Goal: Task Accomplishment & Management: Manage account settings

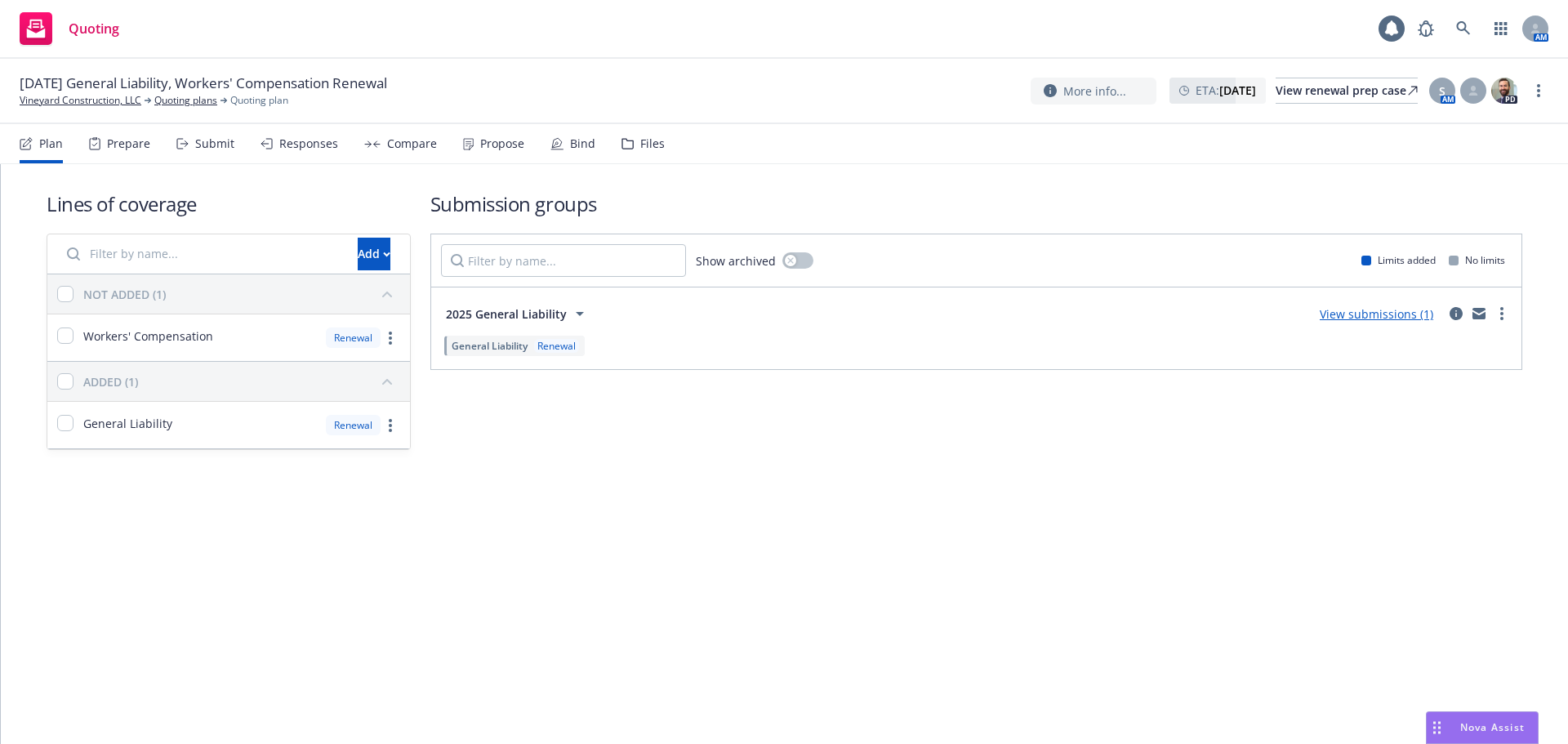
click at [583, 154] on div "Bind" at bounding box center [572, 143] width 45 height 39
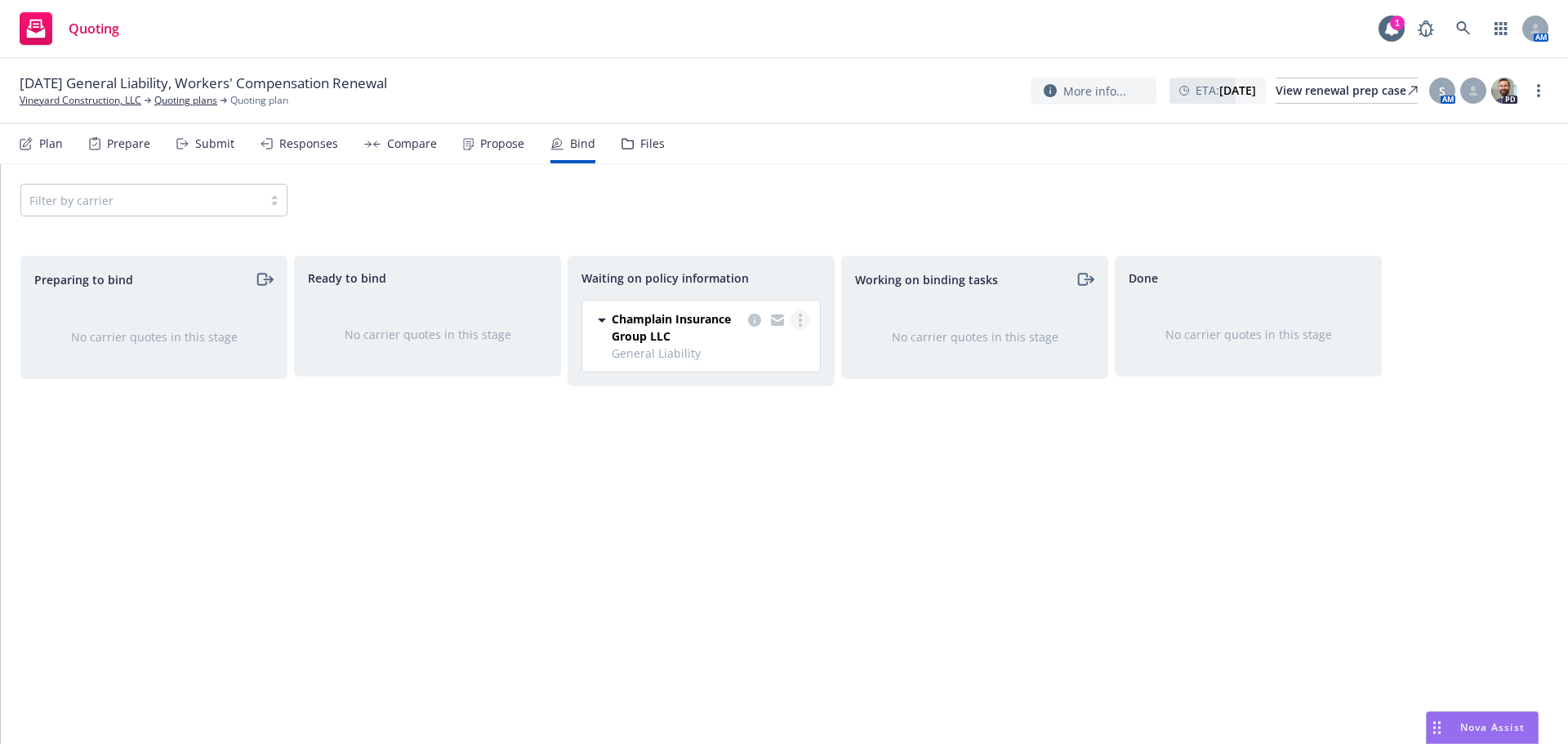
click at [802, 315] on link "more" at bounding box center [800, 320] width 20 height 20
click at [739, 356] on span "Create policies" at bounding box center [721, 354] width 120 height 16
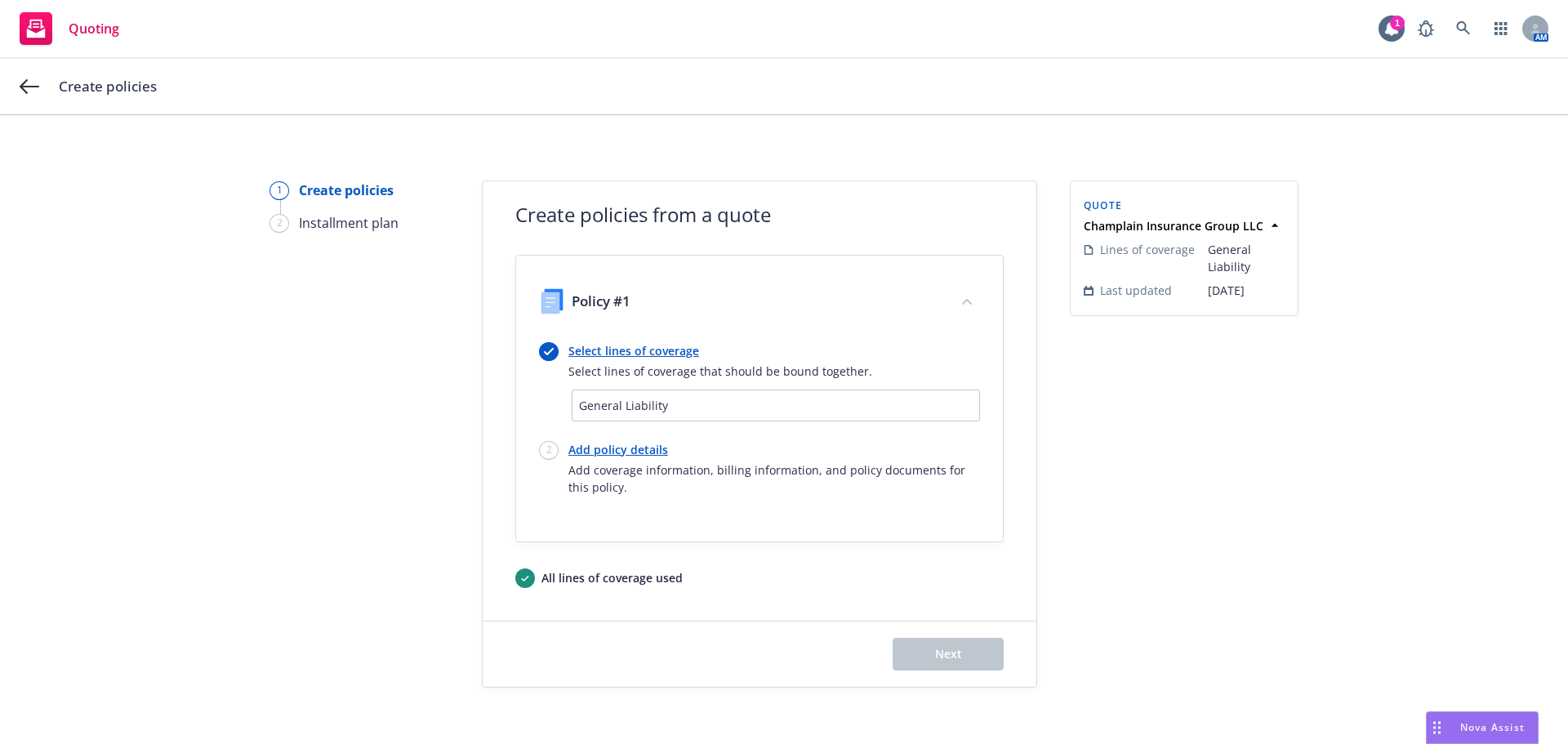
click at [658, 443] on link "Add policy details" at bounding box center [774, 449] width 411 height 17
select select "12"
select select "ID"
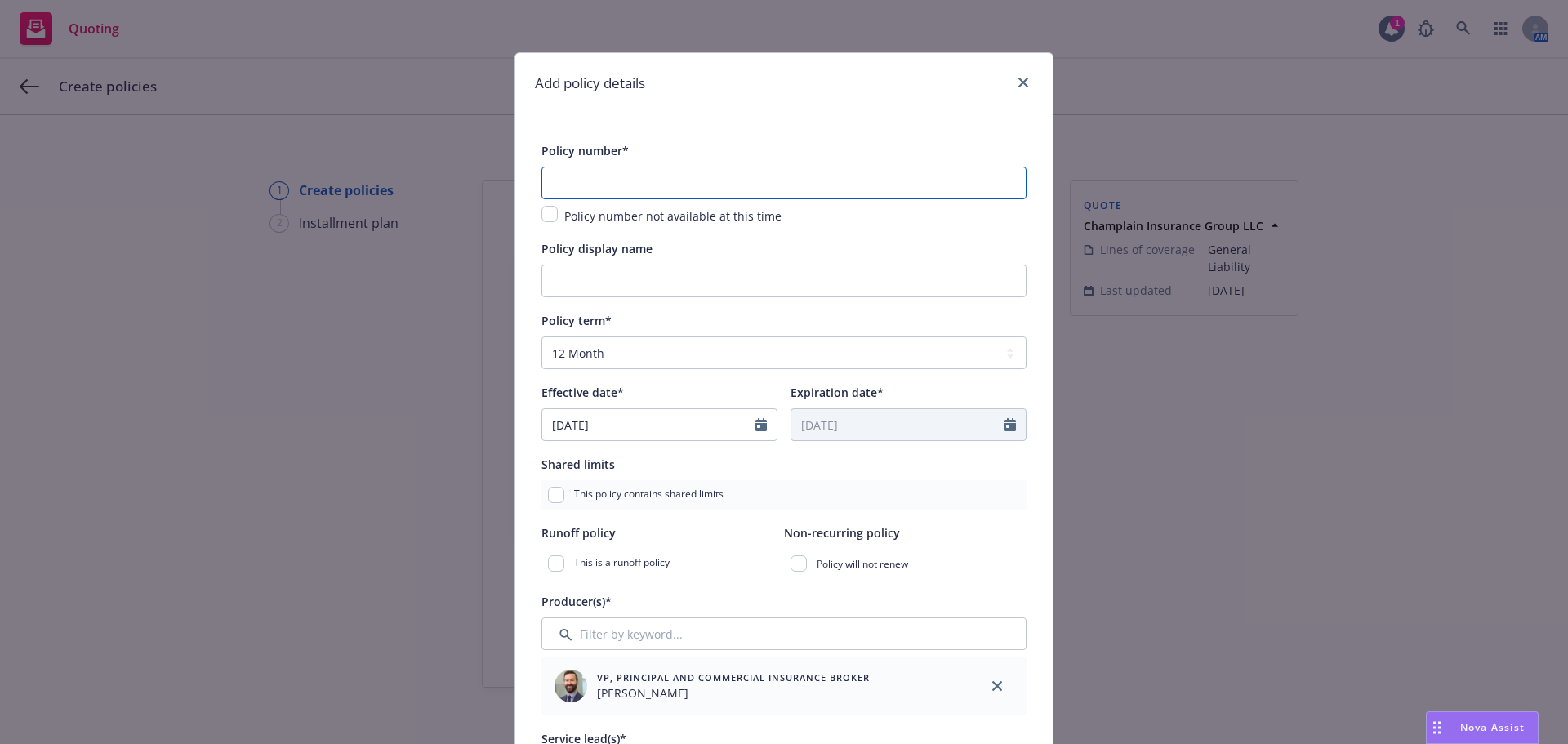
click at [662, 182] on input "text" at bounding box center [784, 183] width 485 height 33
paste input "CSAR-CGL-0008369-01"
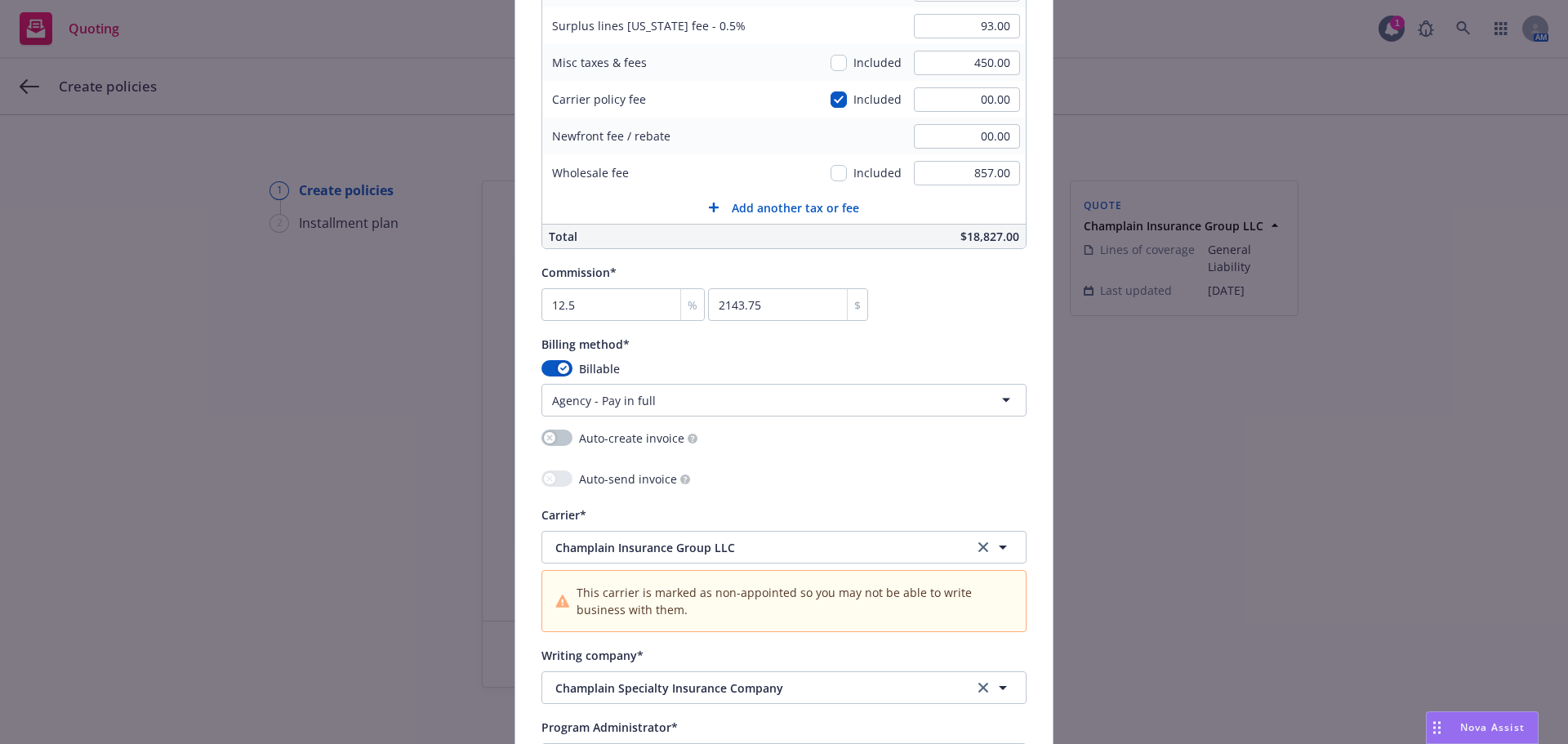
scroll to position [1470, 0]
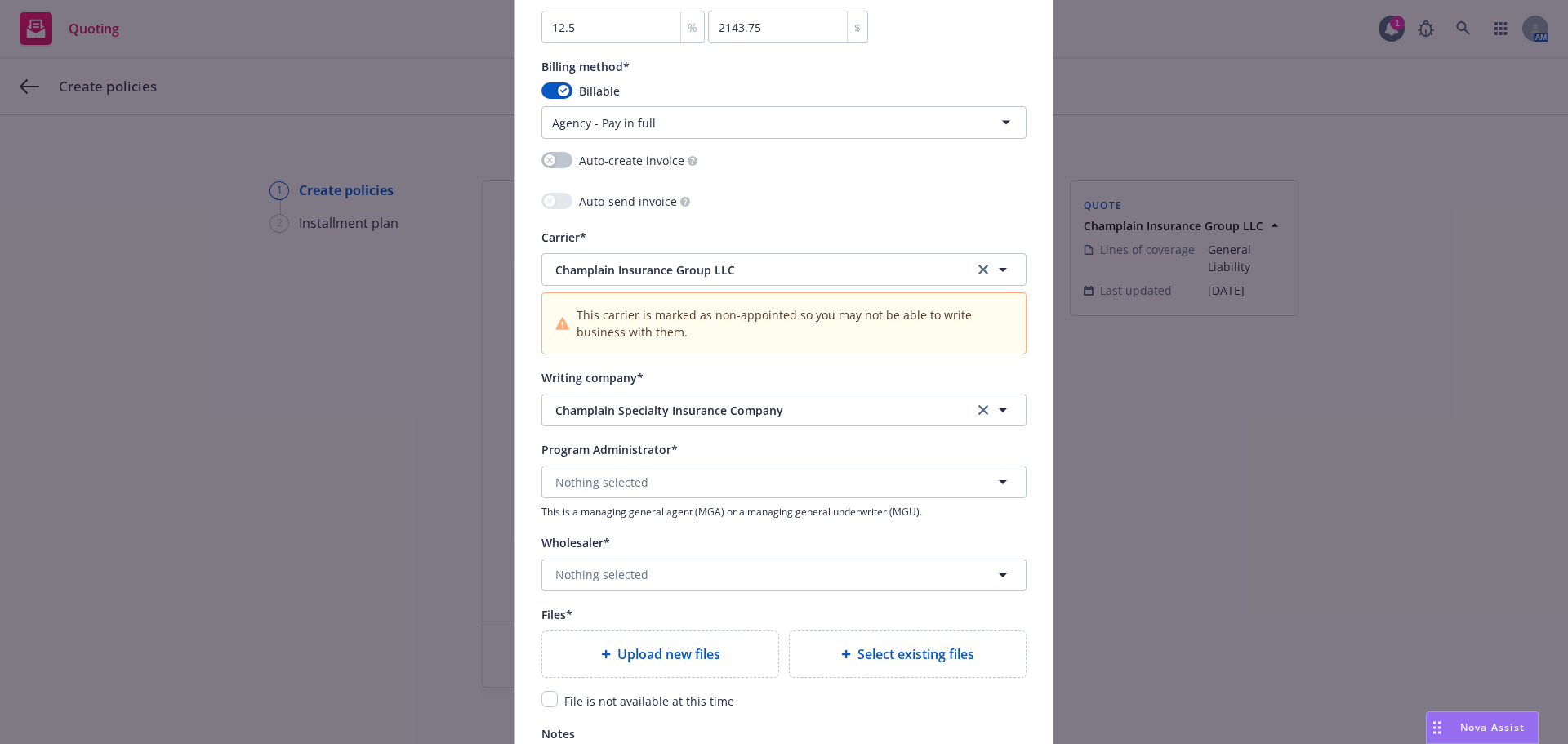
type input "CSAR-CGL-0008369-01"
click at [546, 705] on input "checkbox" at bounding box center [549, 699] width 16 height 16
checkbox input "true"
click at [676, 567] on button "Nothing selected" at bounding box center [784, 574] width 485 height 33
type input "amwins"
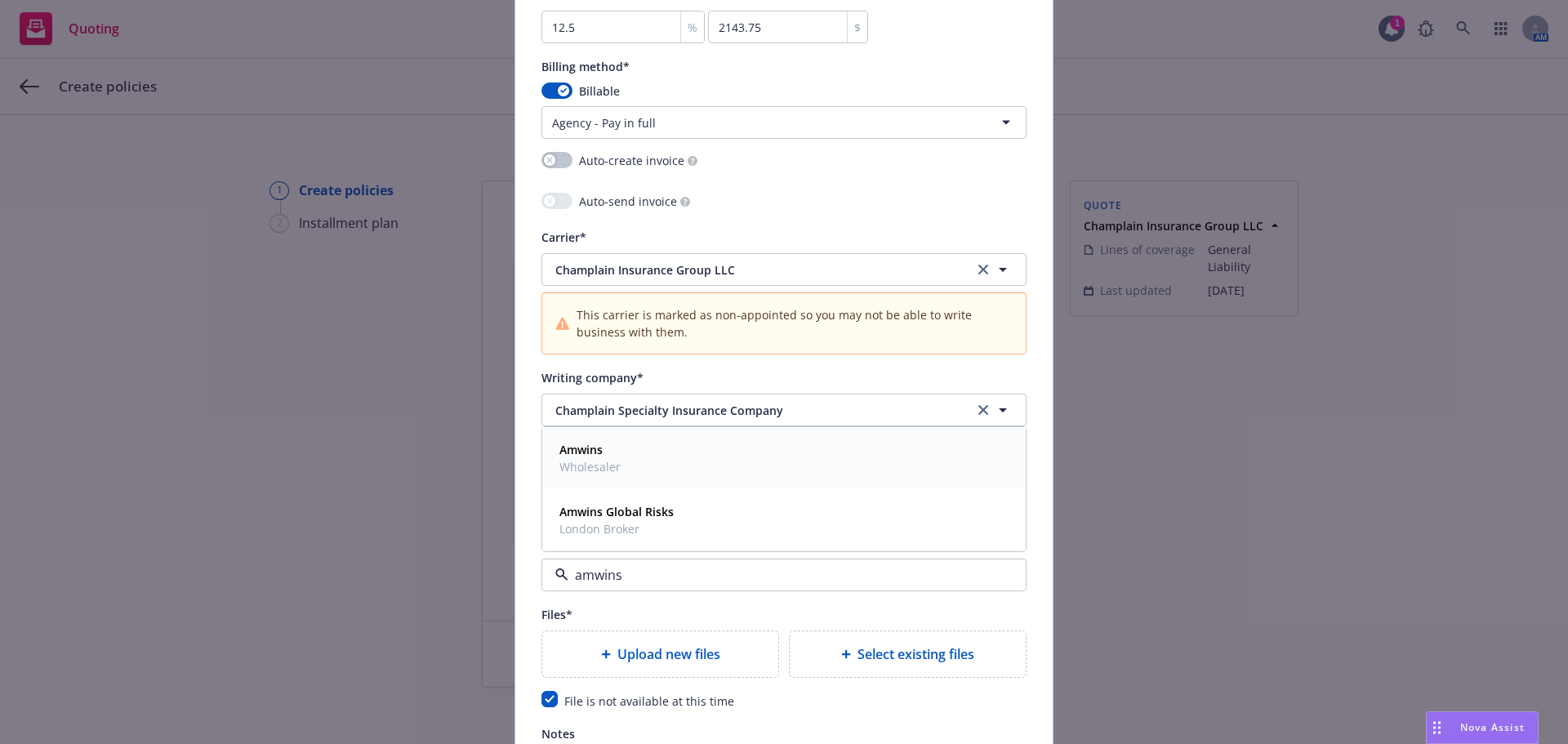
click at [659, 465] on div "Amwins Wholesaler" at bounding box center [784, 458] width 462 height 41
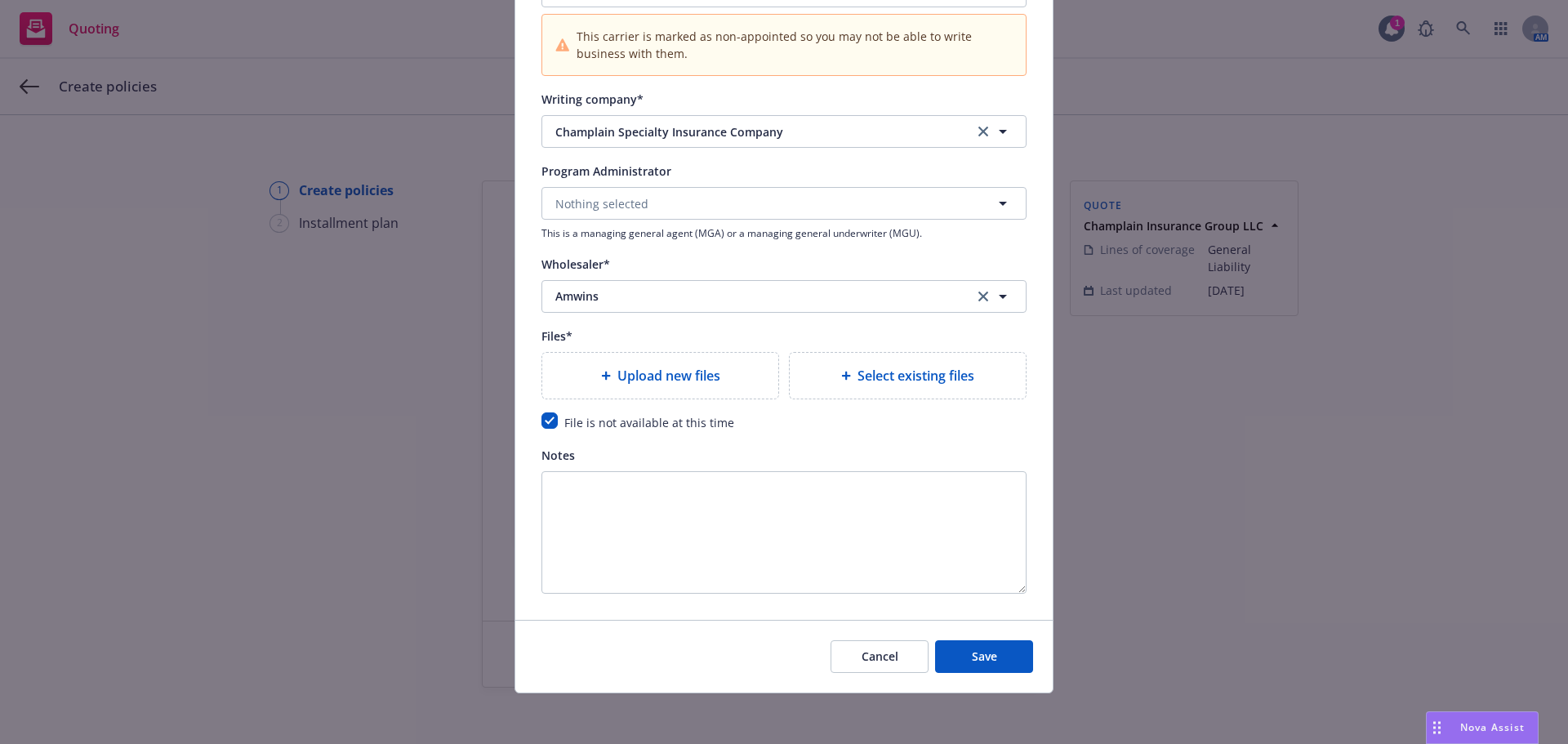
scroll to position [1750, 0]
click at [981, 670] on button "Save" at bounding box center [983, 655] width 98 height 33
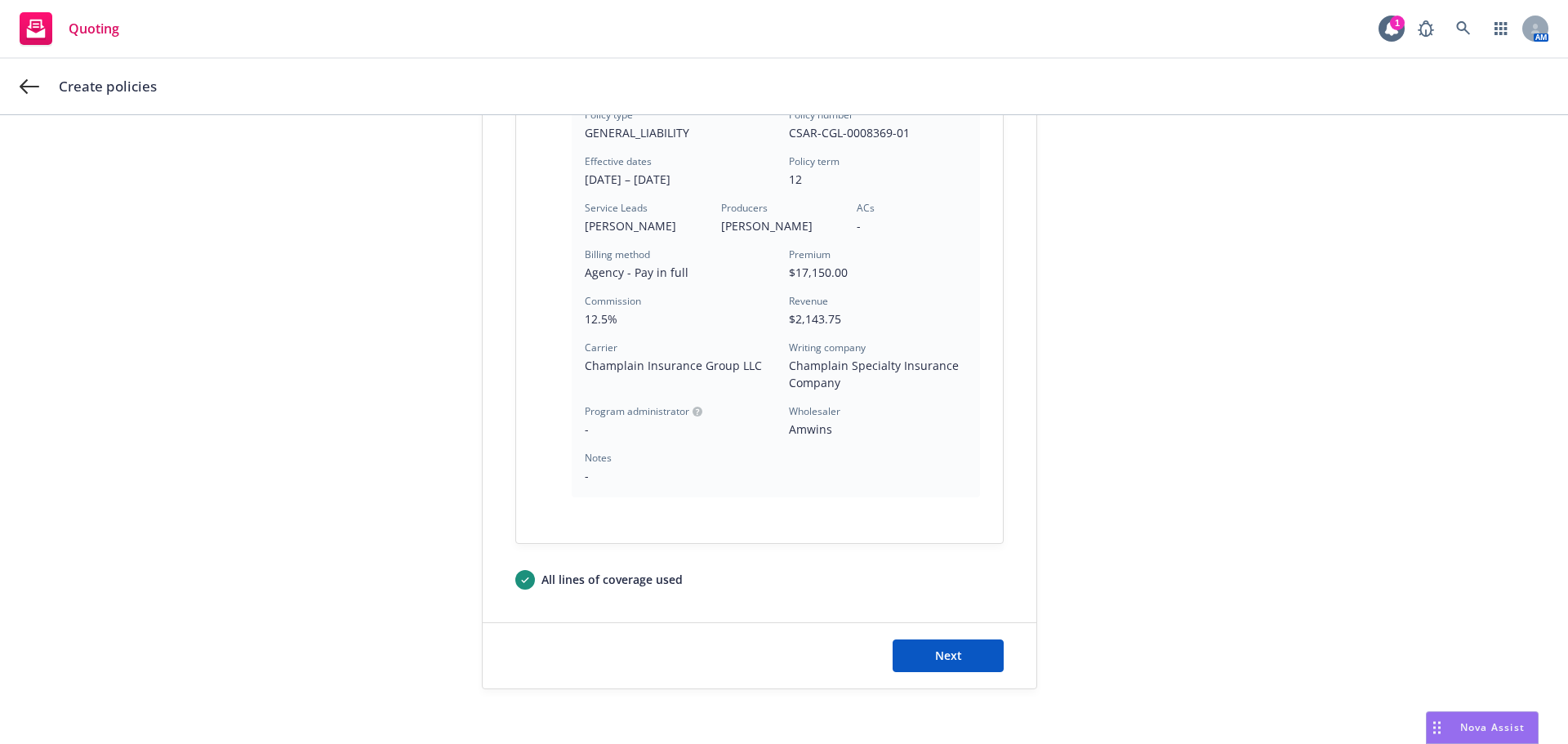
scroll to position [468, 0]
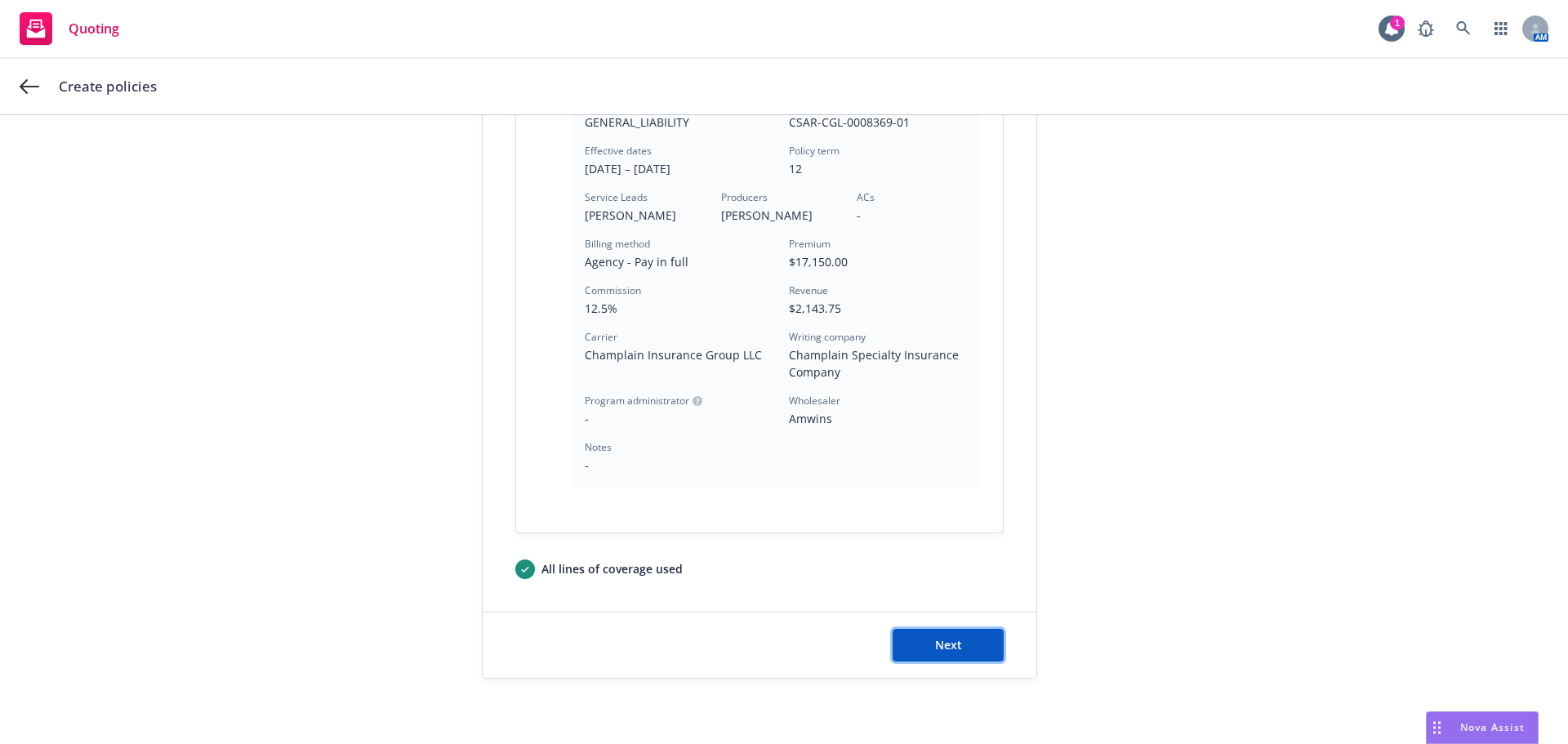
click at [955, 644] on button "Next" at bounding box center [948, 645] width 111 height 33
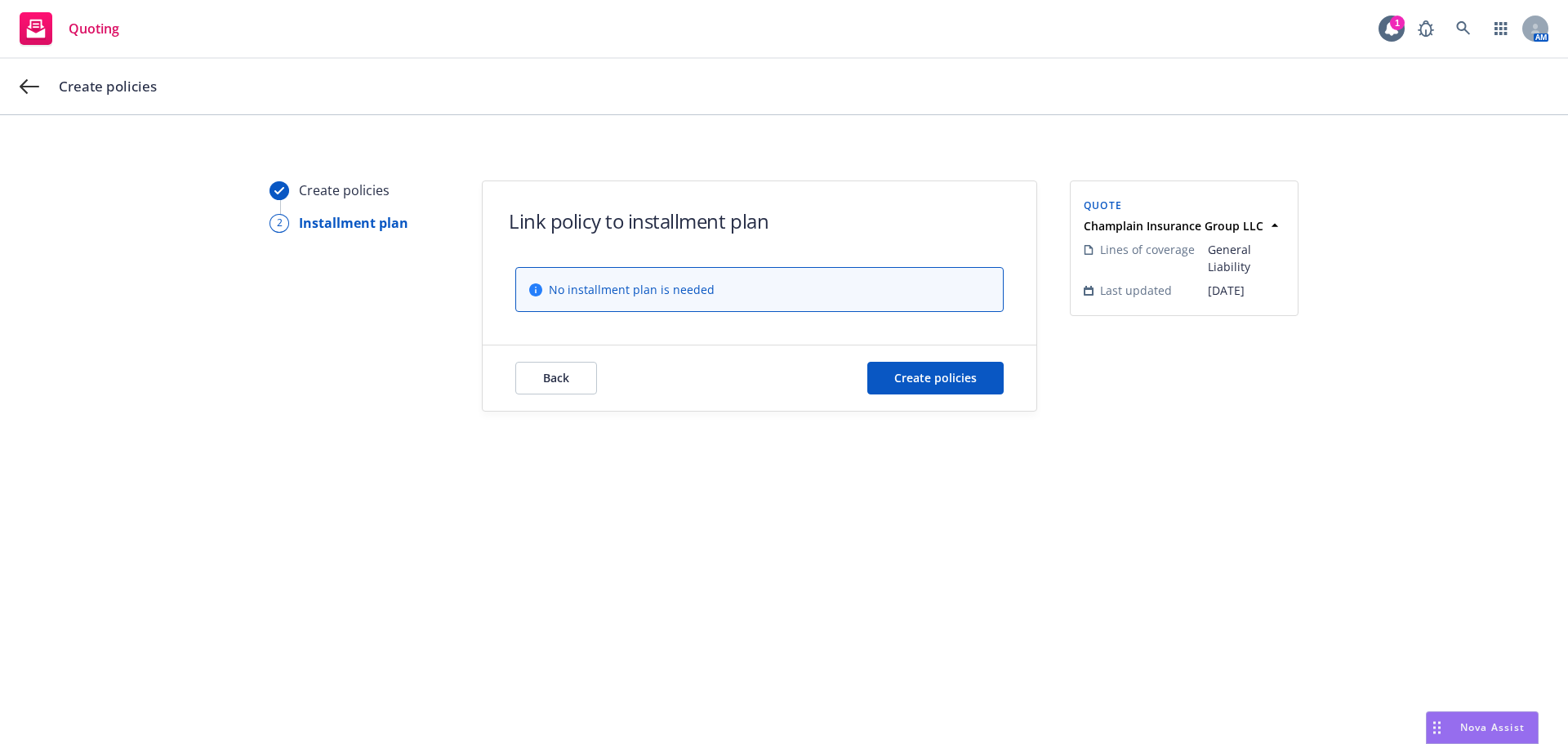
scroll to position [0, 0]
click at [969, 386] on button "Create policies" at bounding box center [934, 377] width 136 height 33
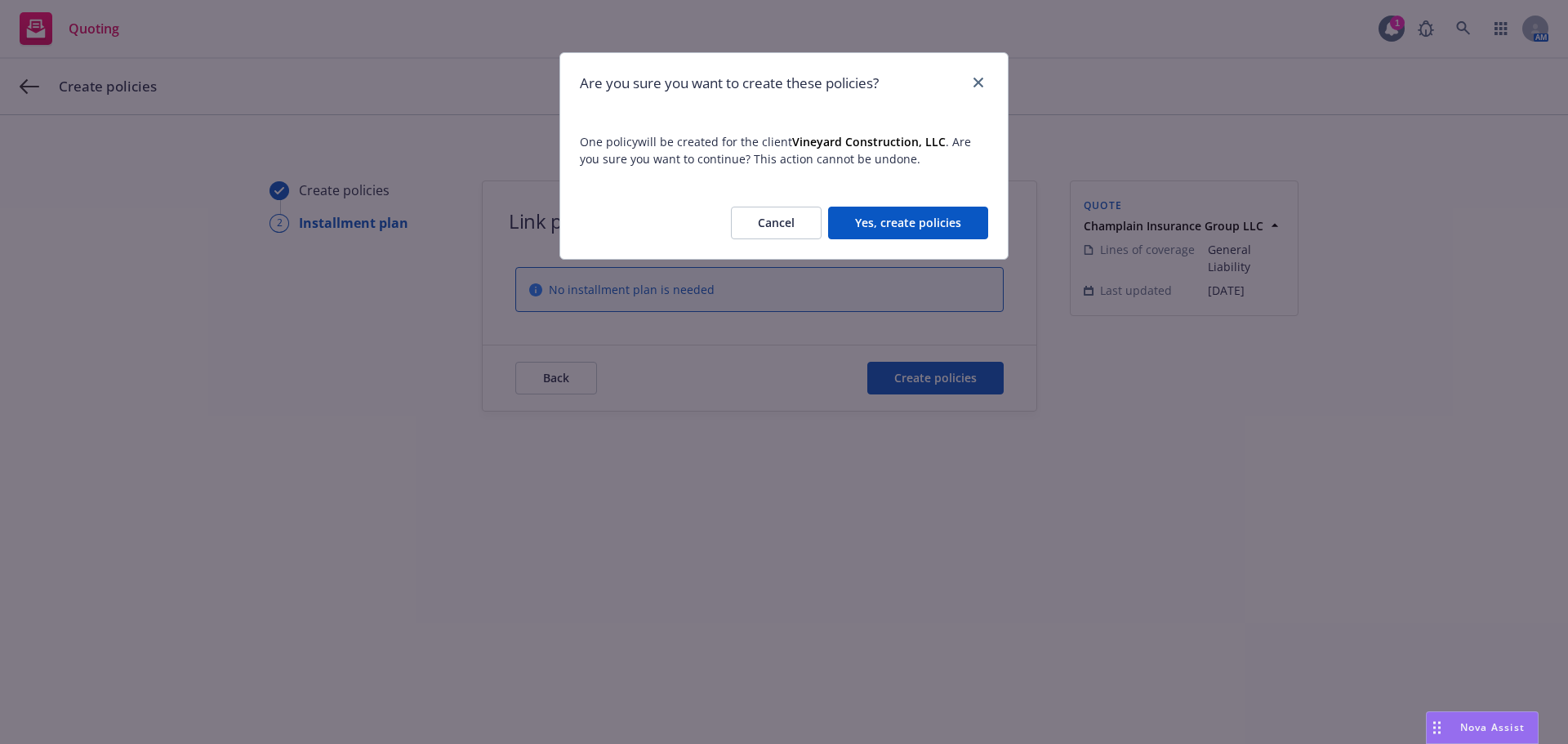
click at [958, 177] on span "One policy will be created for the client Vineyard Construction, LLC . Are you …" at bounding box center [784, 150] width 448 height 74
click at [956, 227] on button "Yes, create policies" at bounding box center [908, 223] width 160 height 33
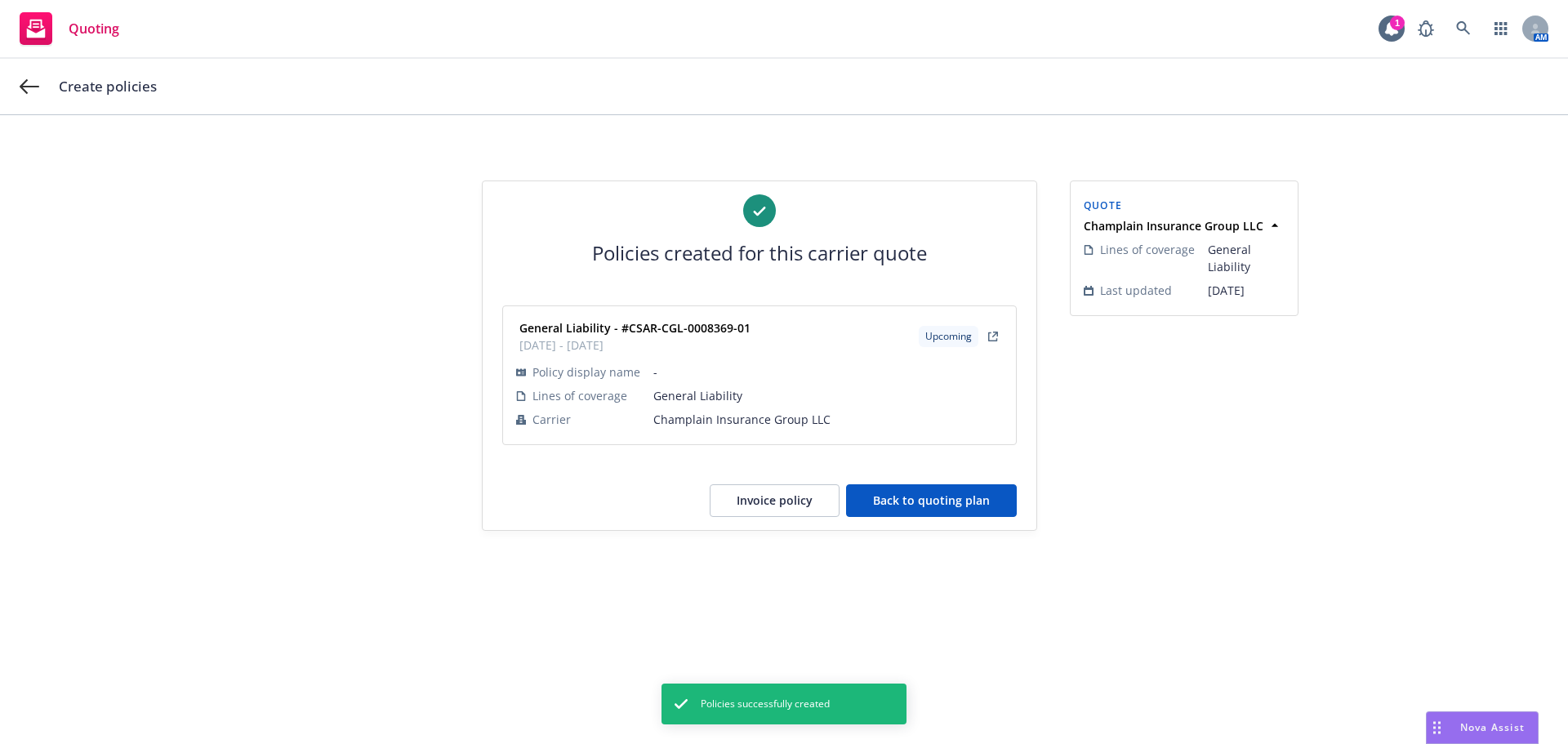
click at [927, 517] on button "Back to quoting plan" at bounding box center [931, 501] width 171 height 33
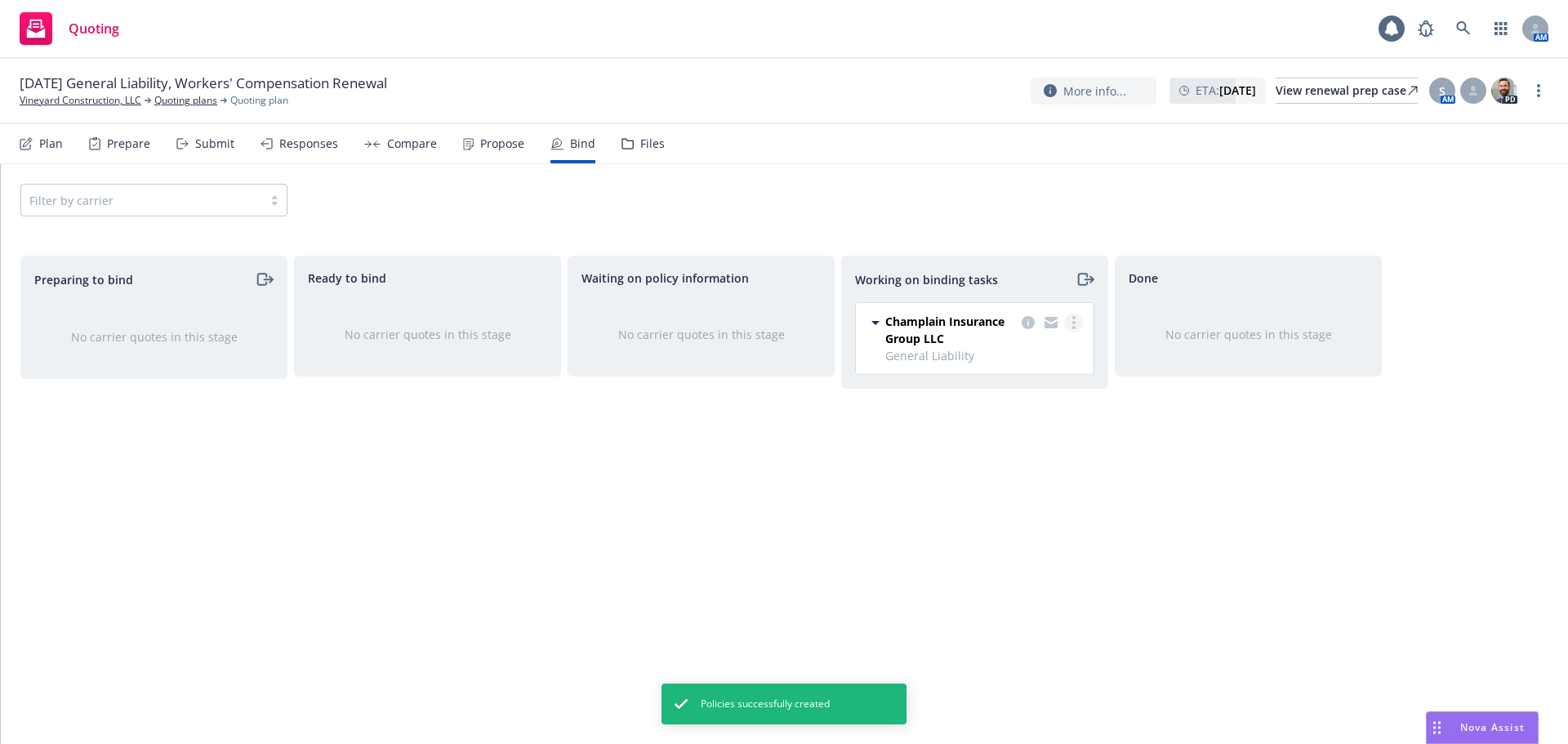
click at [1081, 320] on link "more" at bounding box center [1073, 323] width 20 height 20
click at [1013, 392] on span "Move to done" at bounding box center [991, 388] width 113 height 16
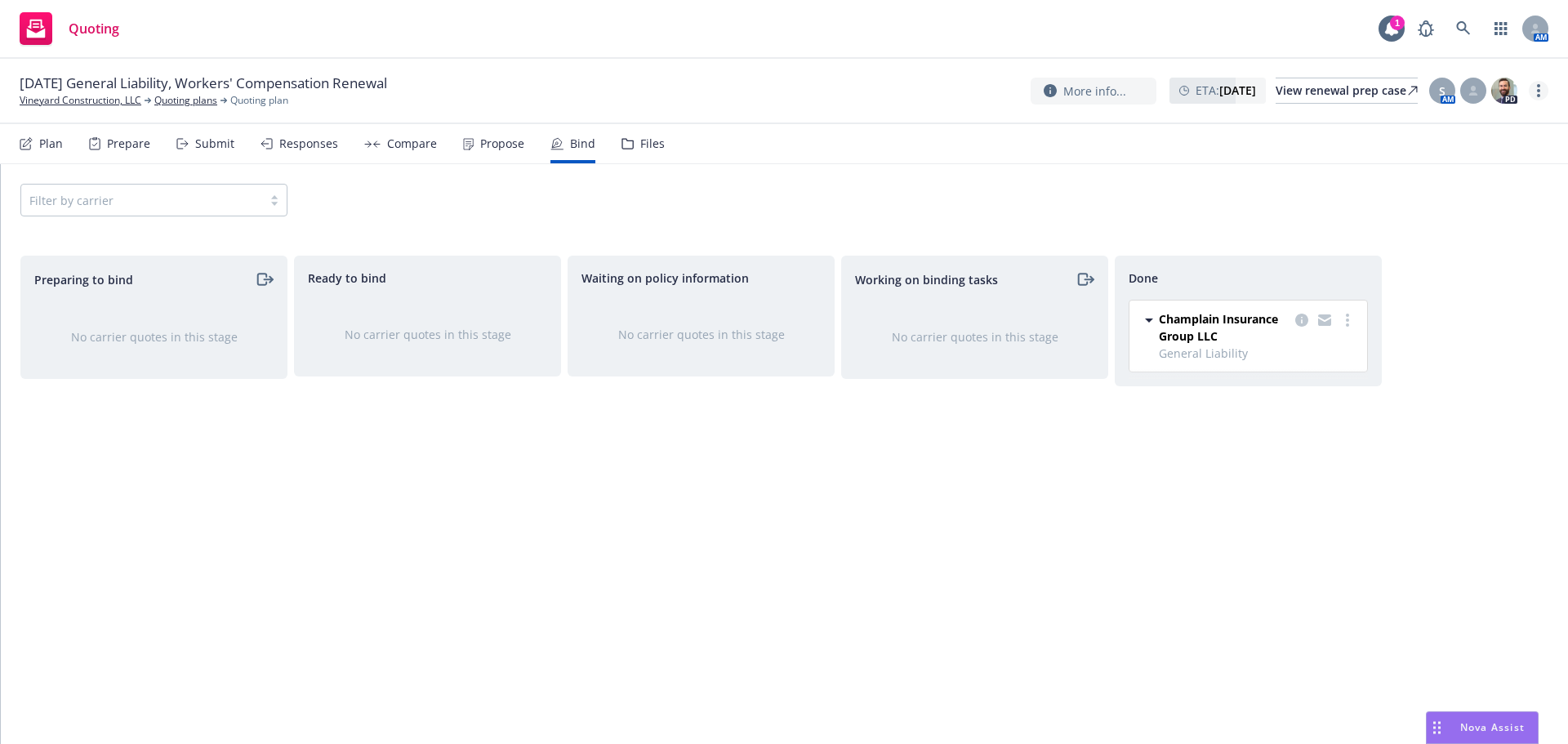
click at [1539, 97] on link "more" at bounding box center [1538, 90] width 20 height 20
drag, startPoint x: 1536, startPoint y: 97, endPoint x: 1389, endPoint y: 115, distance: 148.1
click at [1496, 113] on link "Copy logging email" at bounding box center [1456, 124] width 182 height 33
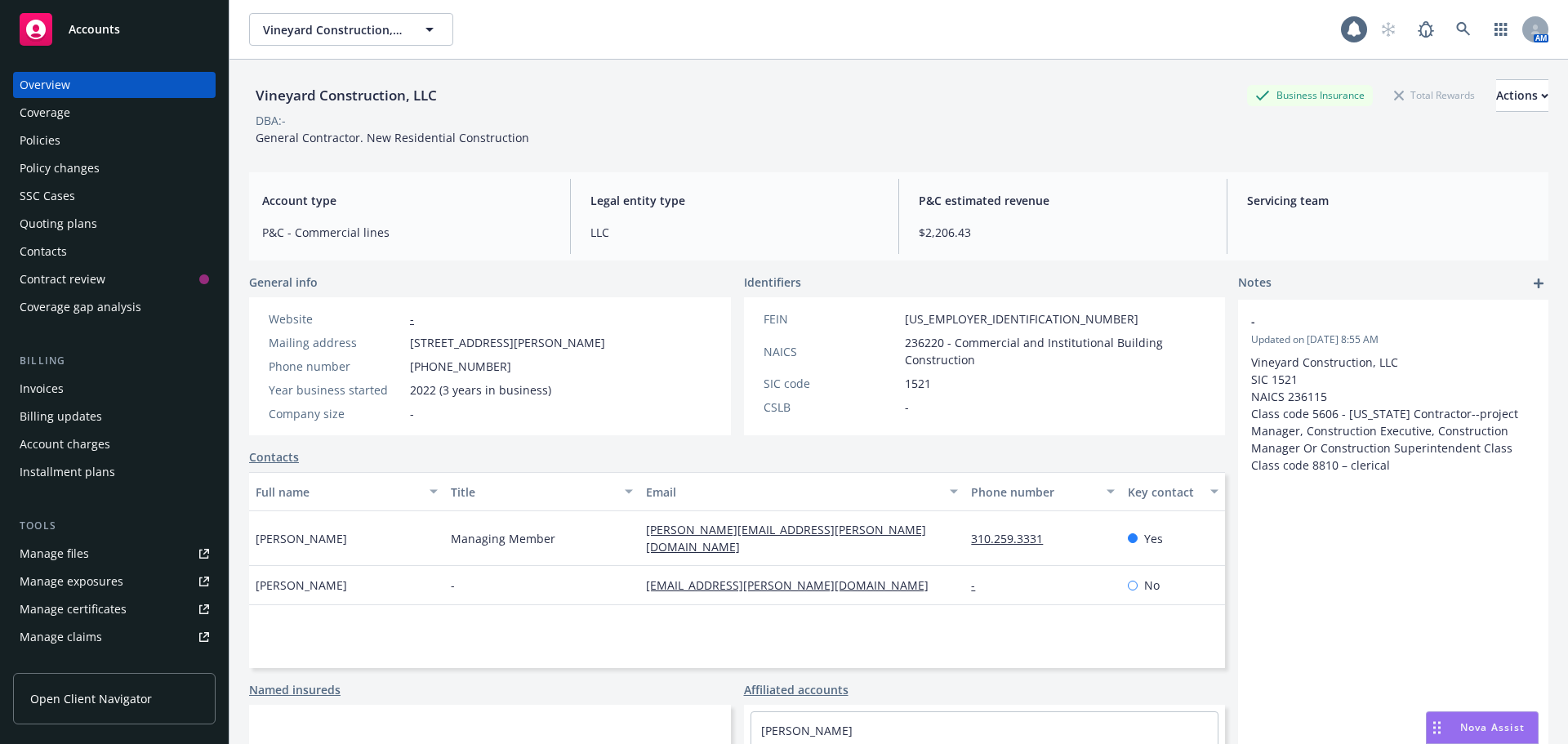
click at [66, 388] on div "Invoices" at bounding box center [114, 388] width 190 height 26
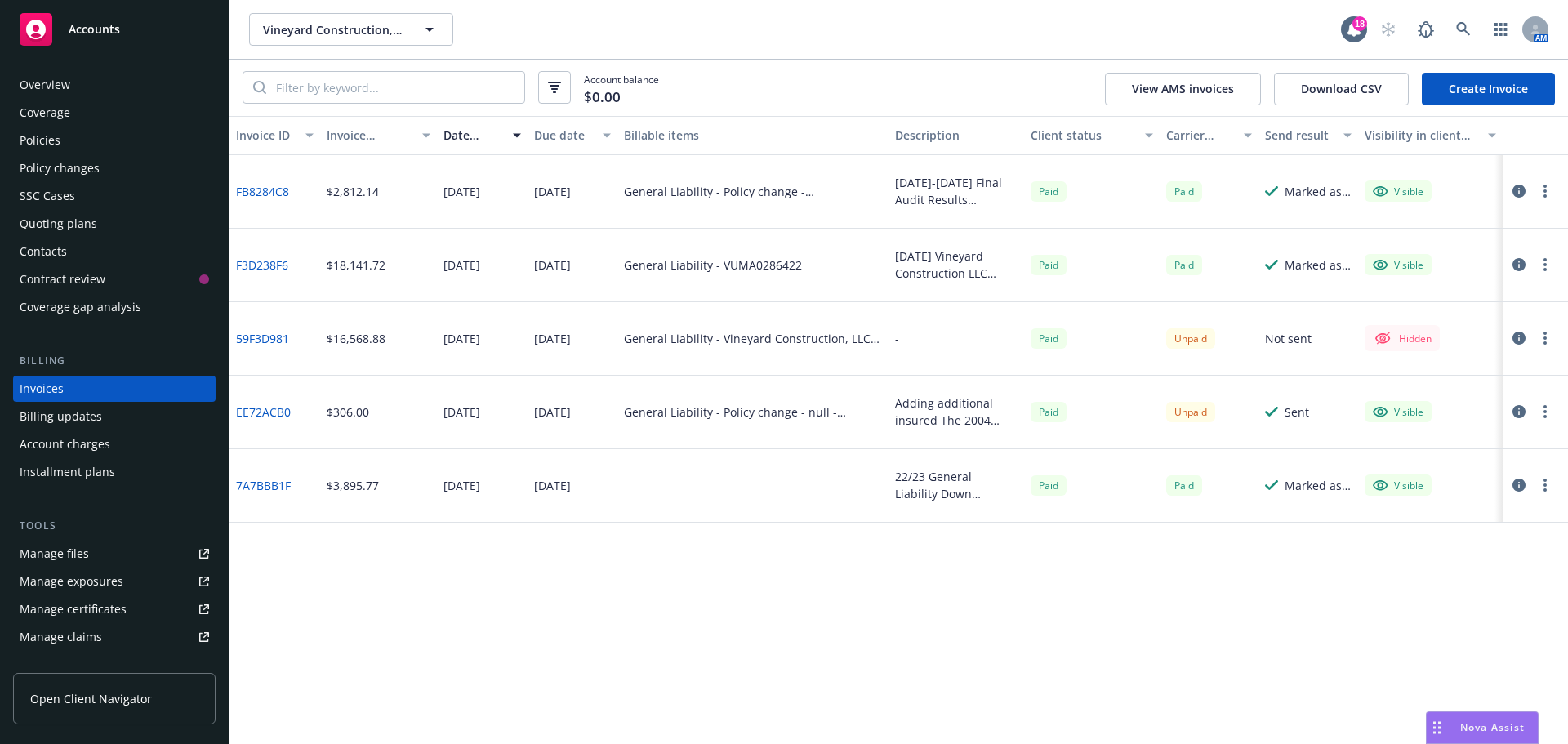
click at [1494, 85] on link "Create Invoice" at bounding box center [1489, 88] width 133 height 33
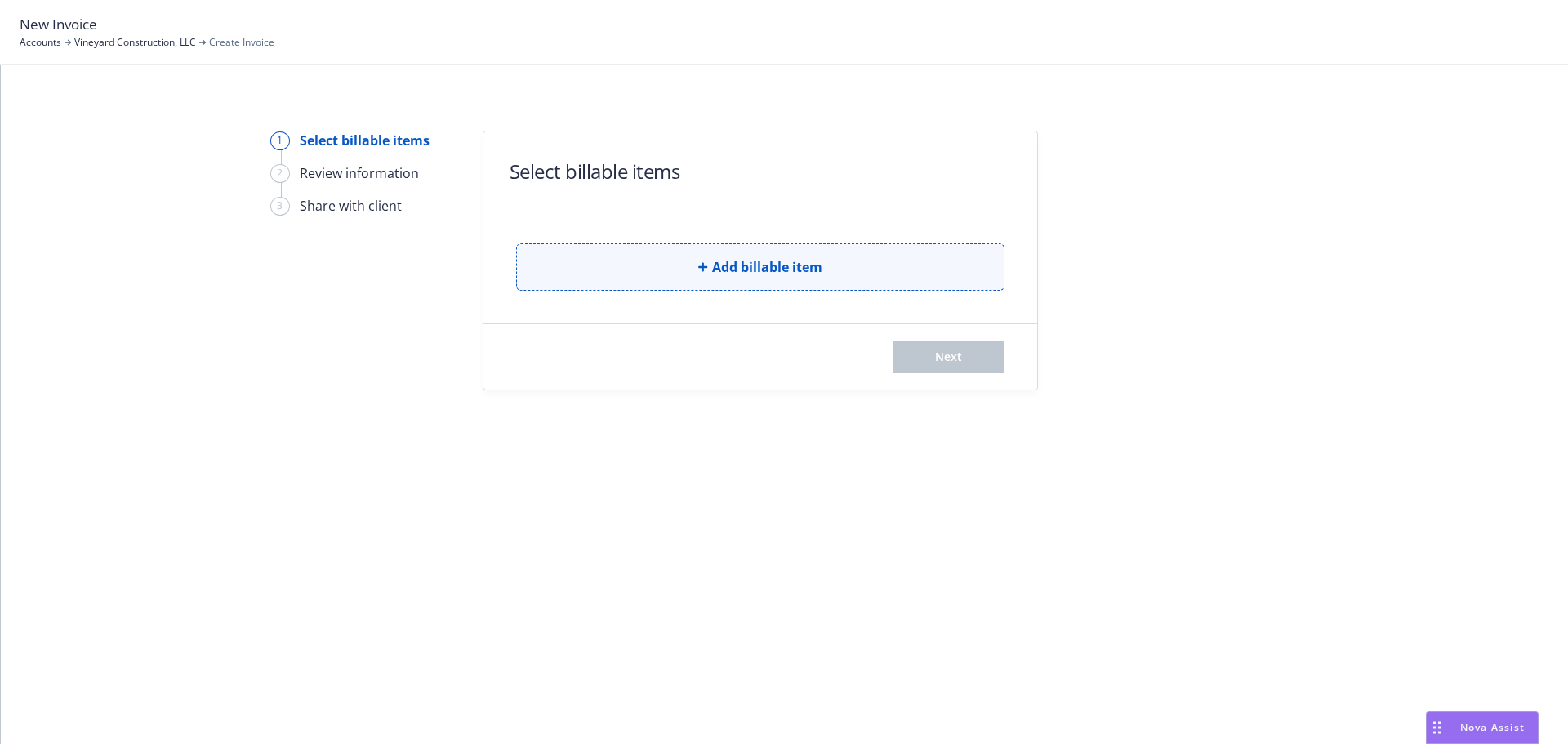
click at [858, 255] on button "Add billable item" at bounding box center [761, 267] width 489 height 48
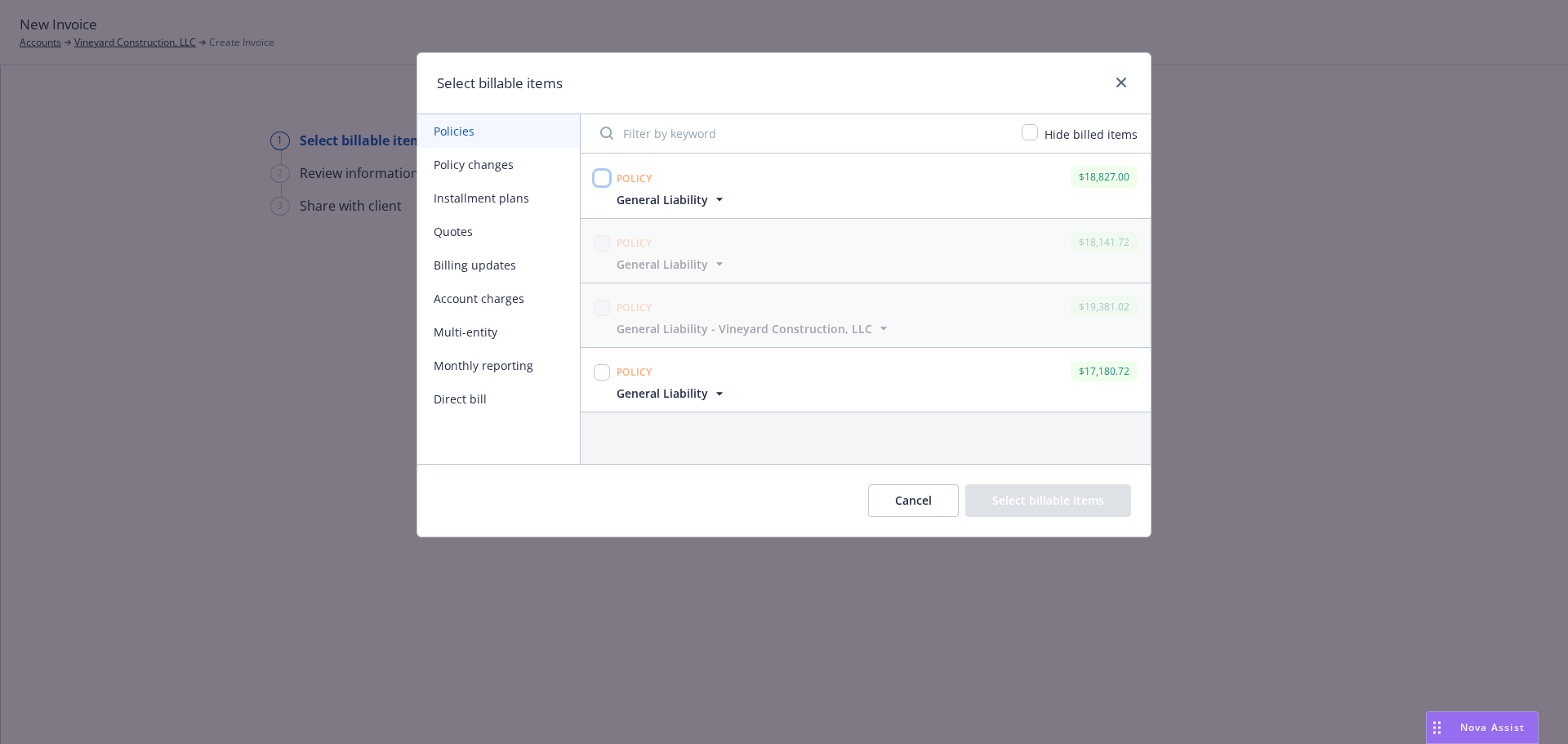
click at [598, 177] on input "checkbox" at bounding box center [602, 178] width 16 height 16
checkbox input "true"
click at [1097, 507] on button "Select billable items" at bounding box center [1048, 501] width 166 height 33
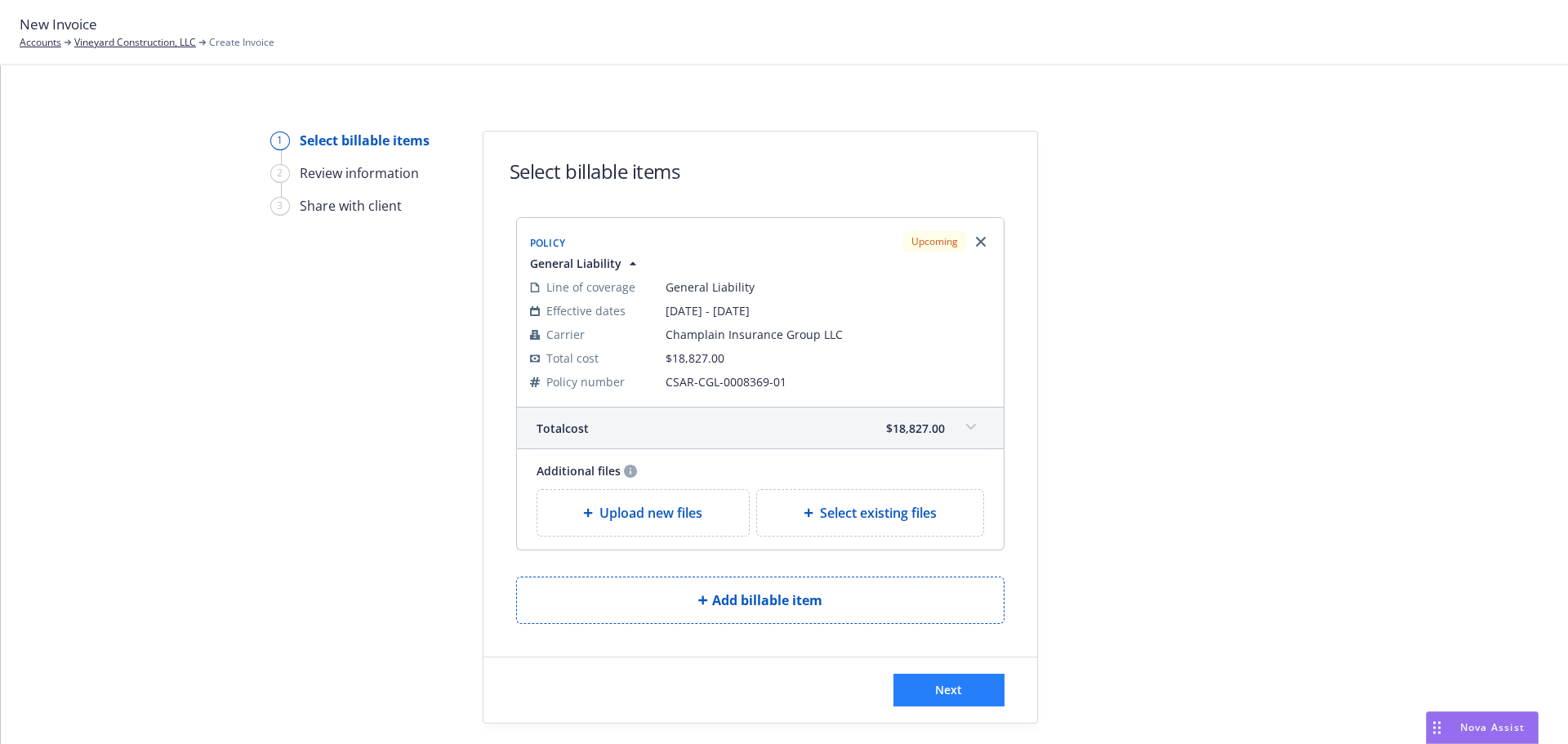
click at [913, 673] on div "Next" at bounding box center [760, 690] width 553 height 66
click at [921, 682] on button "Next" at bounding box center [949, 689] width 111 height 33
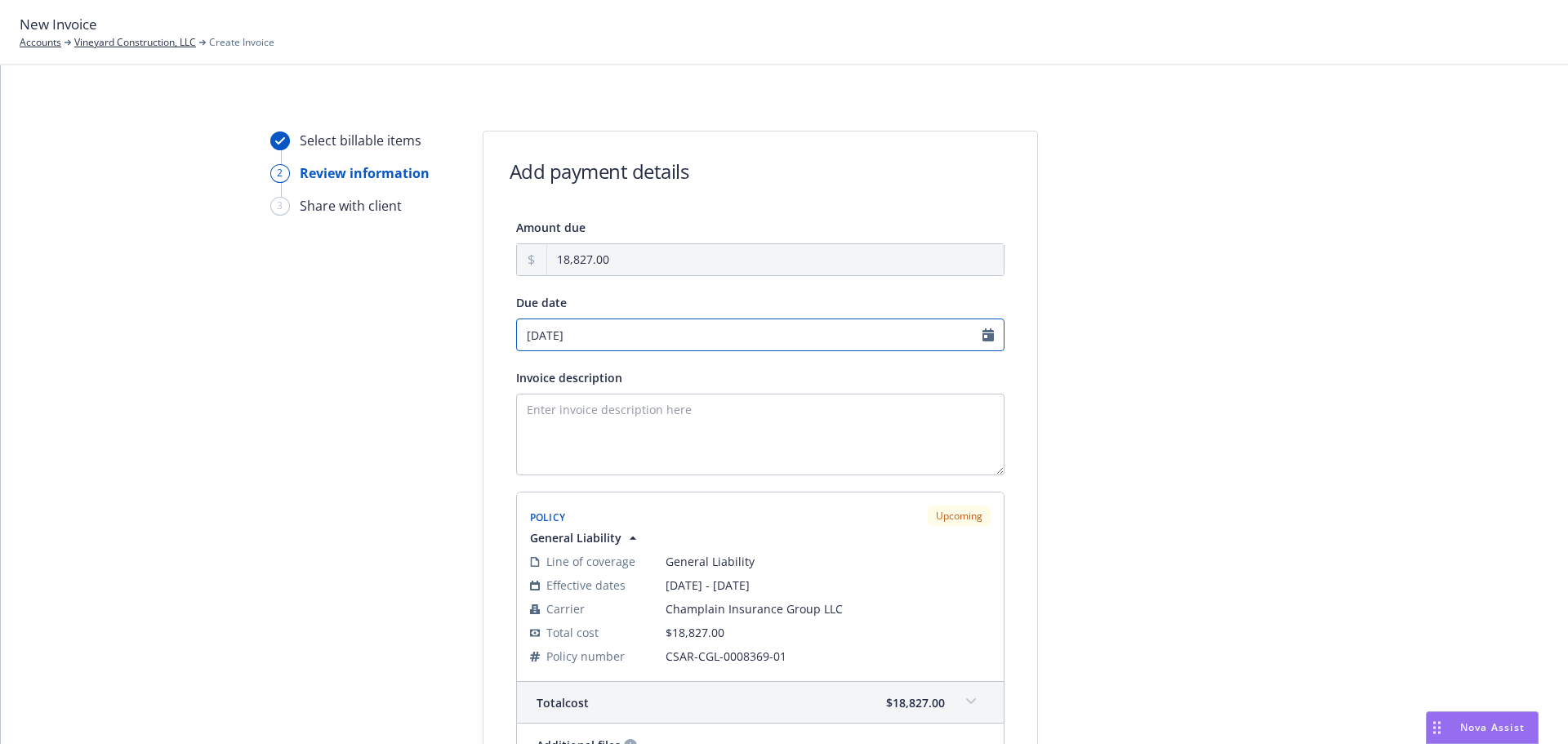
click at [558, 341] on input "09/09/2025" at bounding box center [761, 335] width 489 height 33
select select "September"
select select "2025"
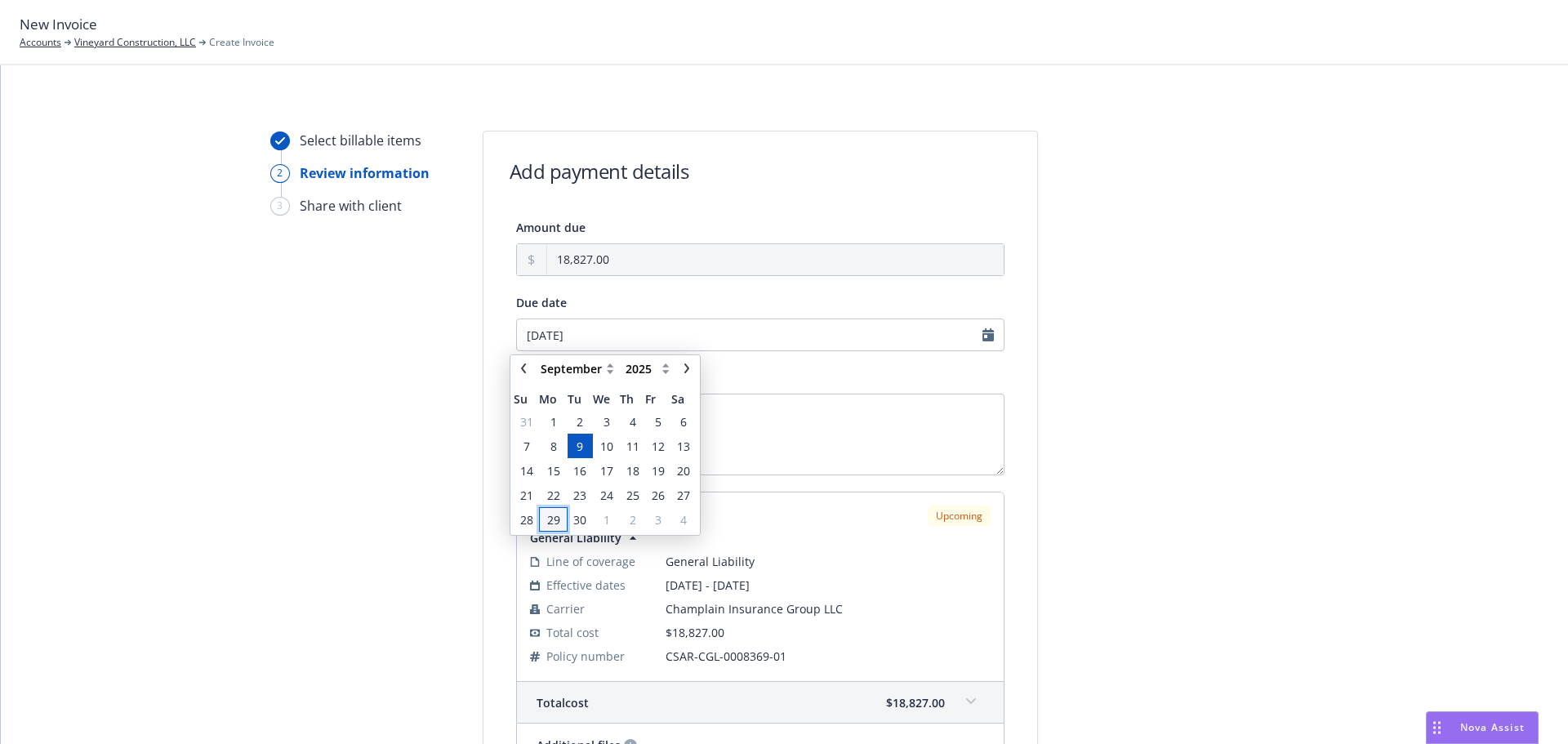
click at [547, 519] on span "29" at bounding box center [553, 520] width 13 height 17
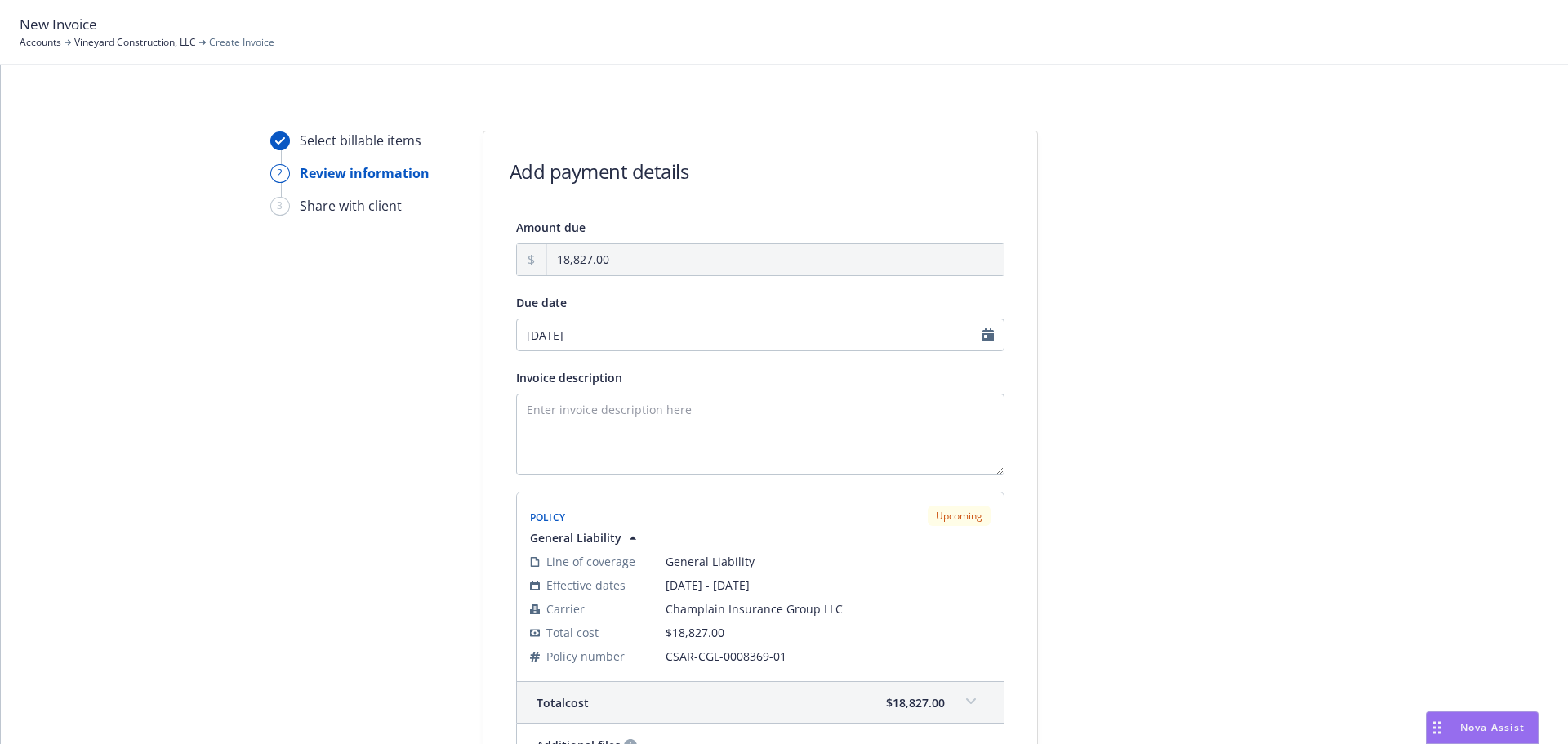
type input "[DATE]"
click at [734, 409] on textarea "Invoice description" at bounding box center [761, 434] width 489 height 81
paste textarea "09/09/25 - Vineyard Construction, LLC -"
paste textarea "General Liability"
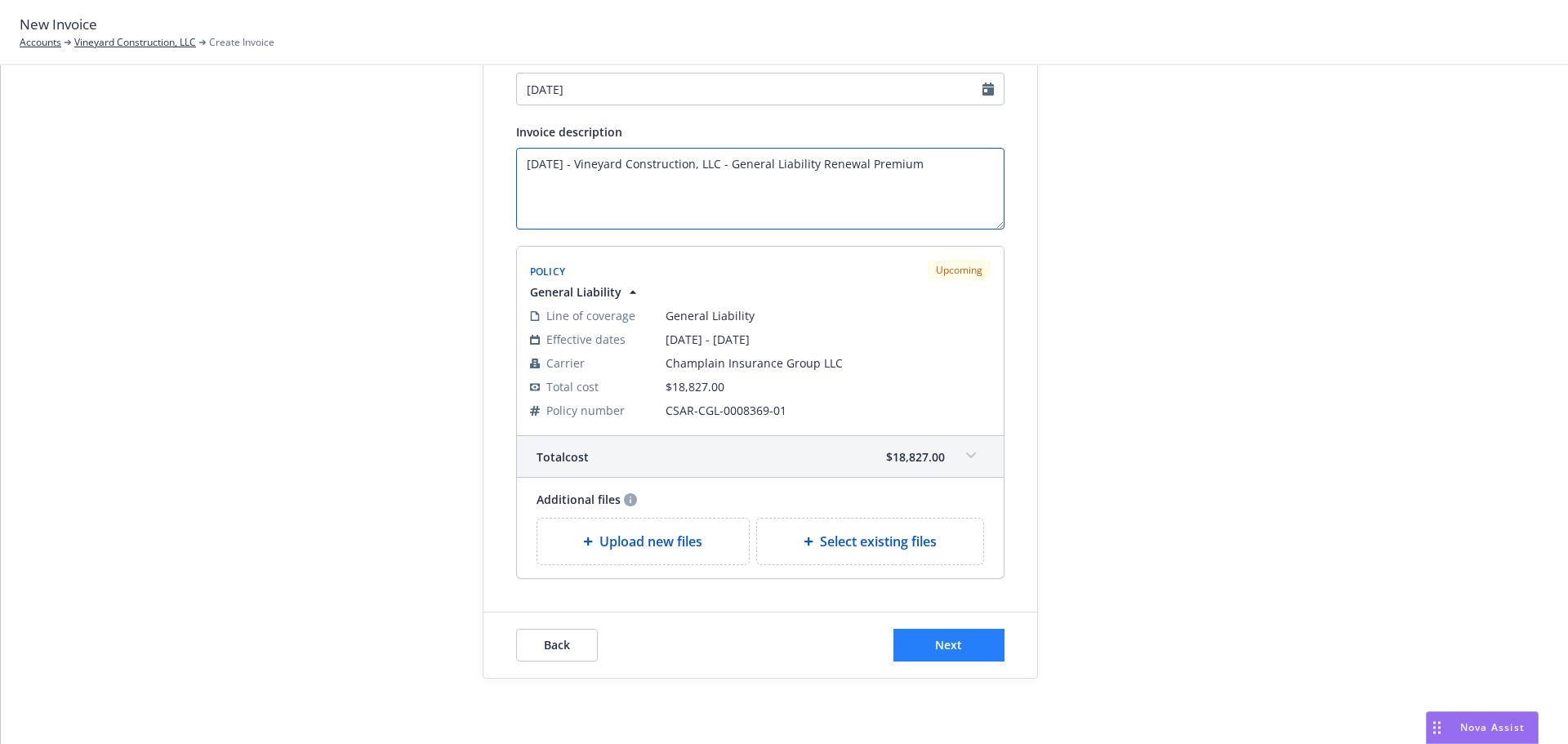
type textarea "[DATE] - Vineyard Construction, LLC - General Liability Renewal Premium"
click at [960, 646] on button "Next" at bounding box center [949, 645] width 111 height 33
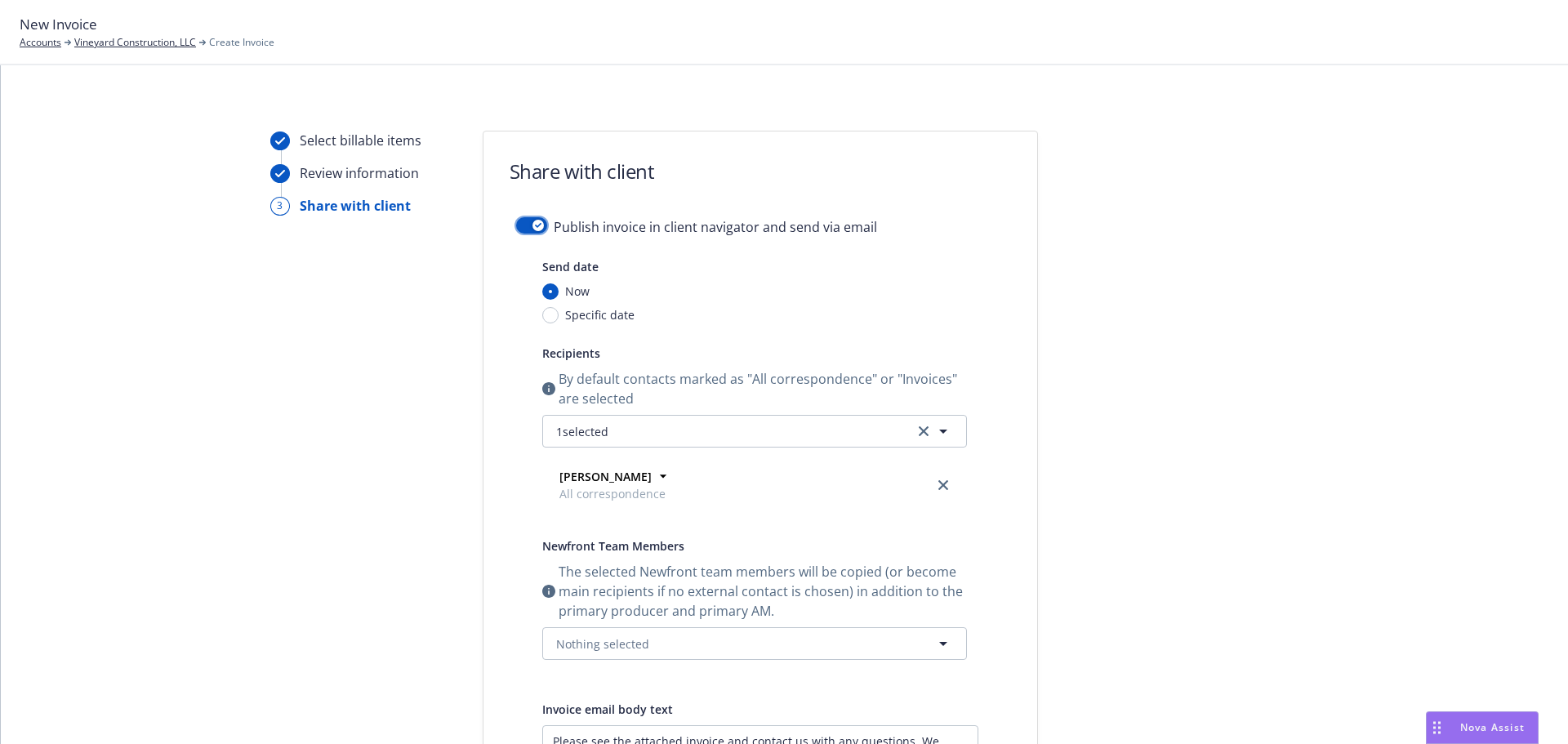
click at [519, 223] on button "button" at bounding box center [531, 225] width 31 height 16
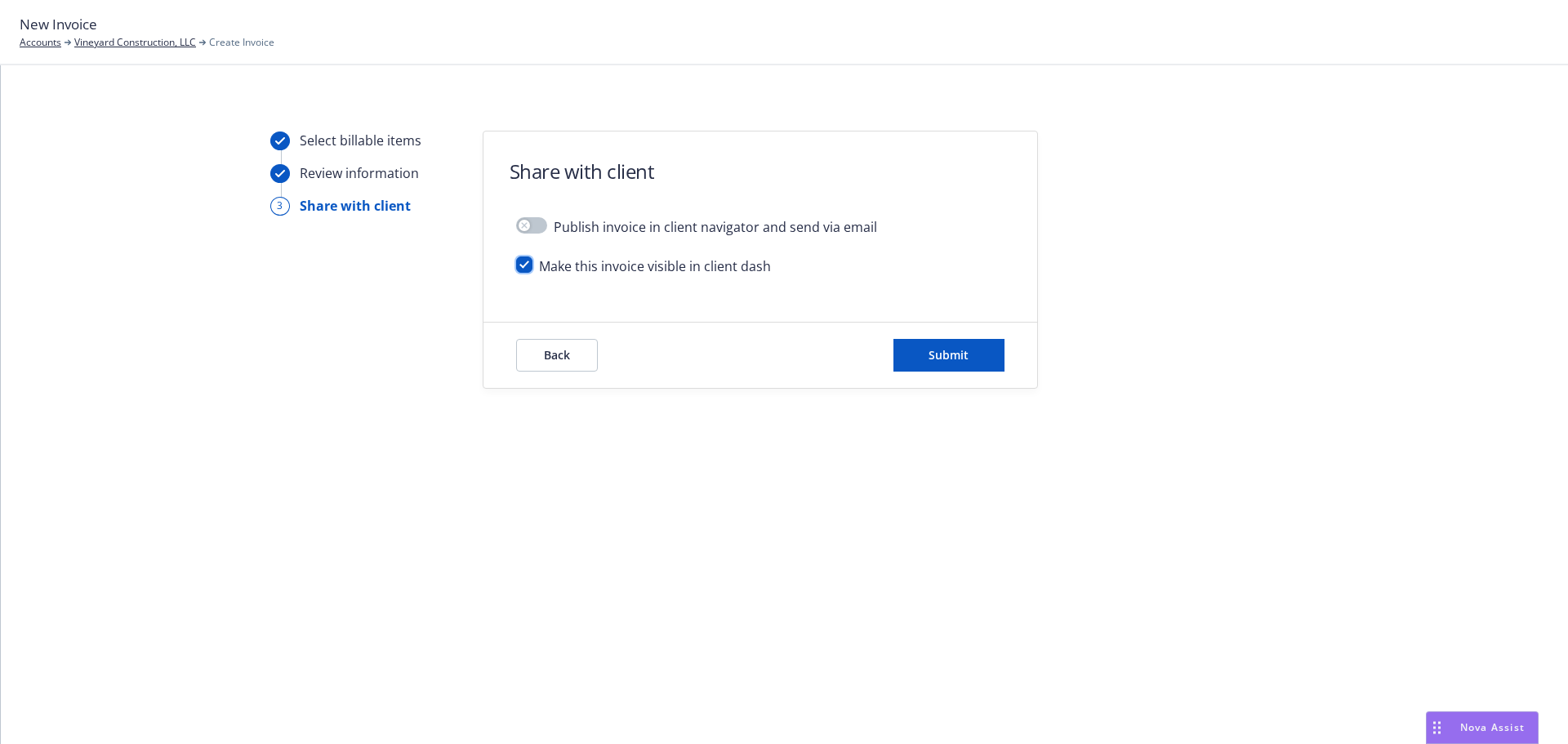
click at [528, 259] on input "checkbox" at bounding box center [524, 264] width 16 height 16
checkbox input "false"
click at [926, 362] on button "Submit" at bounding box center [949, 355] width 111 height 33
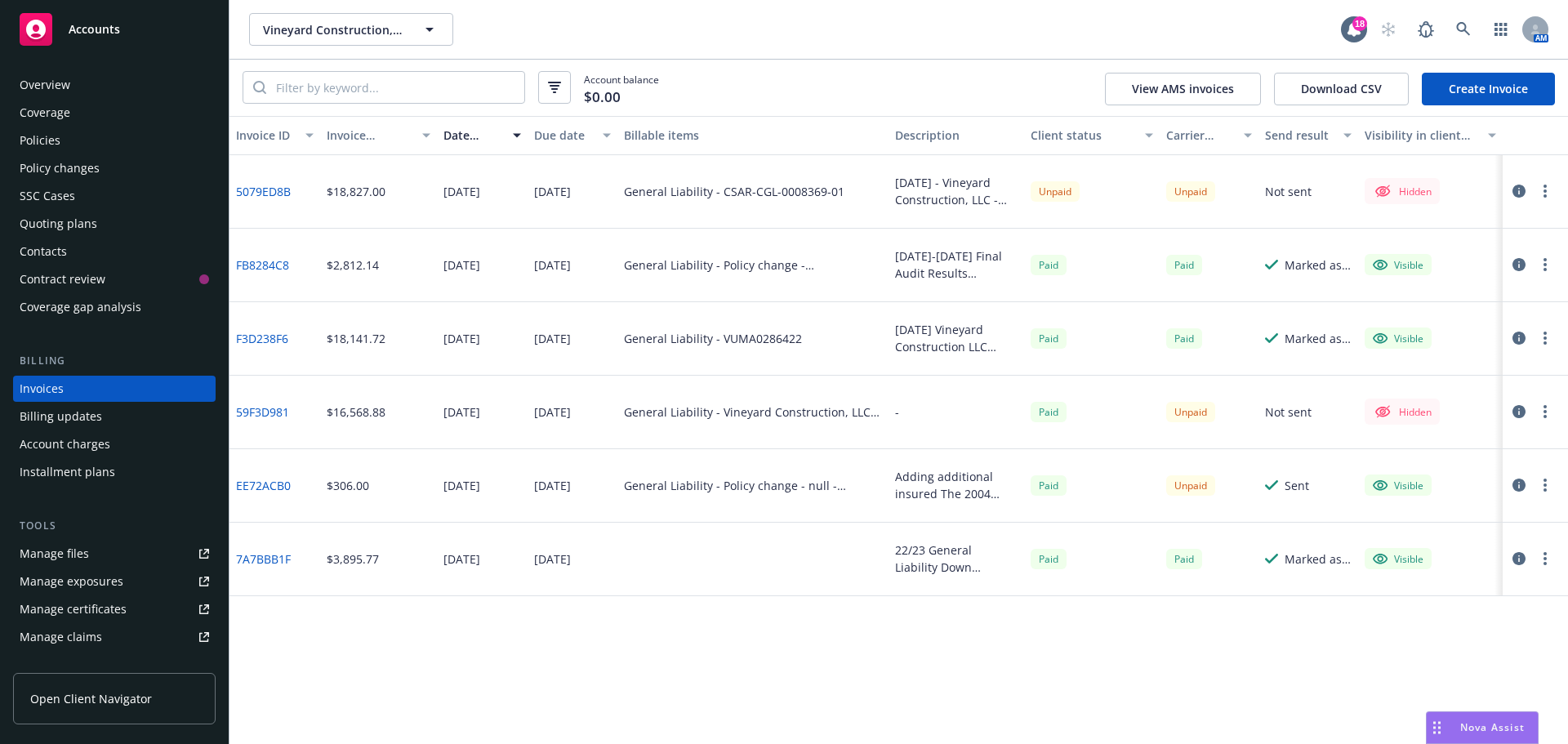
click at [1534, 199] on div at bounding box center [1531, 192] width 46 height 20
click at [1539, 197] on button "button" at bounding box center [1545, 192] width 20 height 20
click at [1459, 333] on link "Make it visible in client dash" at bounding box center [1450, 322] width 209 height 33
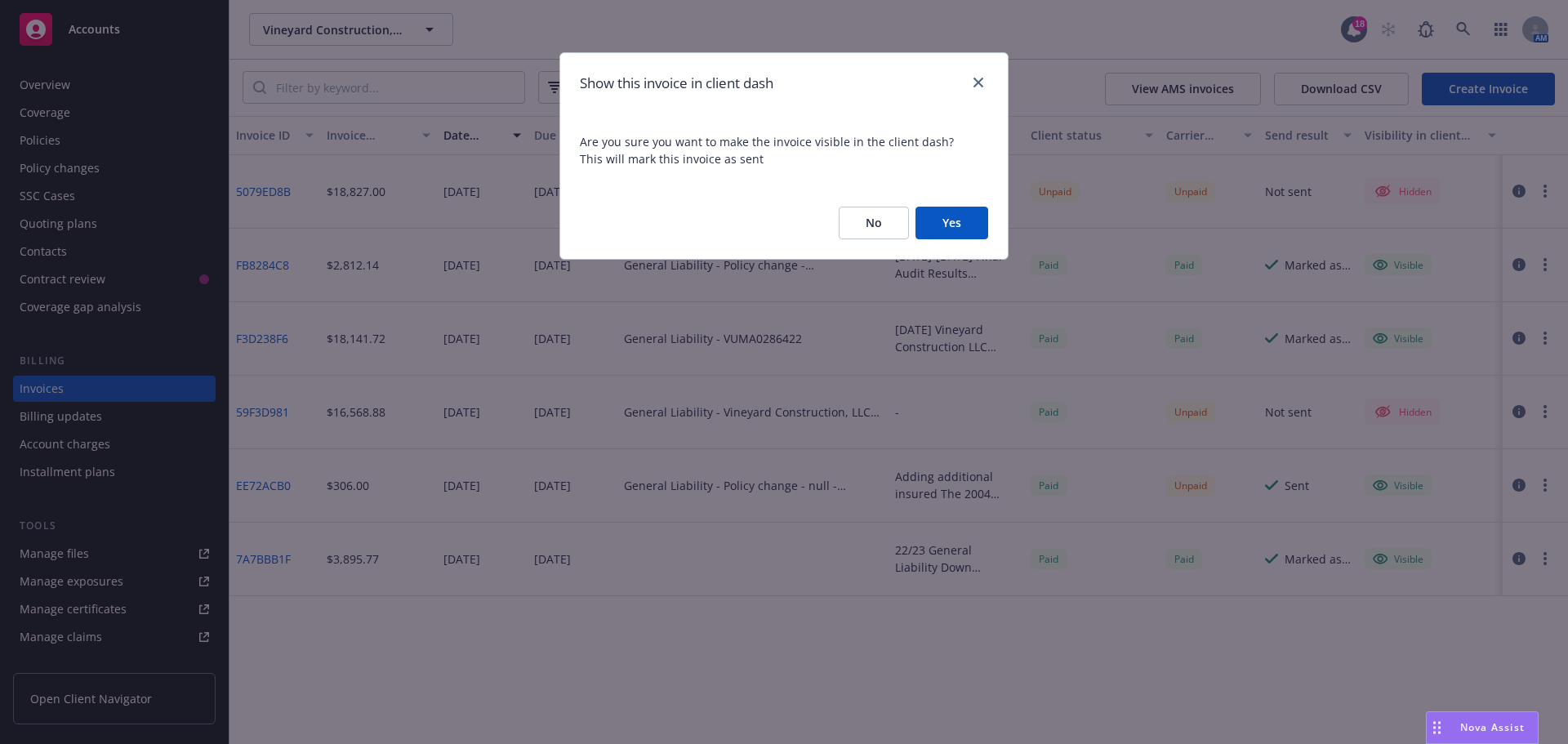
click at [929, 214] on button "Yes" at bounding box center [951, 223] width 72 height 33
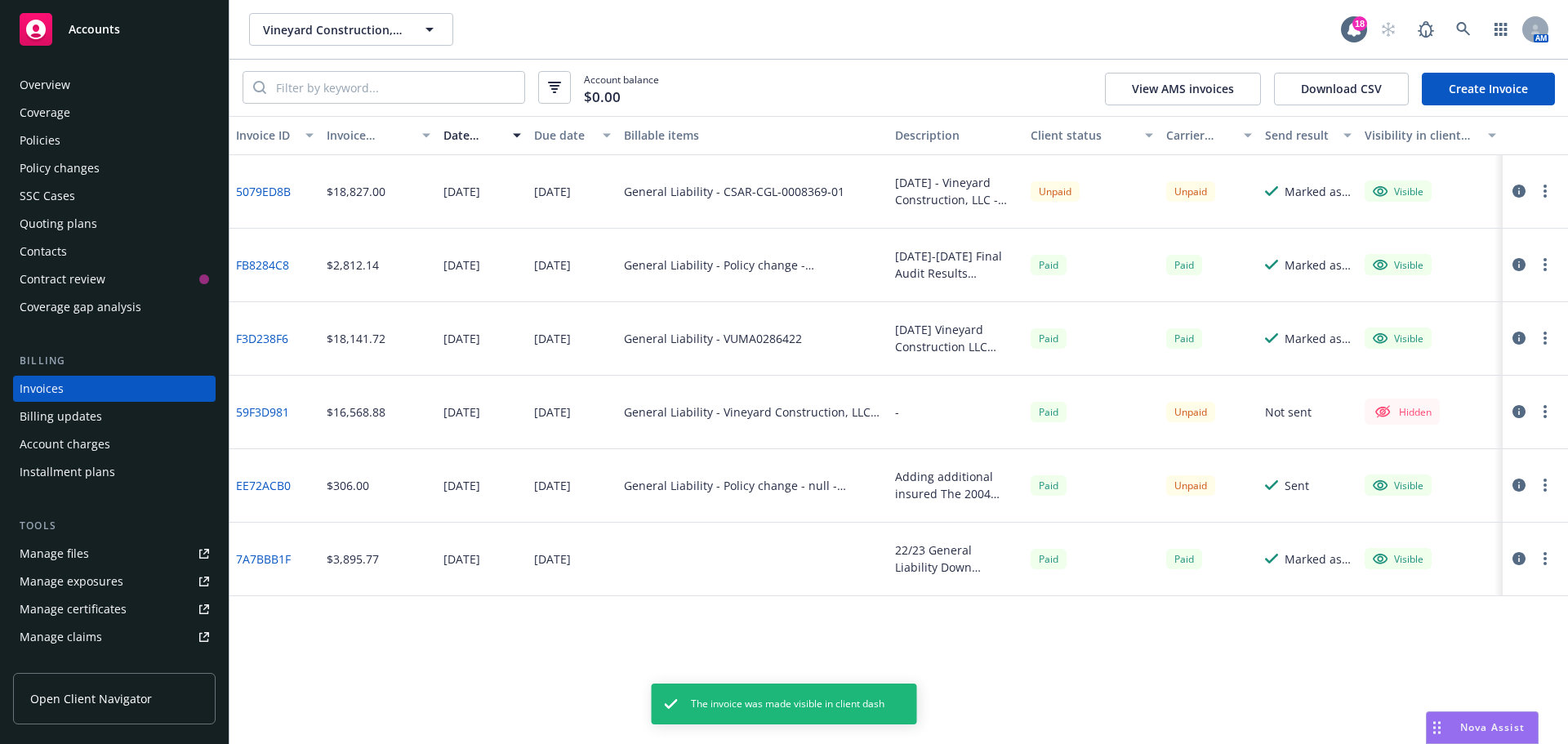
click at [1508, 191] on button "button" at bounding box center [1518, 192] width 20 height 20
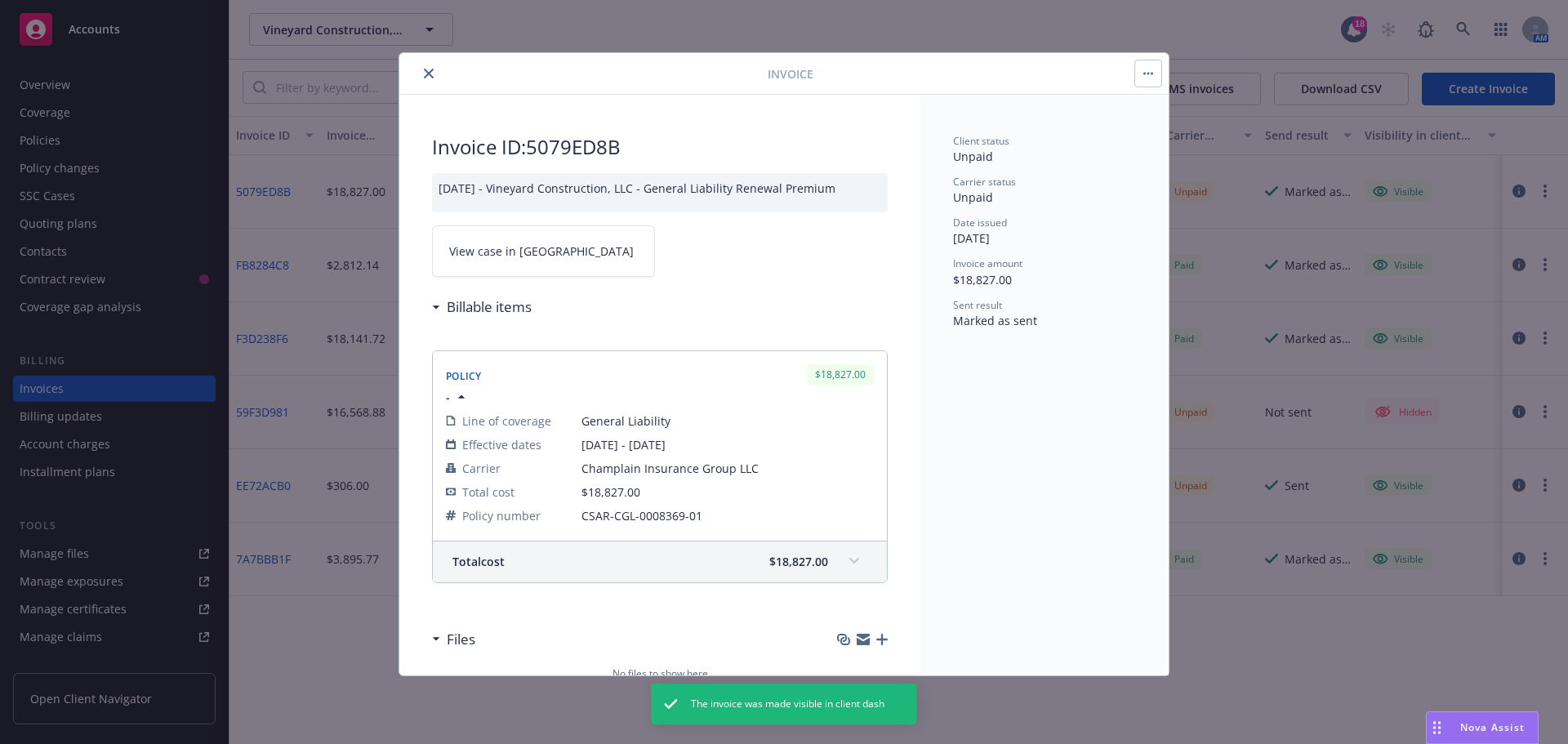
click at [542, 262] on link "View case in SSC" at bounding box center [543, 251] width 222 height 52
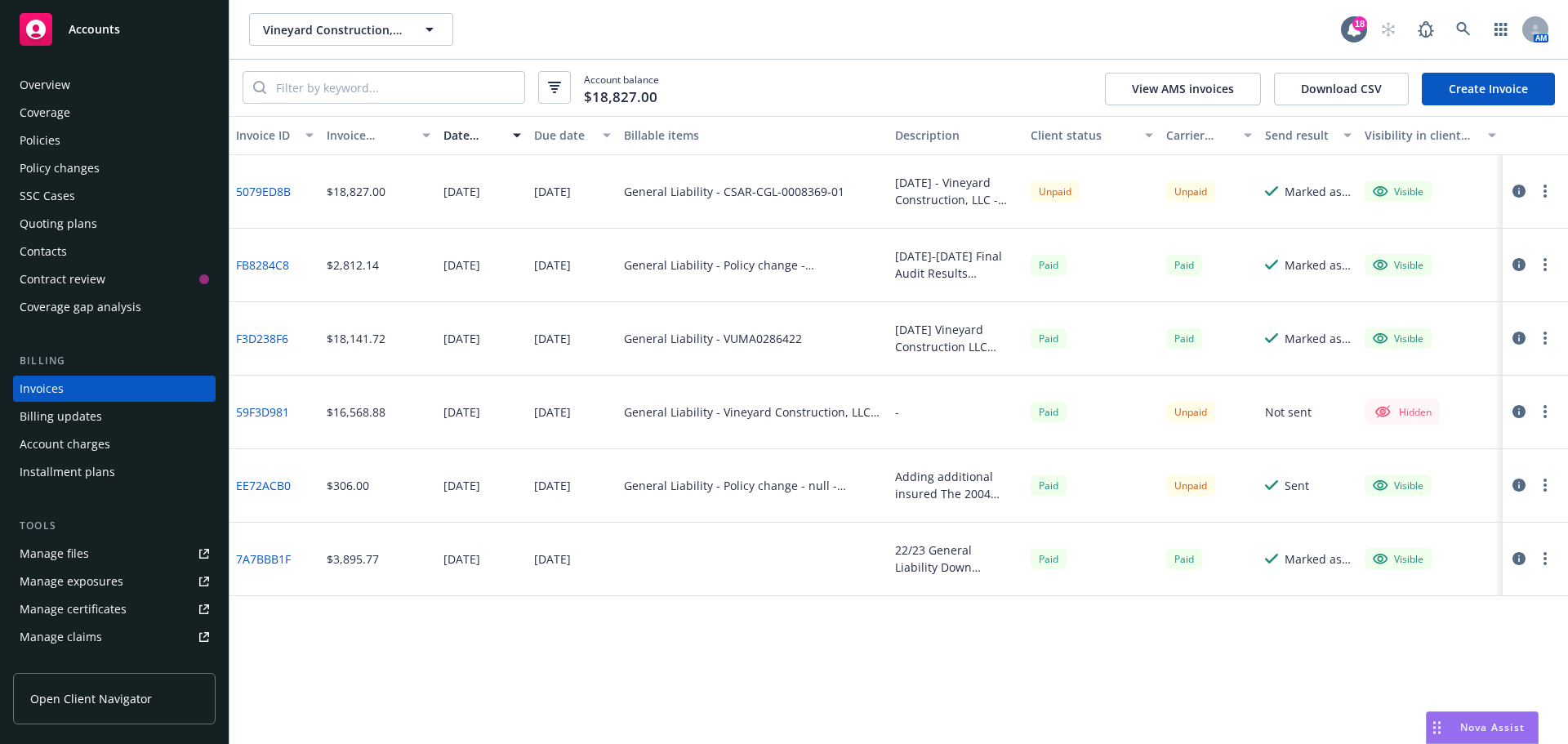
click at [1546, 186] on button "button" at bounding box center [1545, 192] width 20 height 20
click at [1469, 286] on link "Copy invoice URL" at bounding box center [1450, 289] width 209 height 33
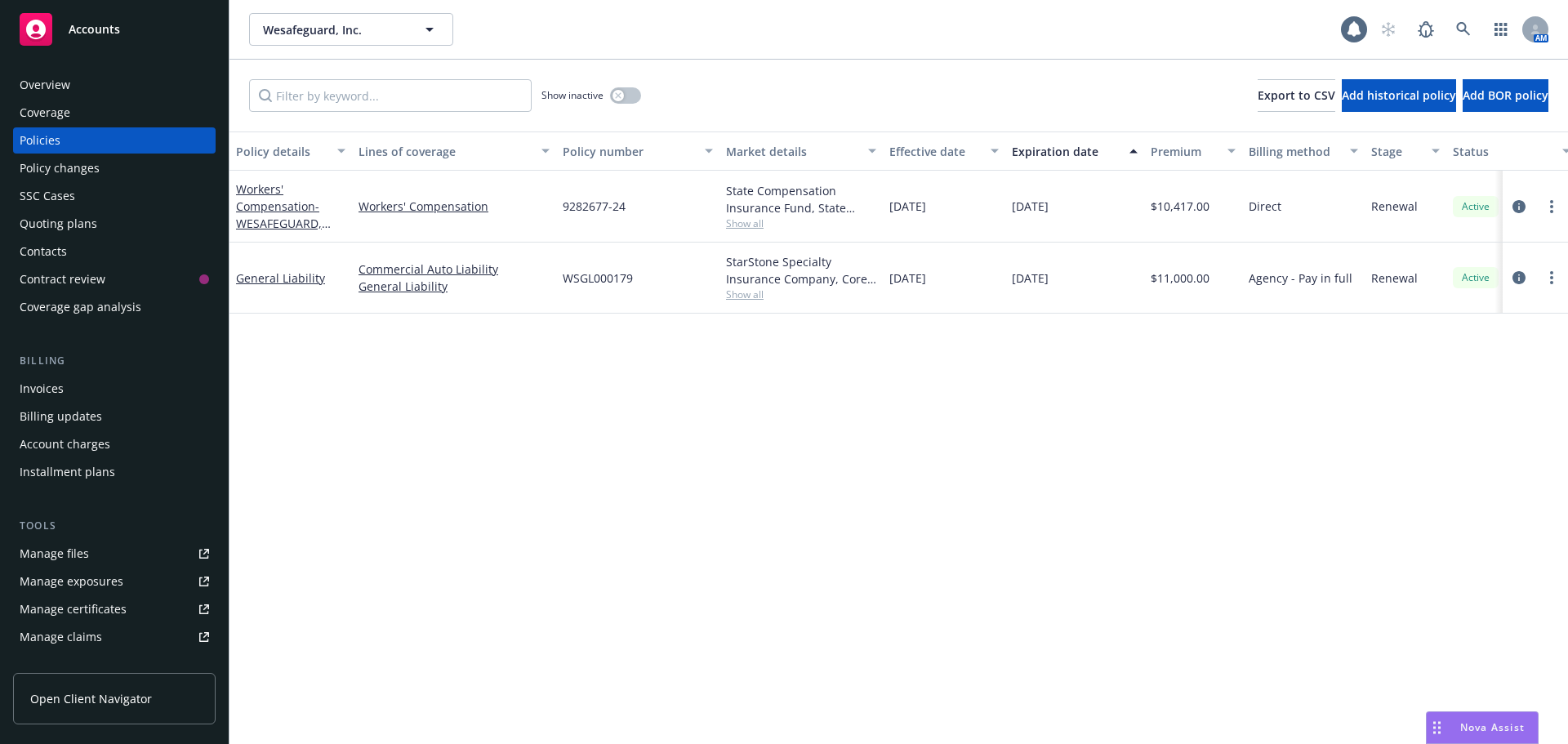
click at [101, 74] on div "Overview" at bounding box center [114, 84] width 190 height 26
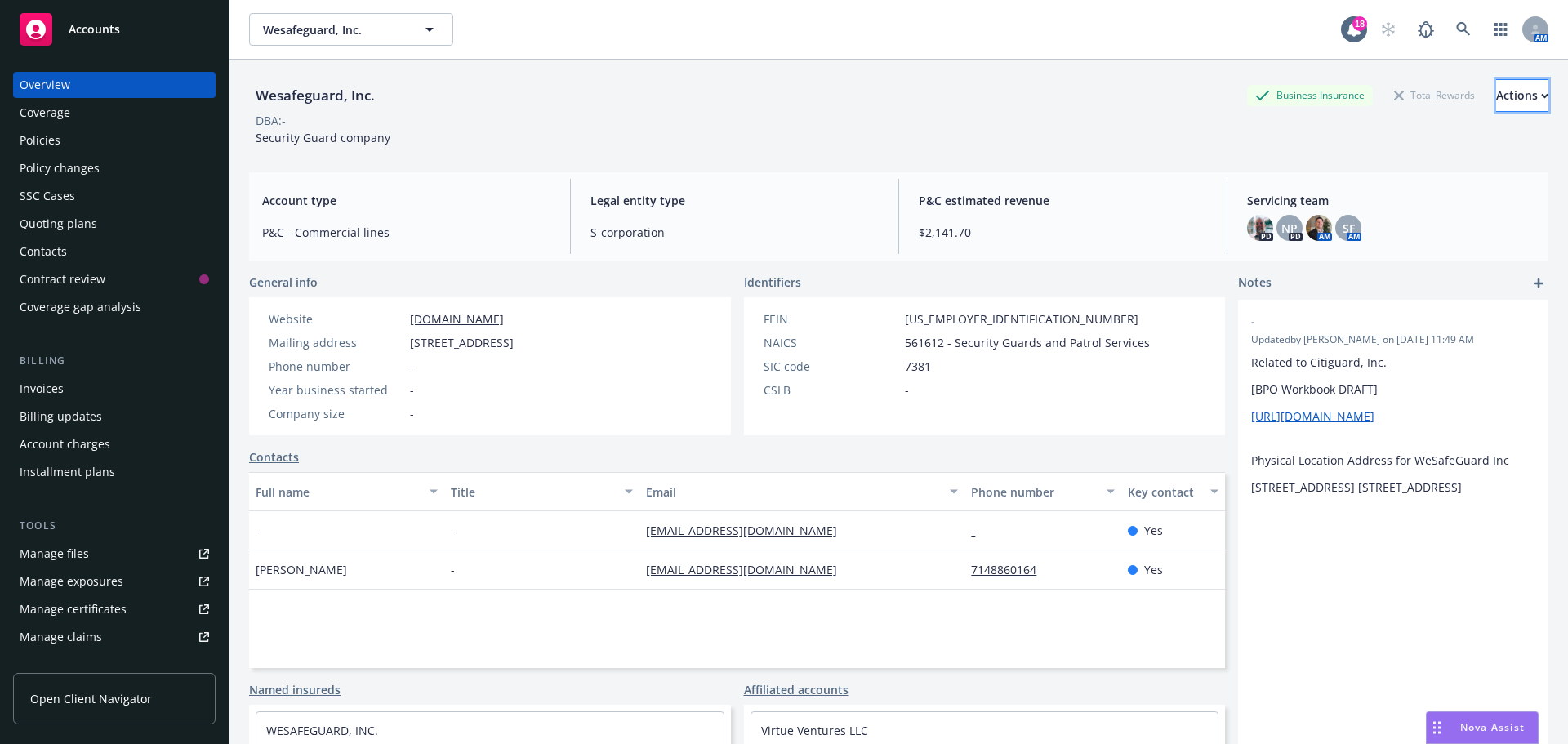
click at [1496, 91] on div "Actions" at bounding box center [1521, 95] width 53 height 31
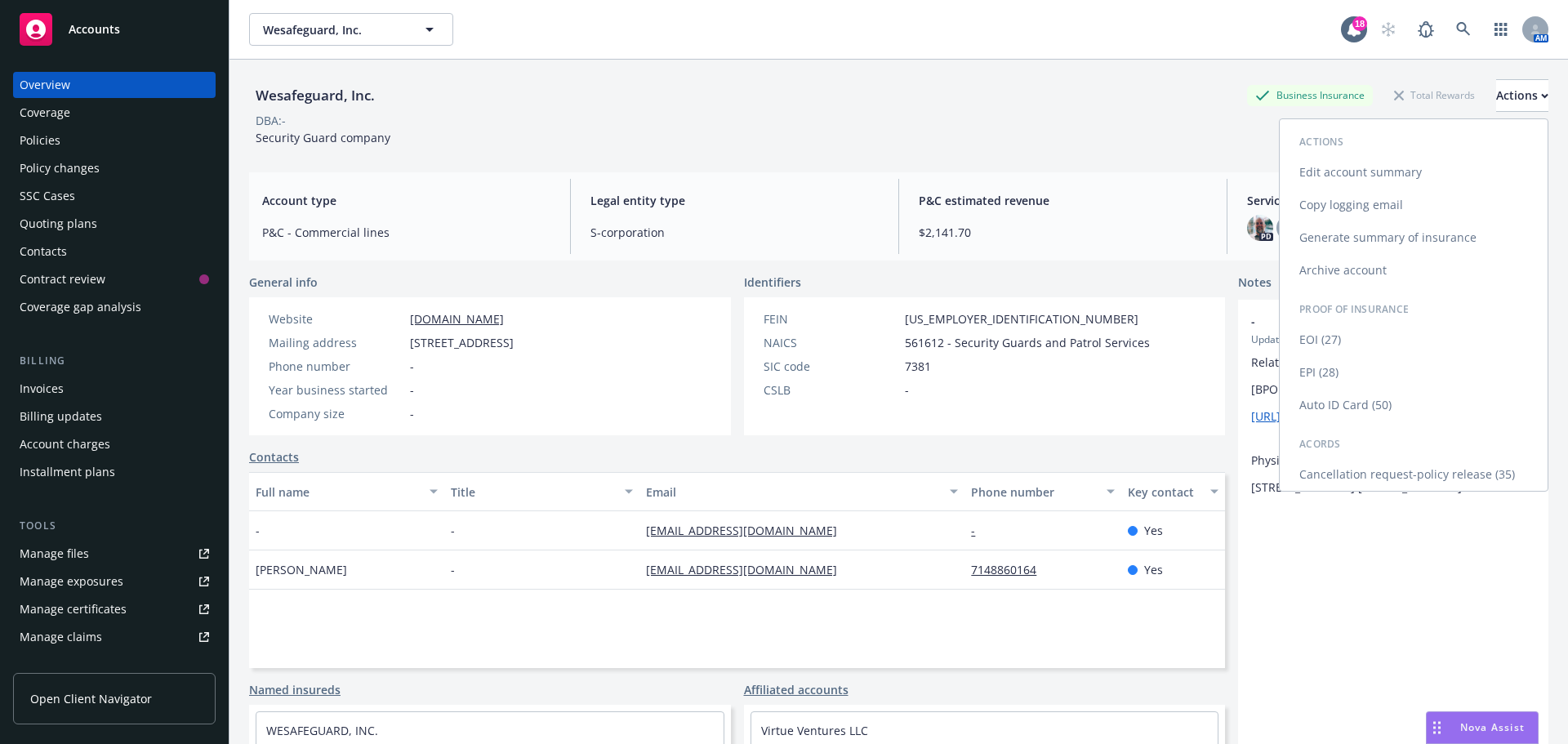
click at [1396, 210] on link "Copy logging email" at bounding box center [1413, 205] width 268 height 33
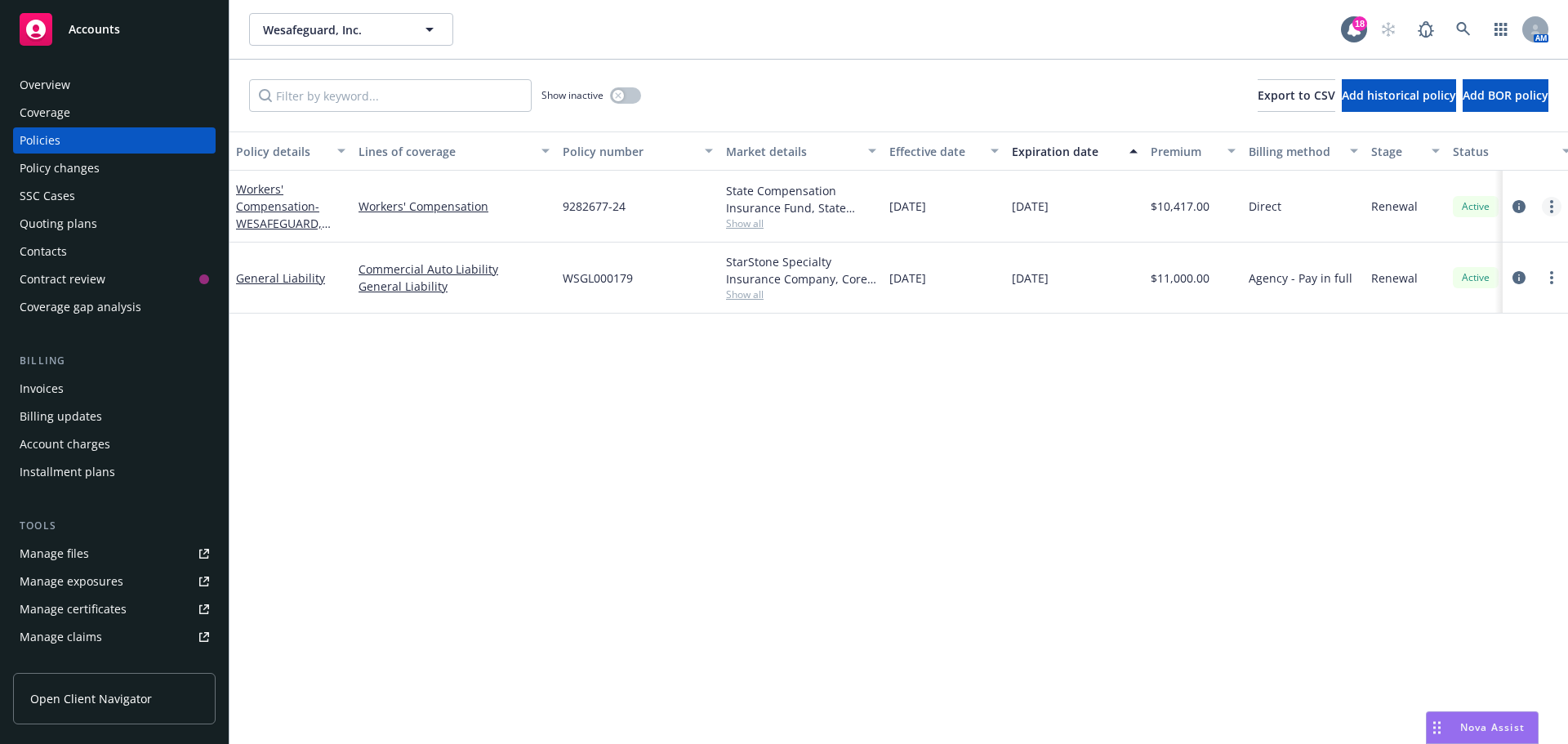
click at [1545, 207] on link "more" at bounding box center [1551, 207] width 20 height 20
click at [1465, 306] on link "End policy" at bounding box center [1464, 305] width 192 height 33
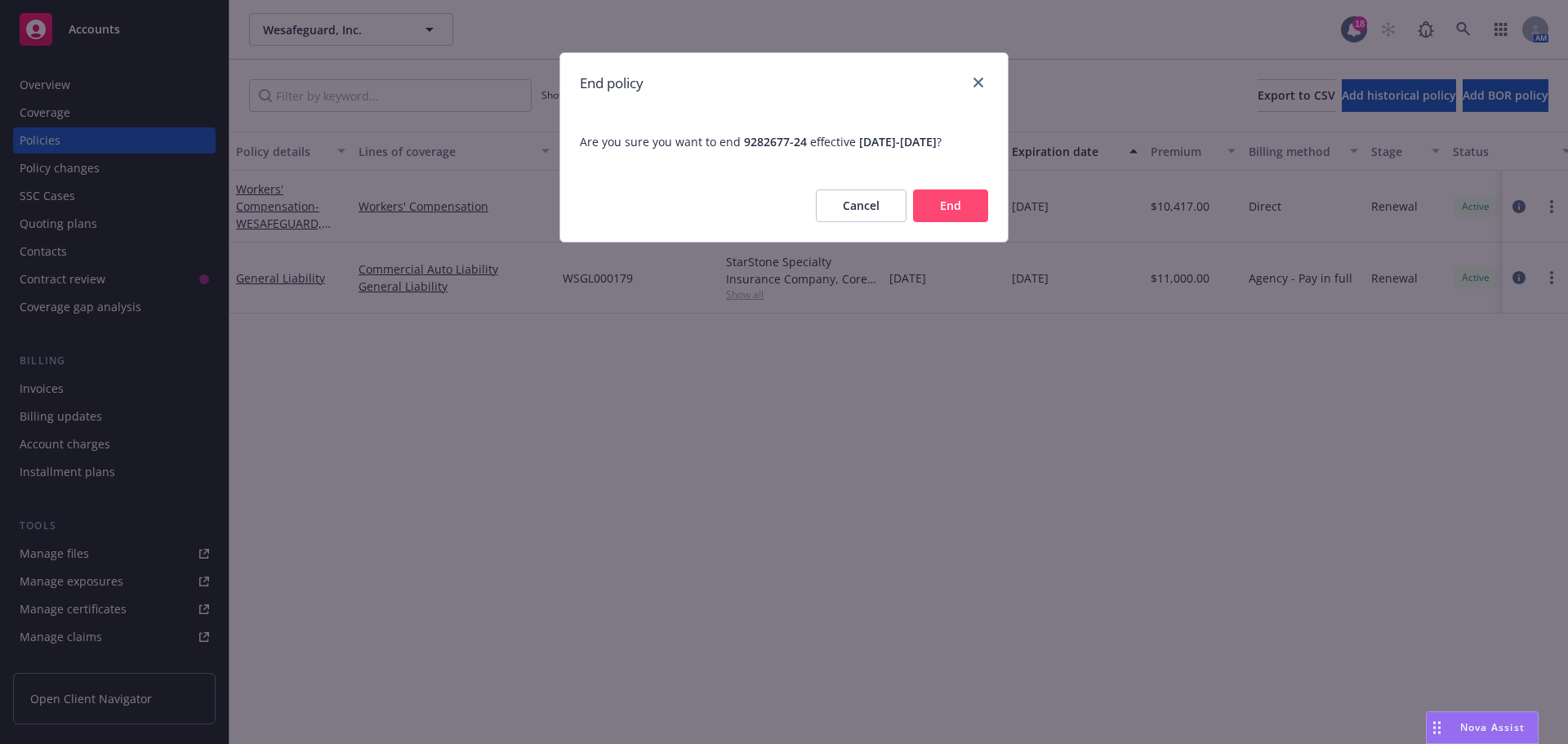
click at [939, 221] on button "End" at bounding box center [950, 206] width 75 height 33
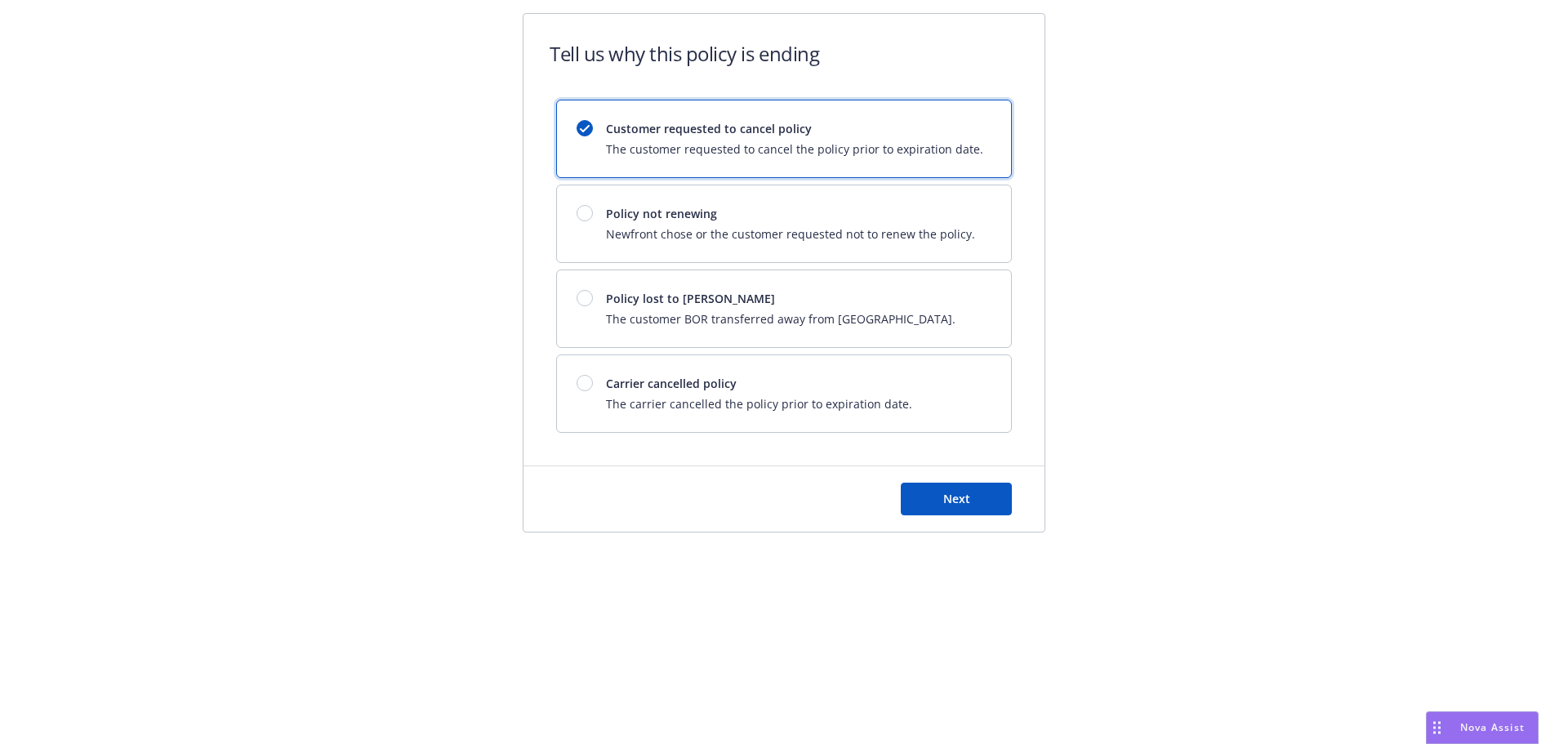
click at [944, 482] on div "Next" at bounding box center [784, 499] width 521 height 66
click at [926, 510] on button "Next" at bounding box center [956, 499] width 111 height 33
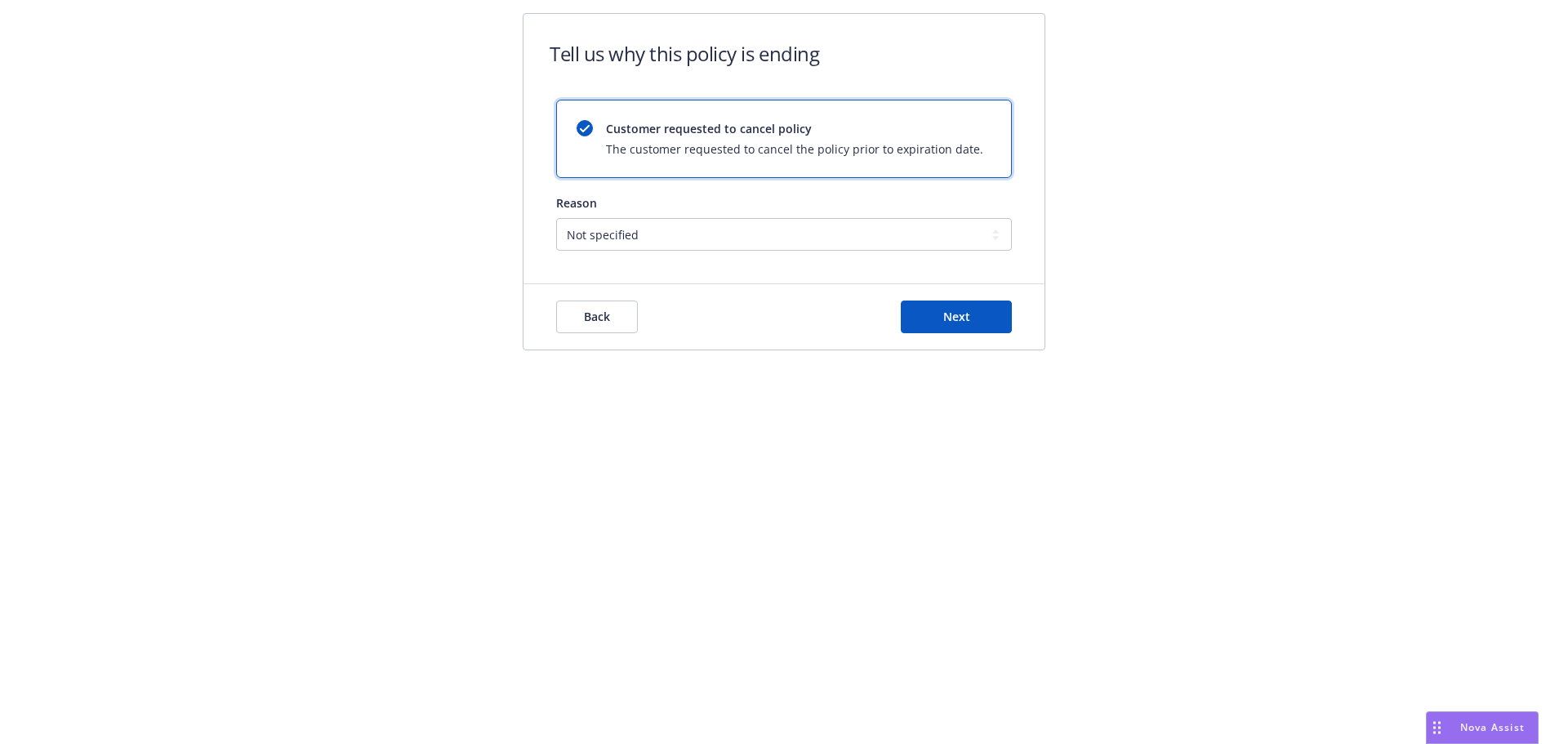
click at [948, 334] on div "Back Next" at bounding box center [784, 317] width 521 height 66
click at [938, 316] on button "Next" at bounding box center [956, 317] width 111 height 33
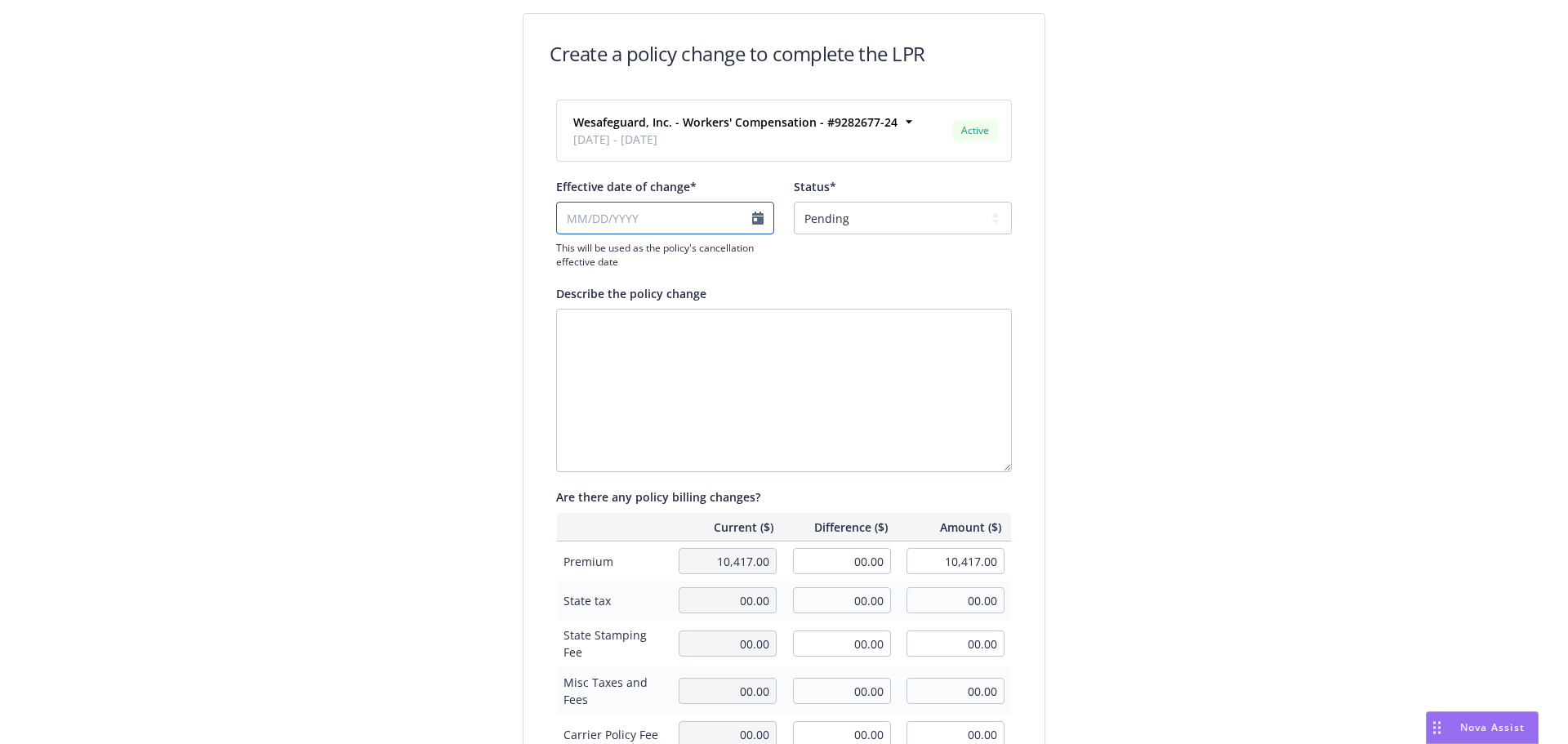
click at [683, 217] on input "Effective date of change*" at bounding box center [665, 218] width 218 height 33
select select "August"
select select "2025"
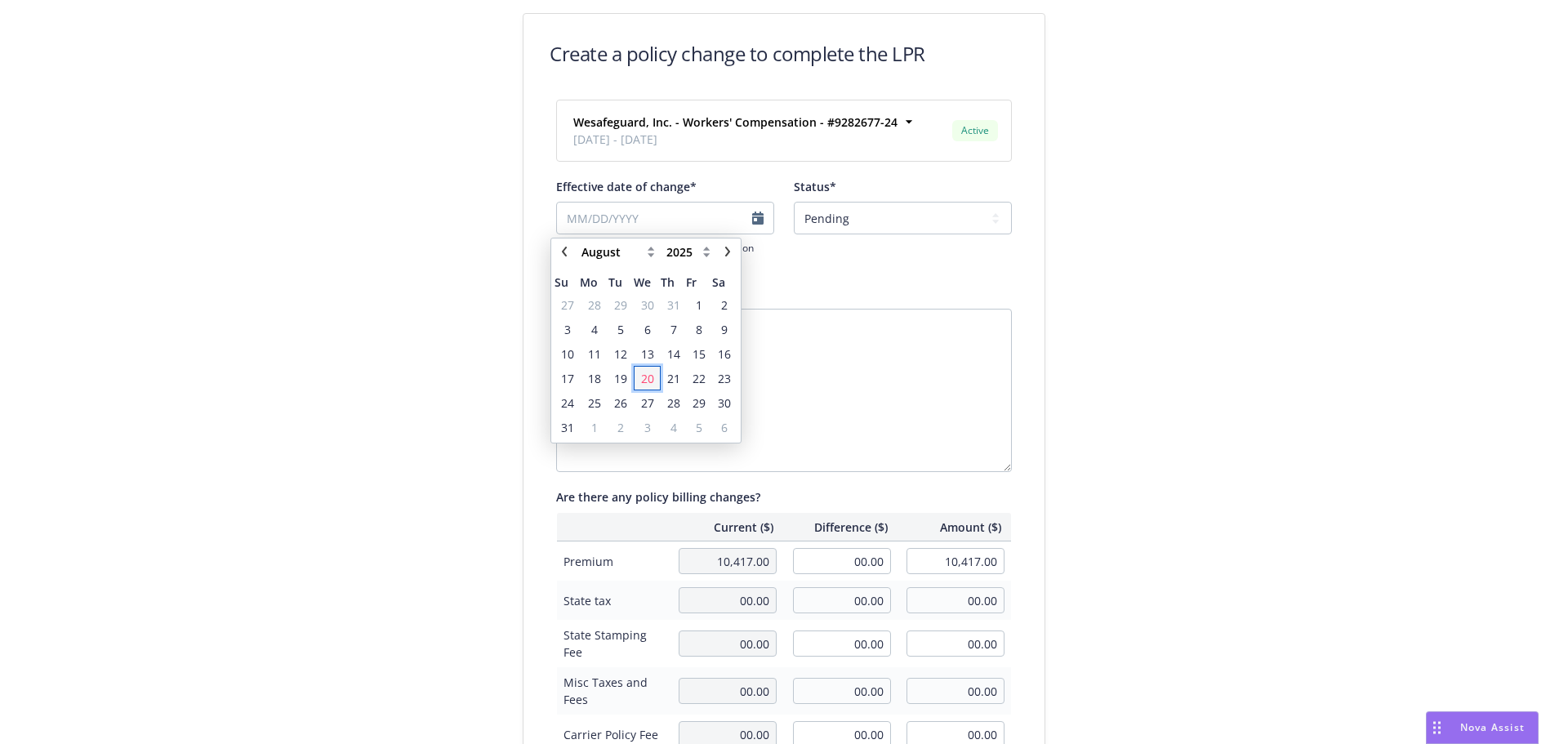
click at [651, 374] on span "20" at bounding box center [646, 377] width 13 height 17
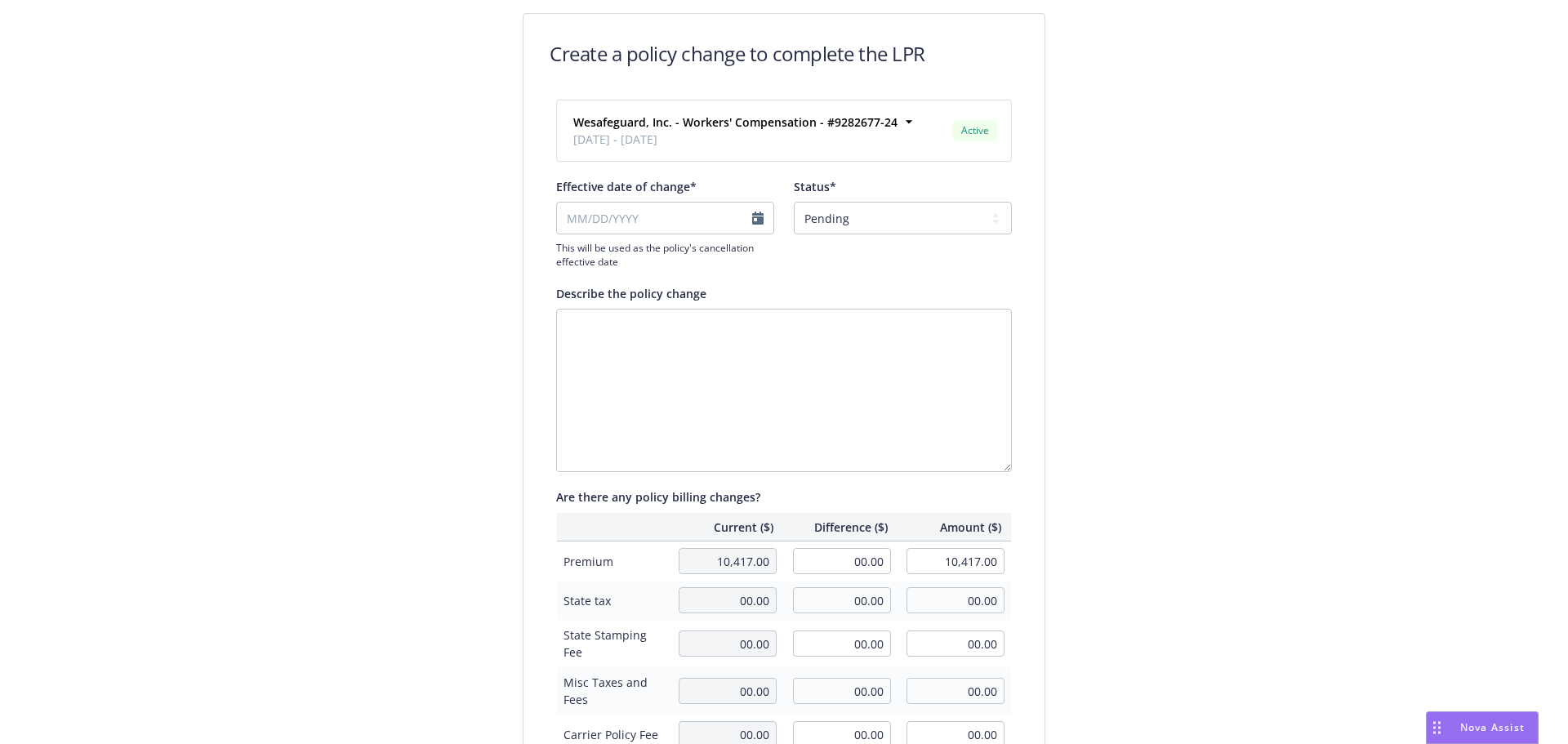
type input "08/20/2025"
click at [900, 214] on select "Pending Confirmed" at bounding box center [903, 218] width 218 height 33
drag, startPoint x: 1189, startPoint y: 263, endPoint x: 1013, endPoint y: 544, distance: 331.6
click at [1189, 263] on div "Create a policy change to complete the LPR Wesafeguard, Inc. - Workers' Compens…" at bounding box center [784, 560] width 1568 height 1120
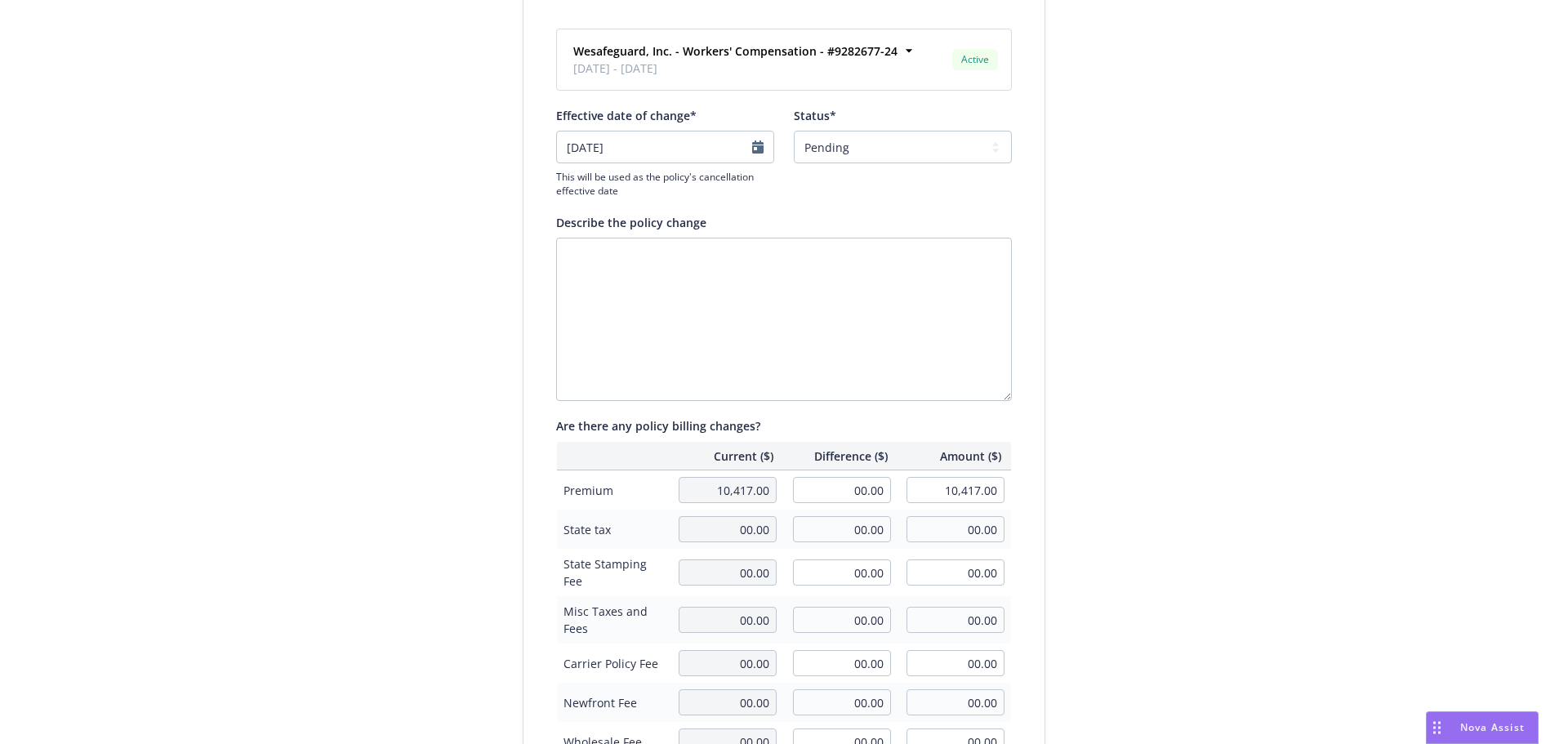
scroll to position [376, 0]
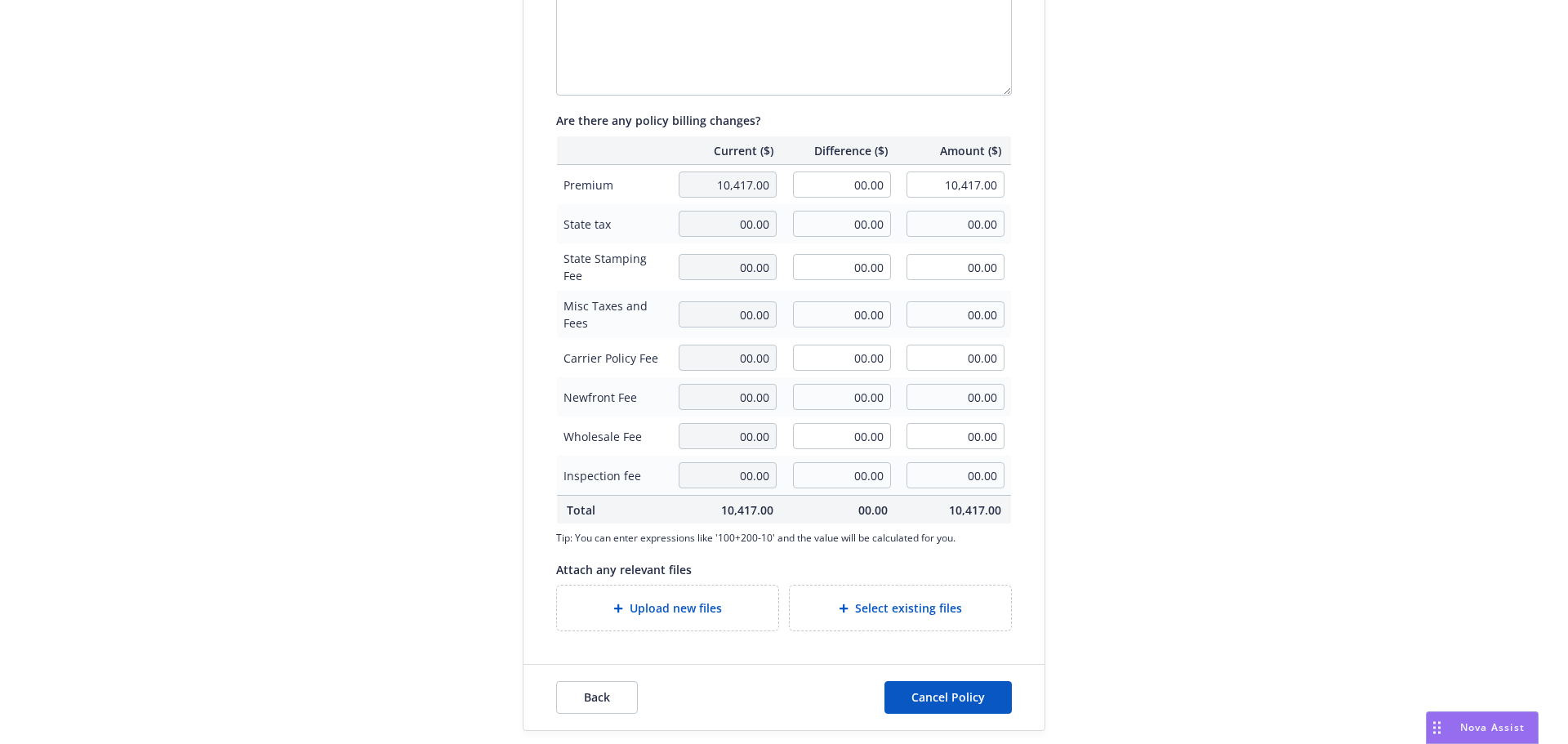
click at [974, 677] on div "Back Cancel Policy" at bounding box center [784, 697] width 521 height 66
click at [974, 682] on button "Cancel Policy" at bounding box center [947, 697] width 127 height 33
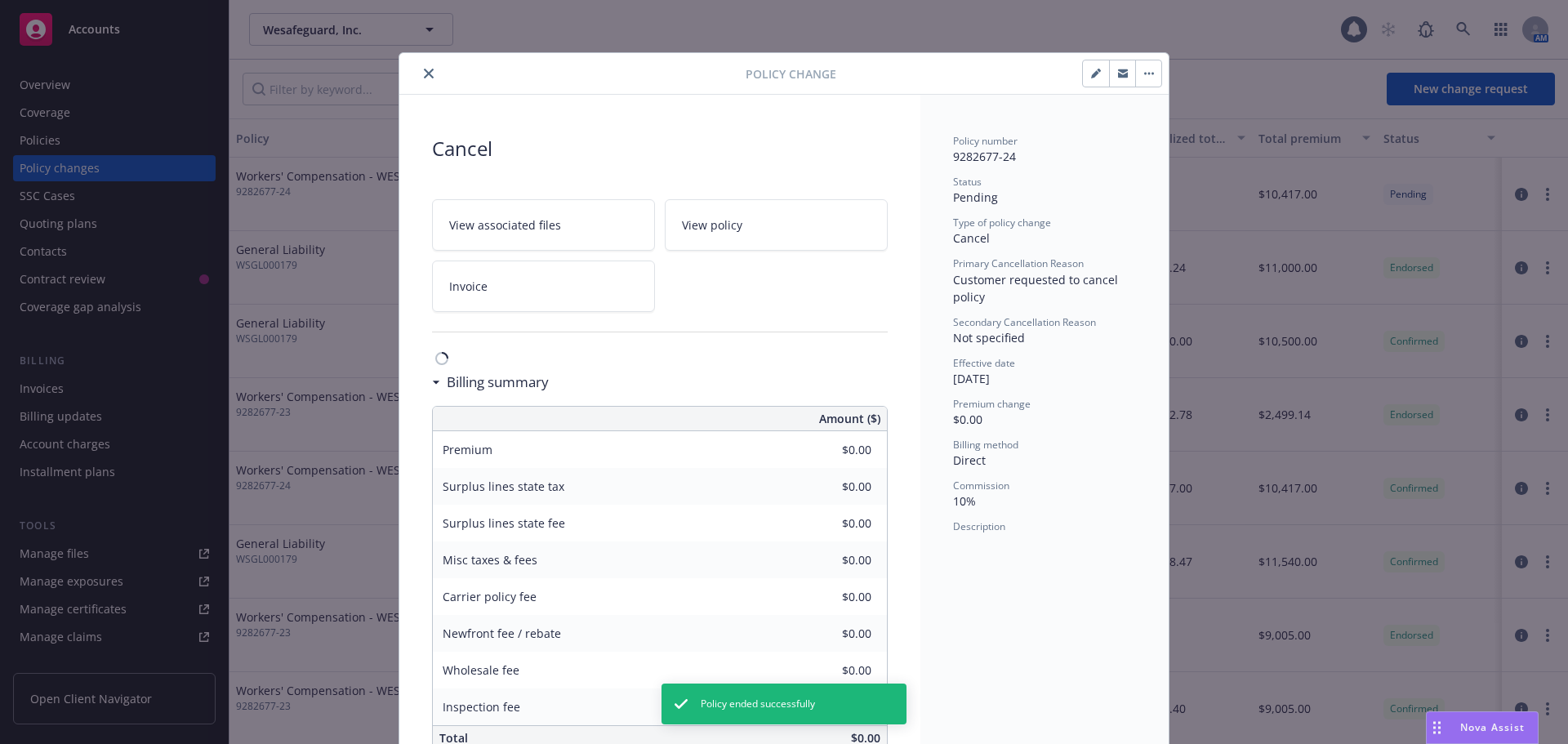
scroll to position [42, 0]
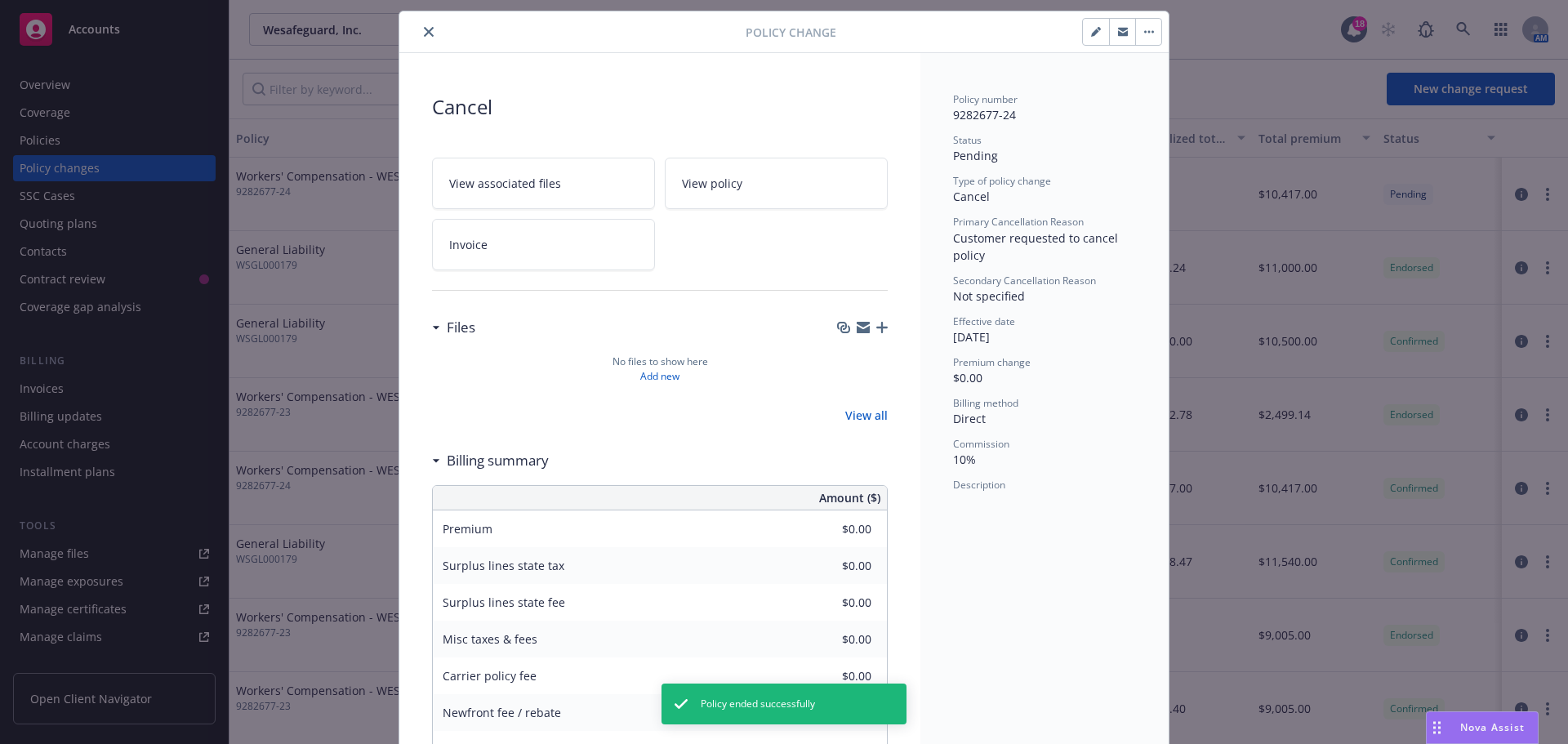
click at [420, 43] on div "Policy Change" at bounding box center [784, 33] width 770 height 42
click at [424, 29] on icon "close" at bounding box center [429, 32] width 10 height 10
drag, startPoint x: 434, startPoint y: 26, endPoint x: 424, endPoint y: 26, distance: 10.0
click at [434, 26] on icon "button" at bounding box center [430, 30] width 20 height 20
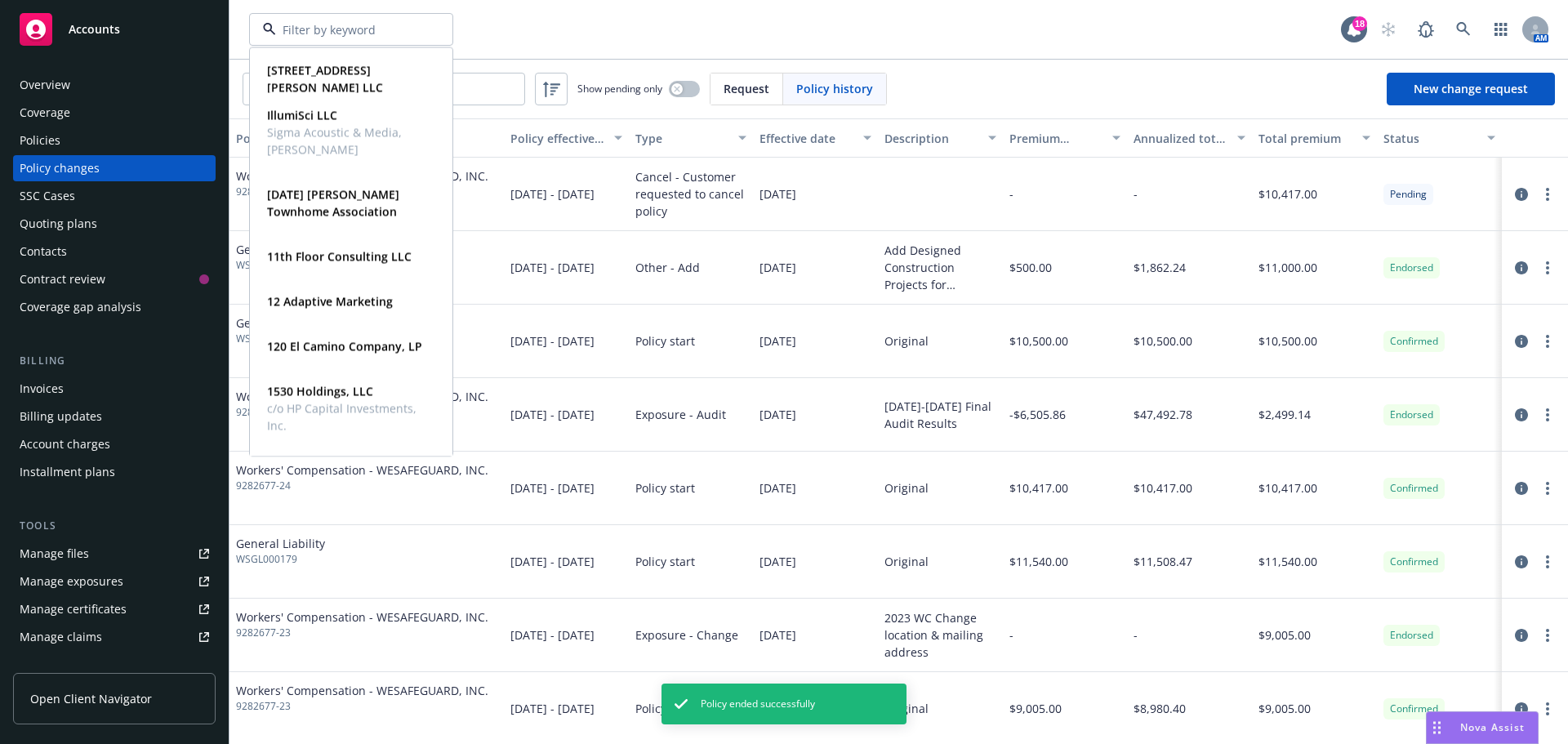
click at [423, 27] on div at bounding box center [352, 29] width 205 height 33
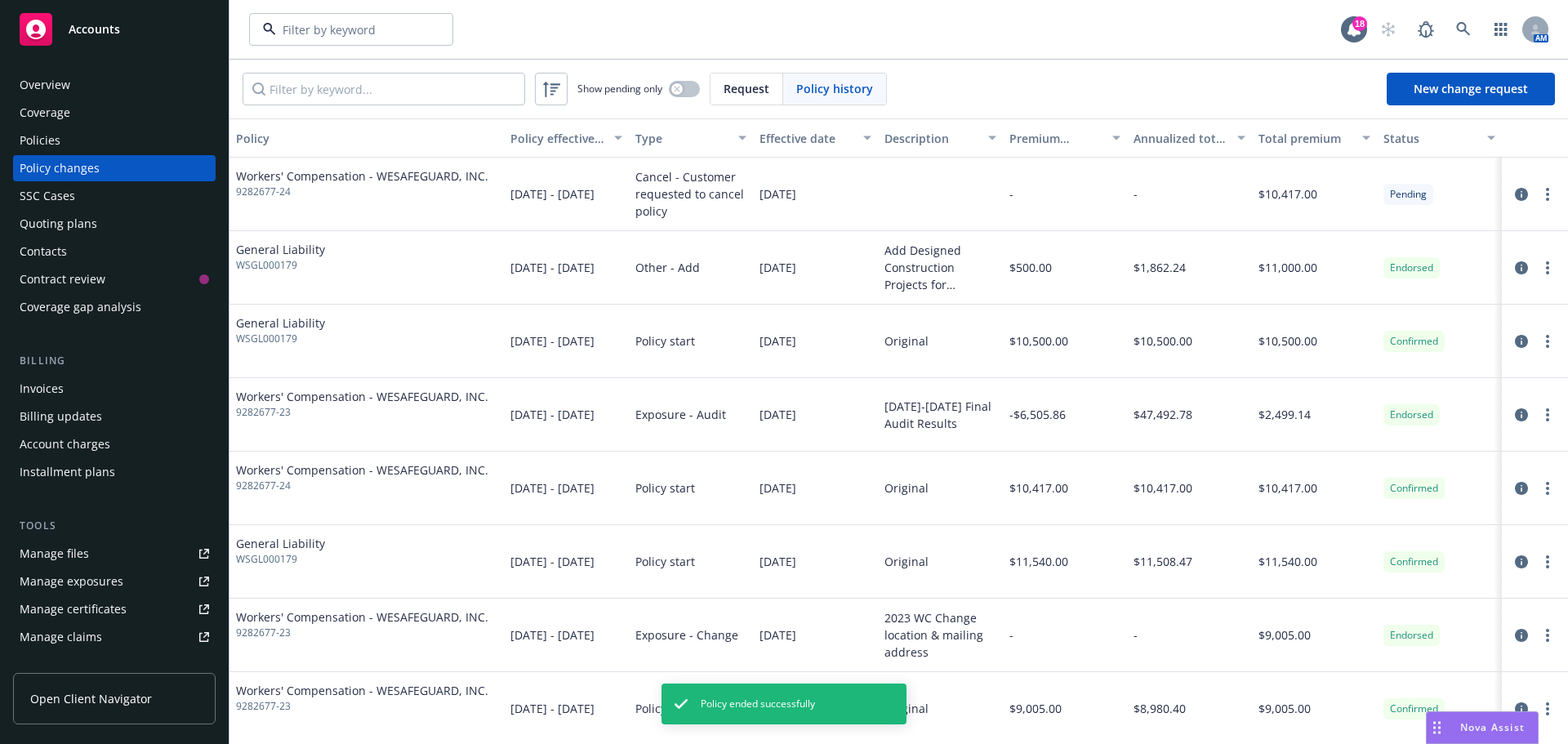
click at [103, 141] on div "Policies" at bounding box center [114, 140] width 190 height 26
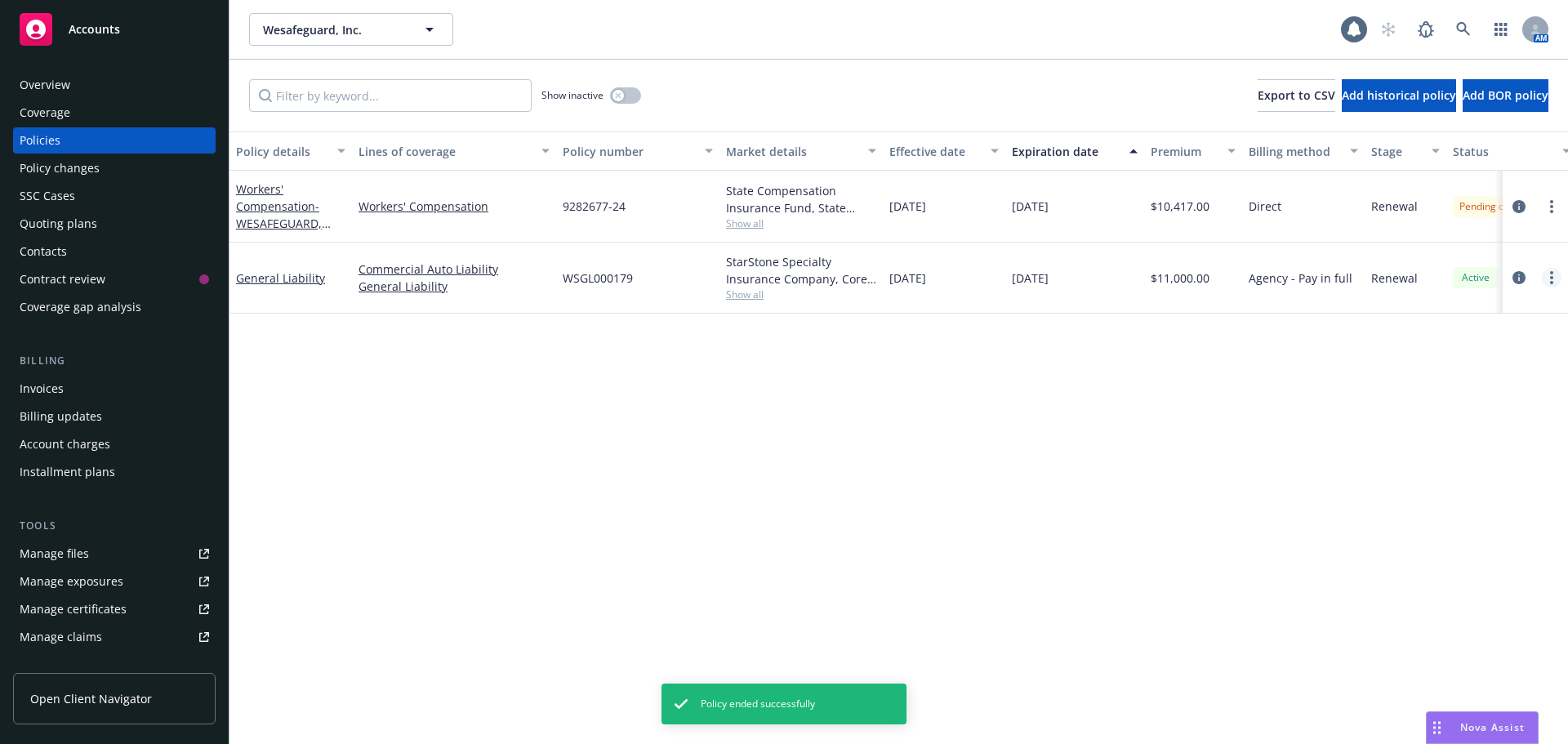
click at [1542, 274] on link "more" at bounding box center [1551, 278] width 20 height 20
click at [1447, 387] on link "End policy" at bounding box center [1464, 376] width 192 height 33
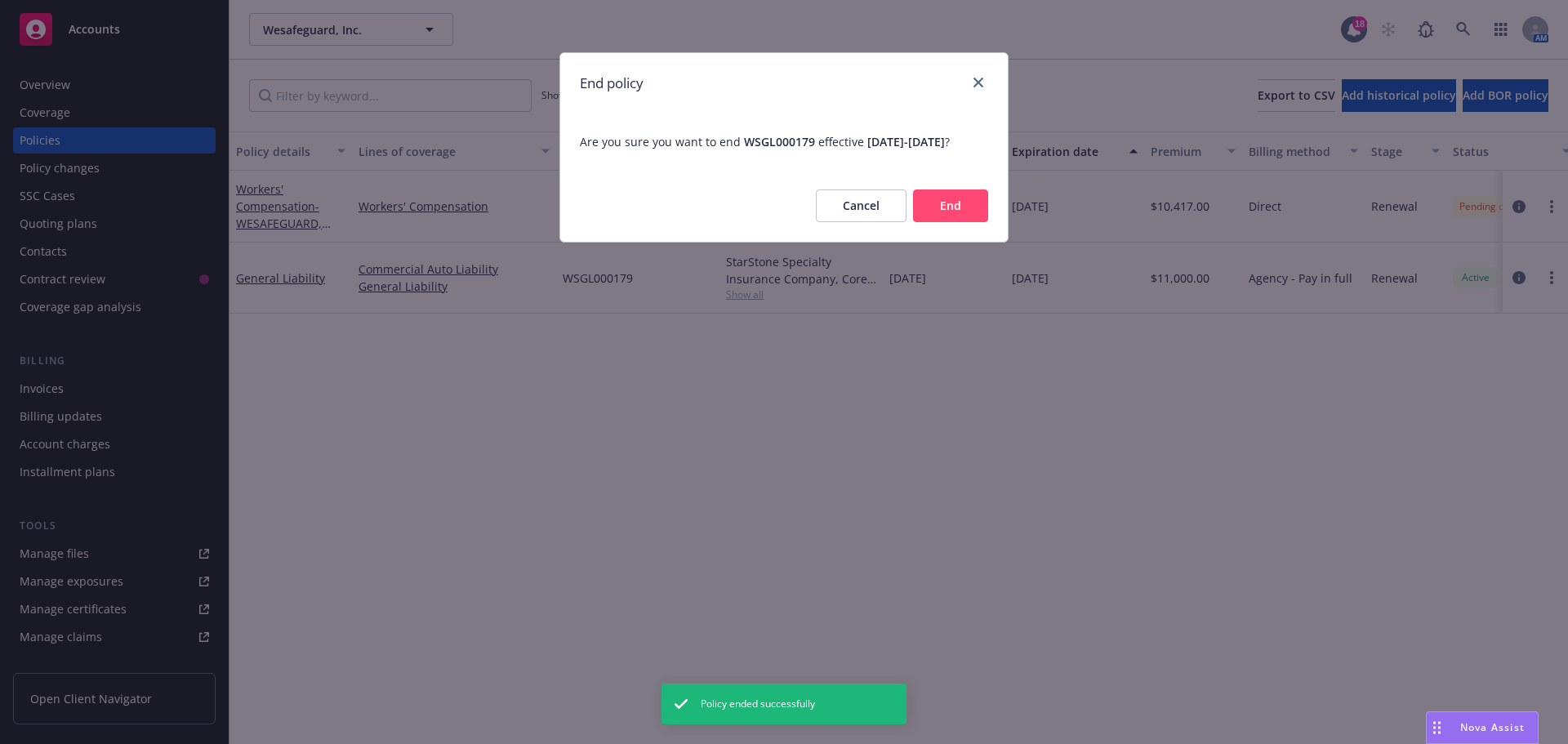
click at [936, 217] on button "End" at bounding box center [950, 206] width 75 height 33
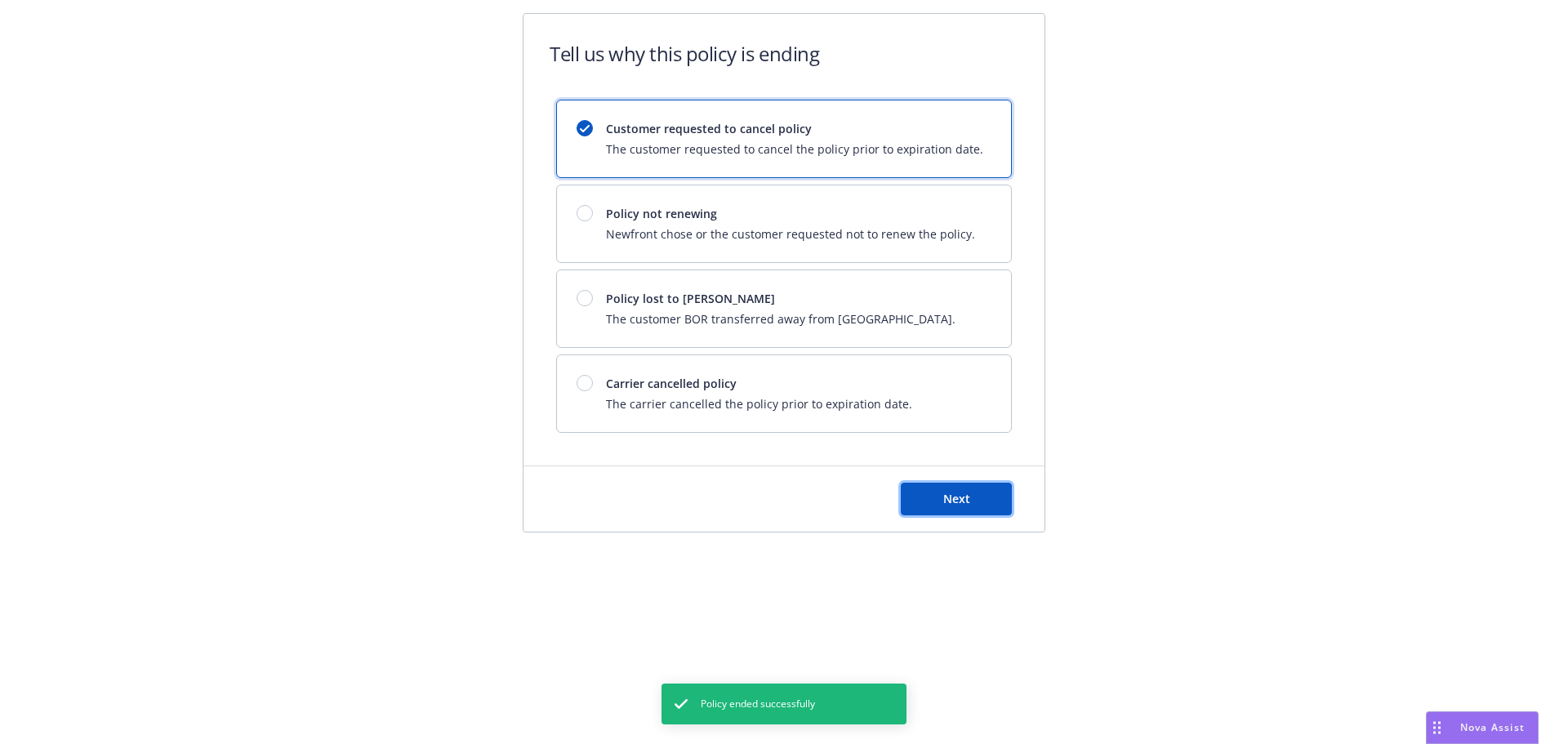
click at [948, 485] on button "Next" at bounding box center [956, 499] width 111 height 33
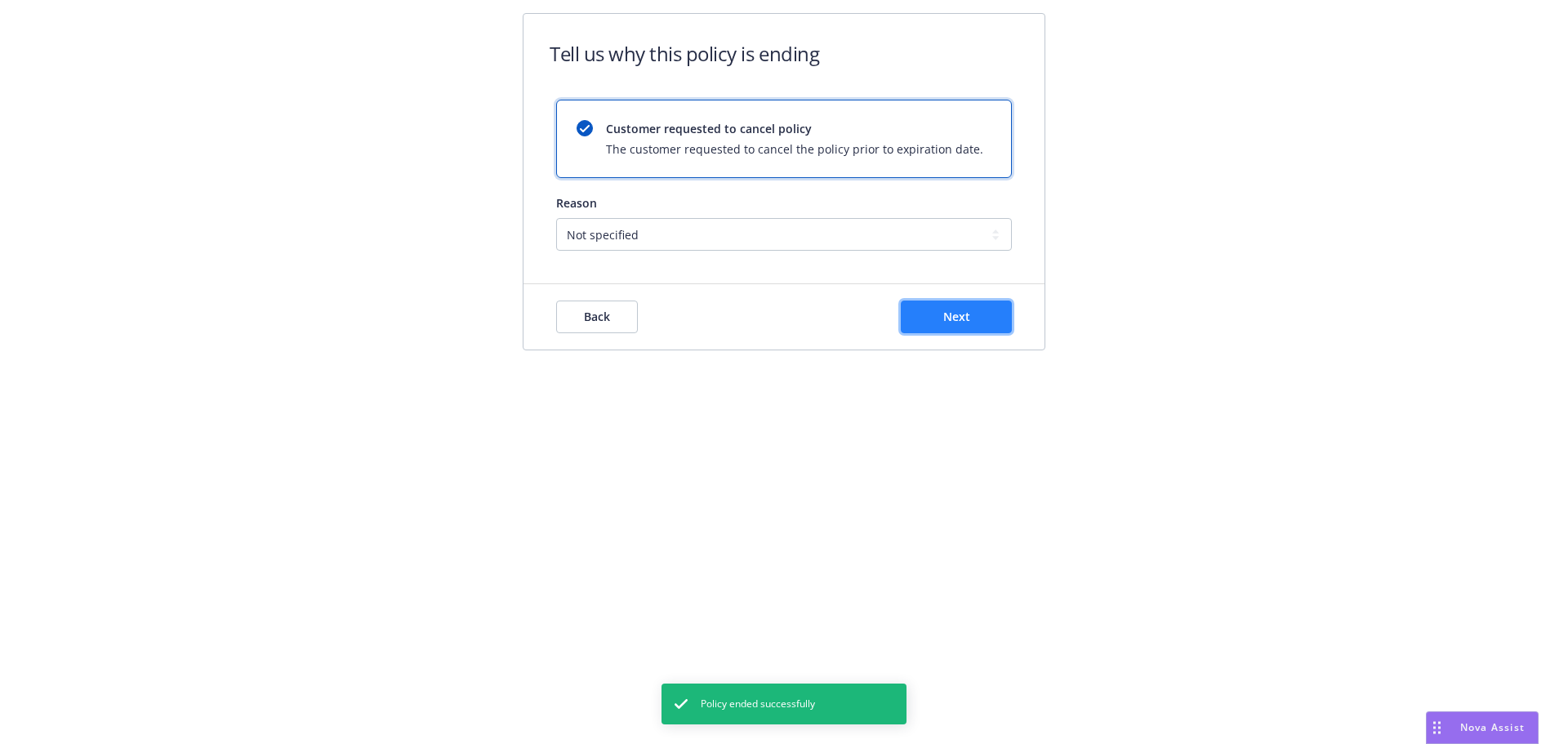
click at [935, 320] on button "Next" at bounding box center [956, 317] width 111 height 33
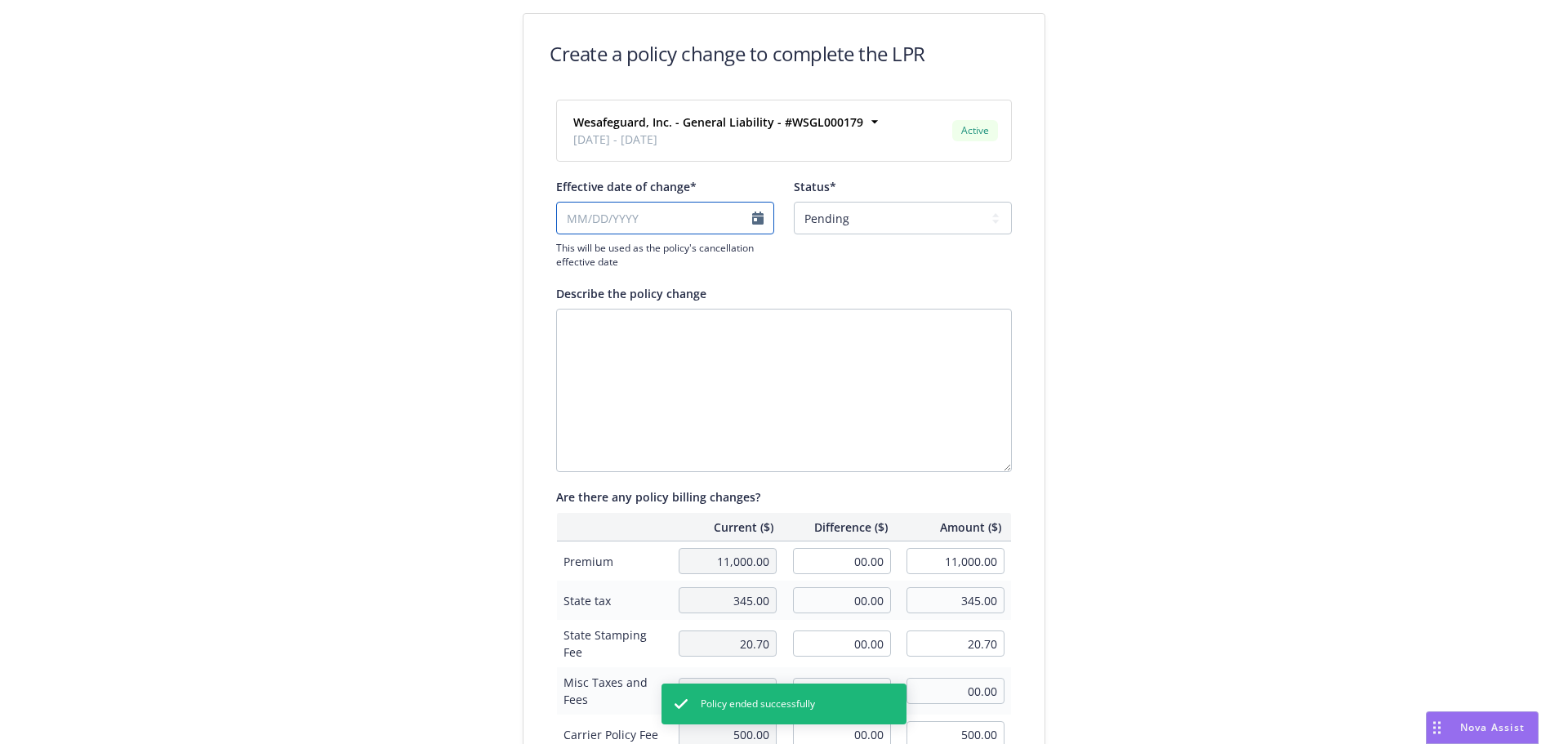
click at [682, 203] on input "Effective date of change*" at bounding box center [665, 218] width 218 height 33
select select "August"
select select "2025"
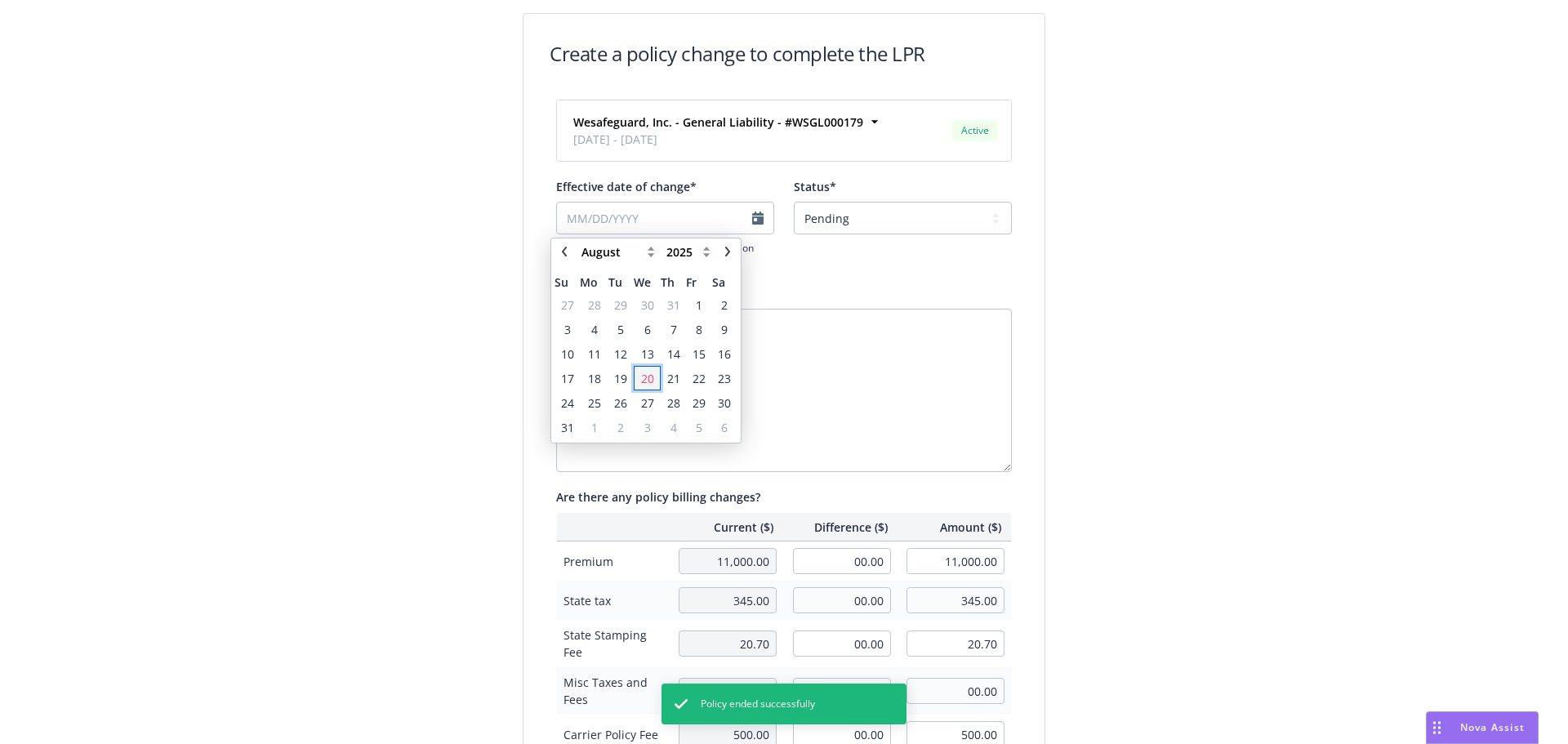
click at [653, 369] on span "20" at bounding box center [647, 378] width 24 height 21
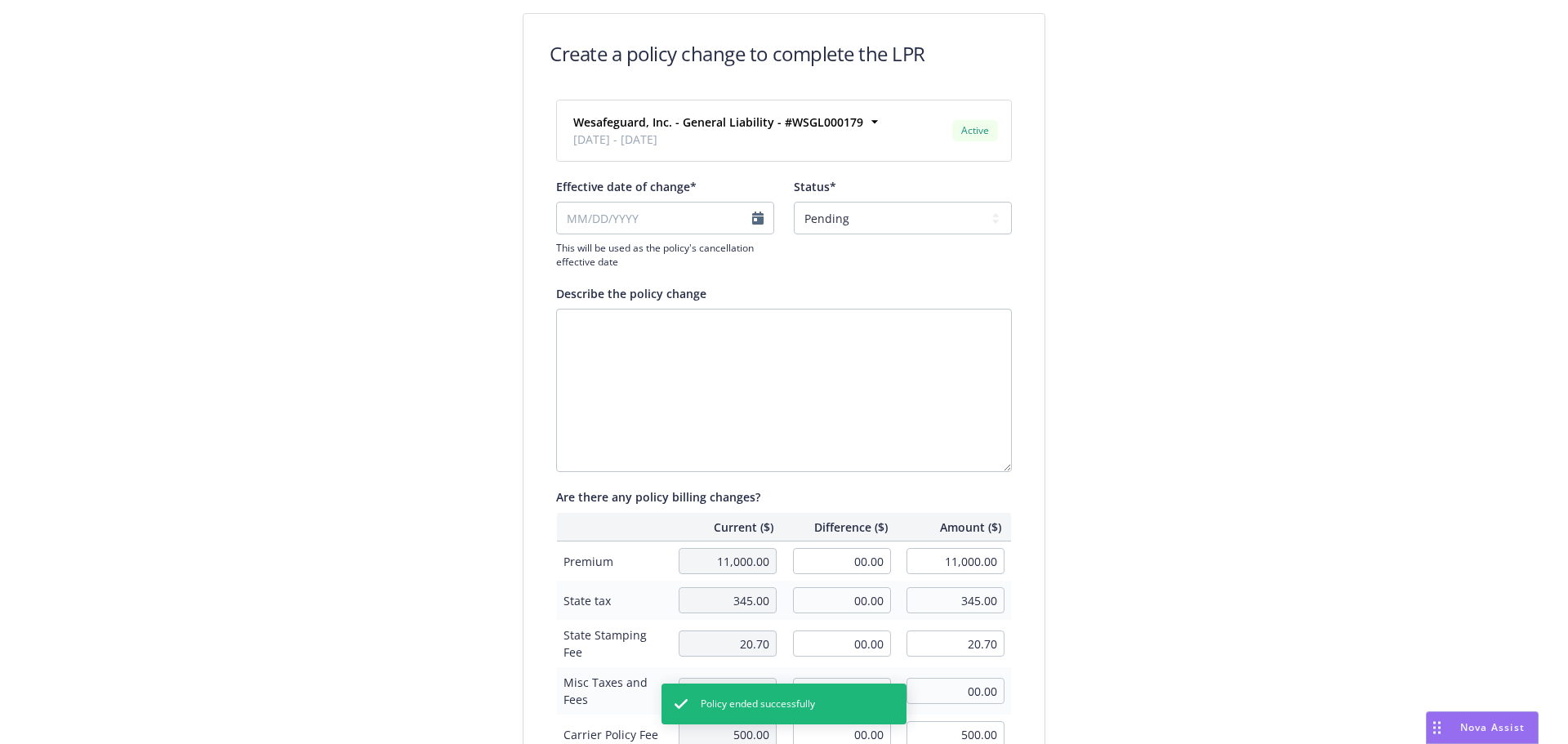
type input "08/20/2025"
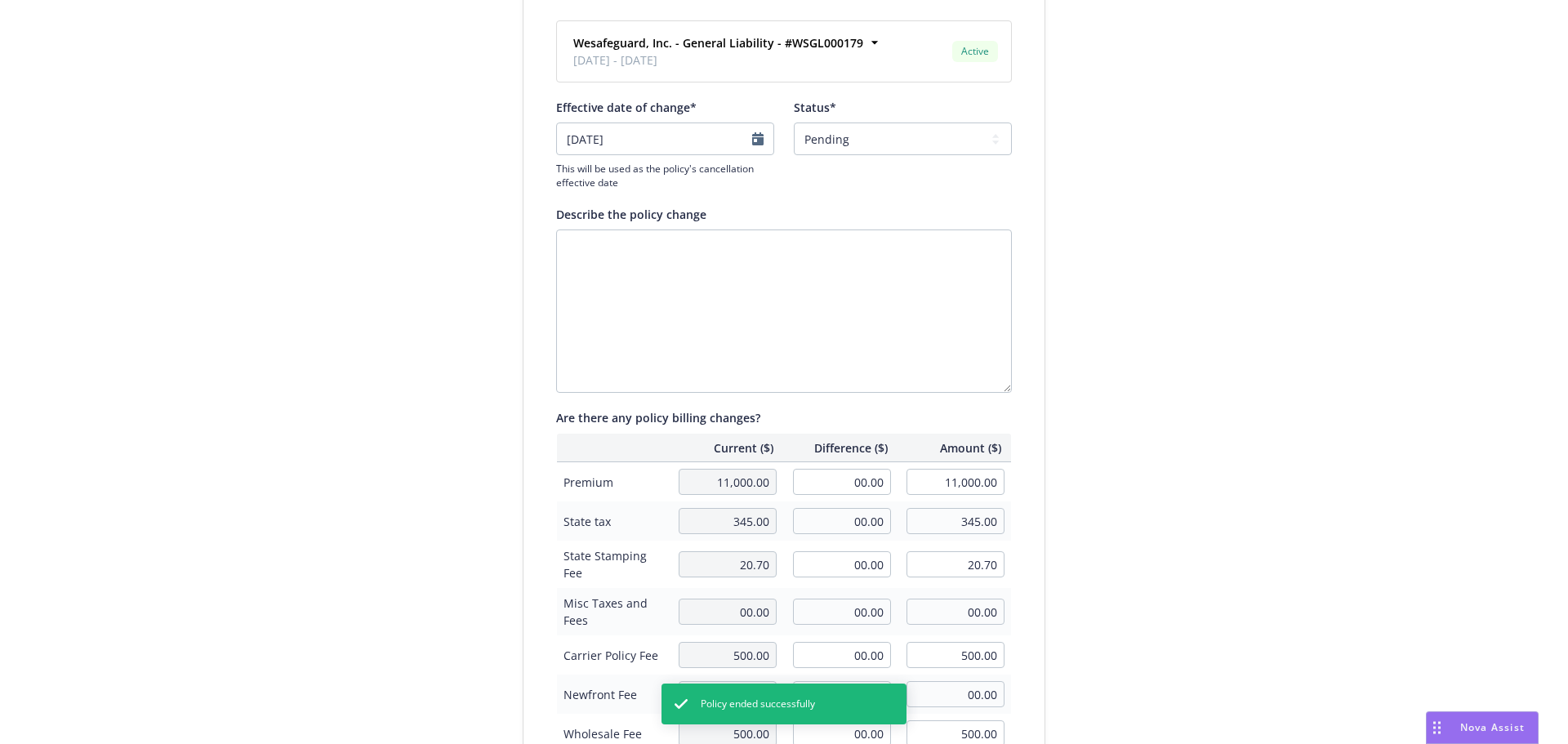
scroll to position [376, 0]
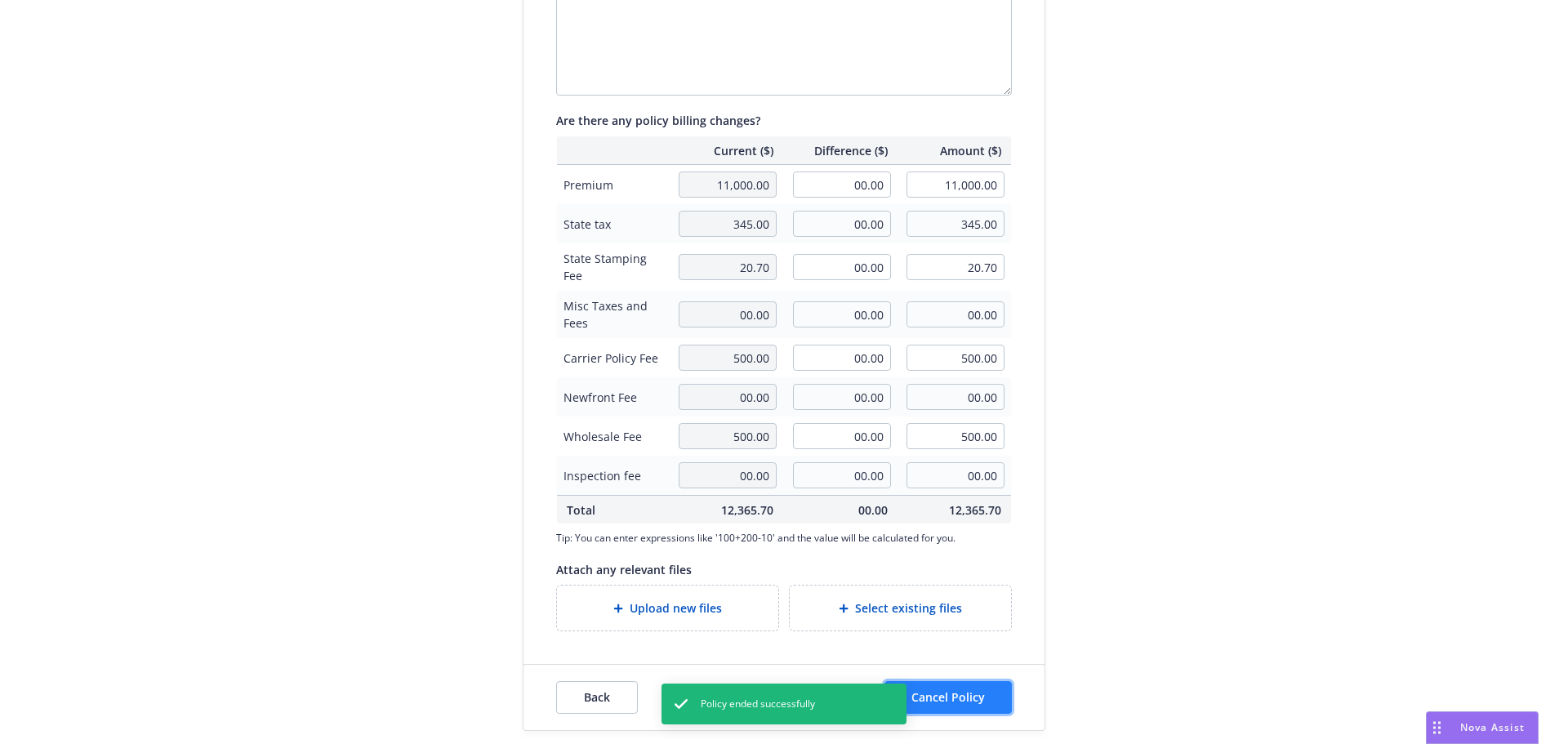
click at [985, 691] on button "Cancel Policy" at bounding box center [947, 697] width 127 height 33
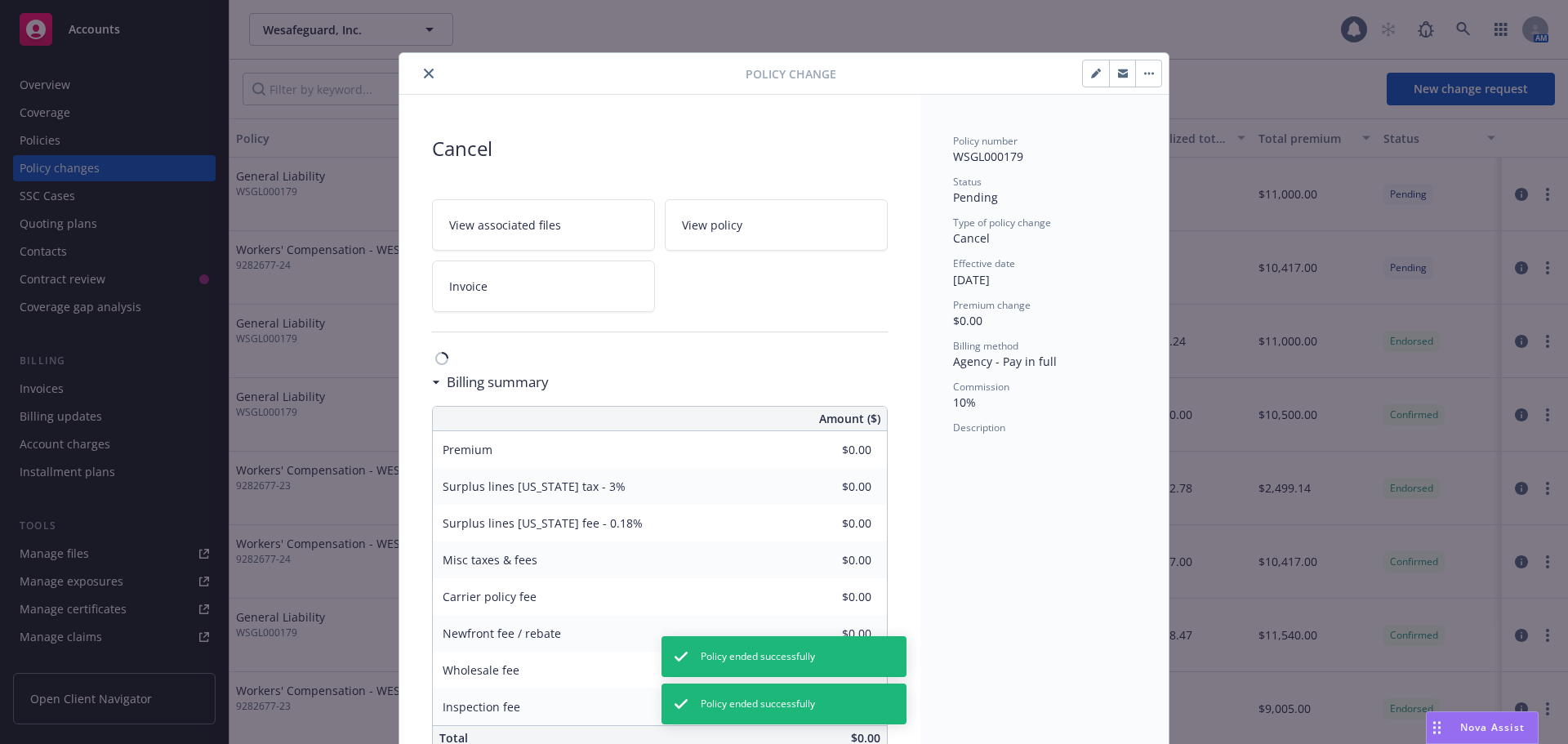
scroll to position [42, 0]
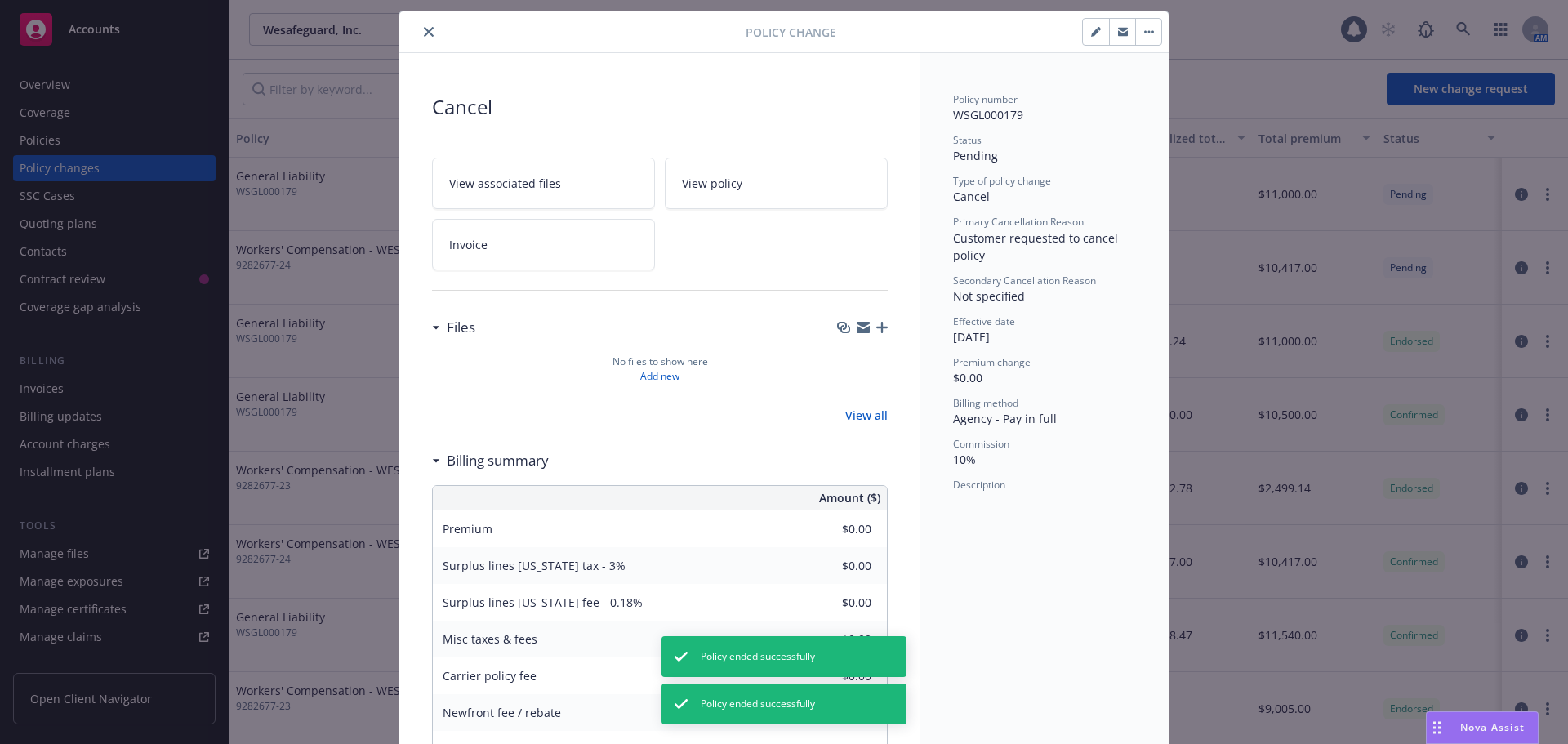
click at [117, 83] on div "Policy Change Cancel View associated files View policy Invoice Files No files t…" at bounding box center [784, 372] width 1568 height 744
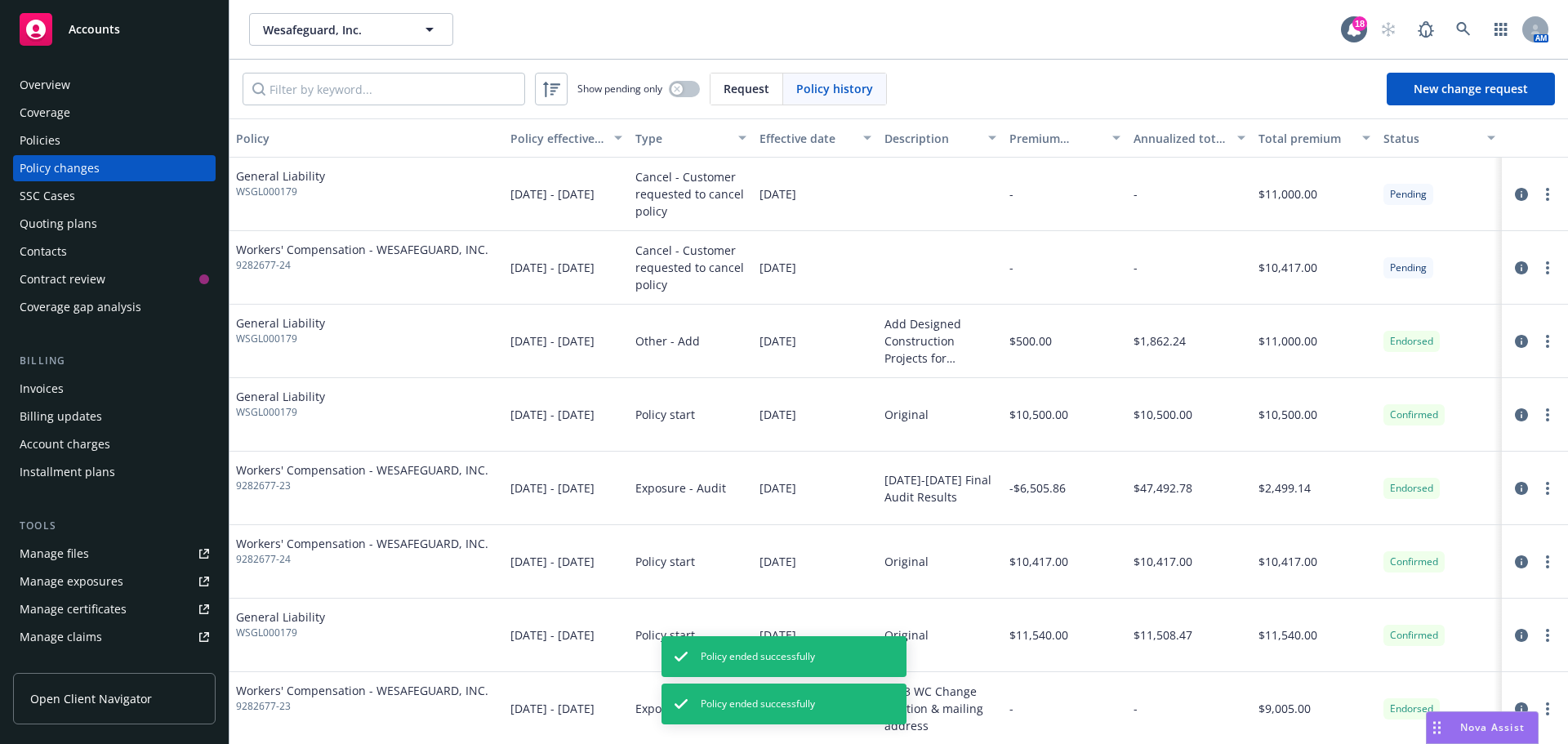
click at [102, 82] on div "Overview" at bounding box center [114, 84] width 190 height 26
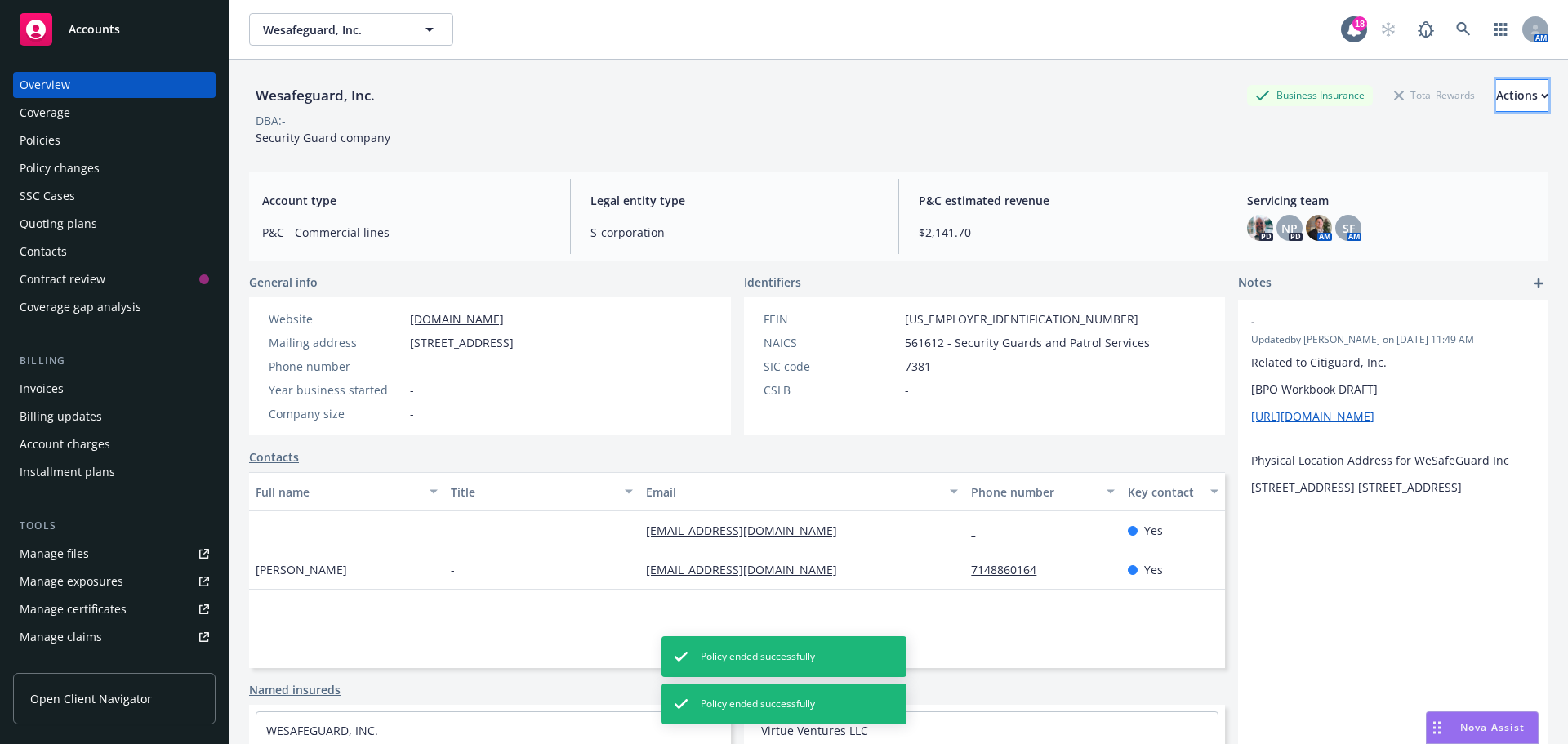
click at [1496, 98] on button "Actions" at bounding box center [1521, 95] width 53 height 33
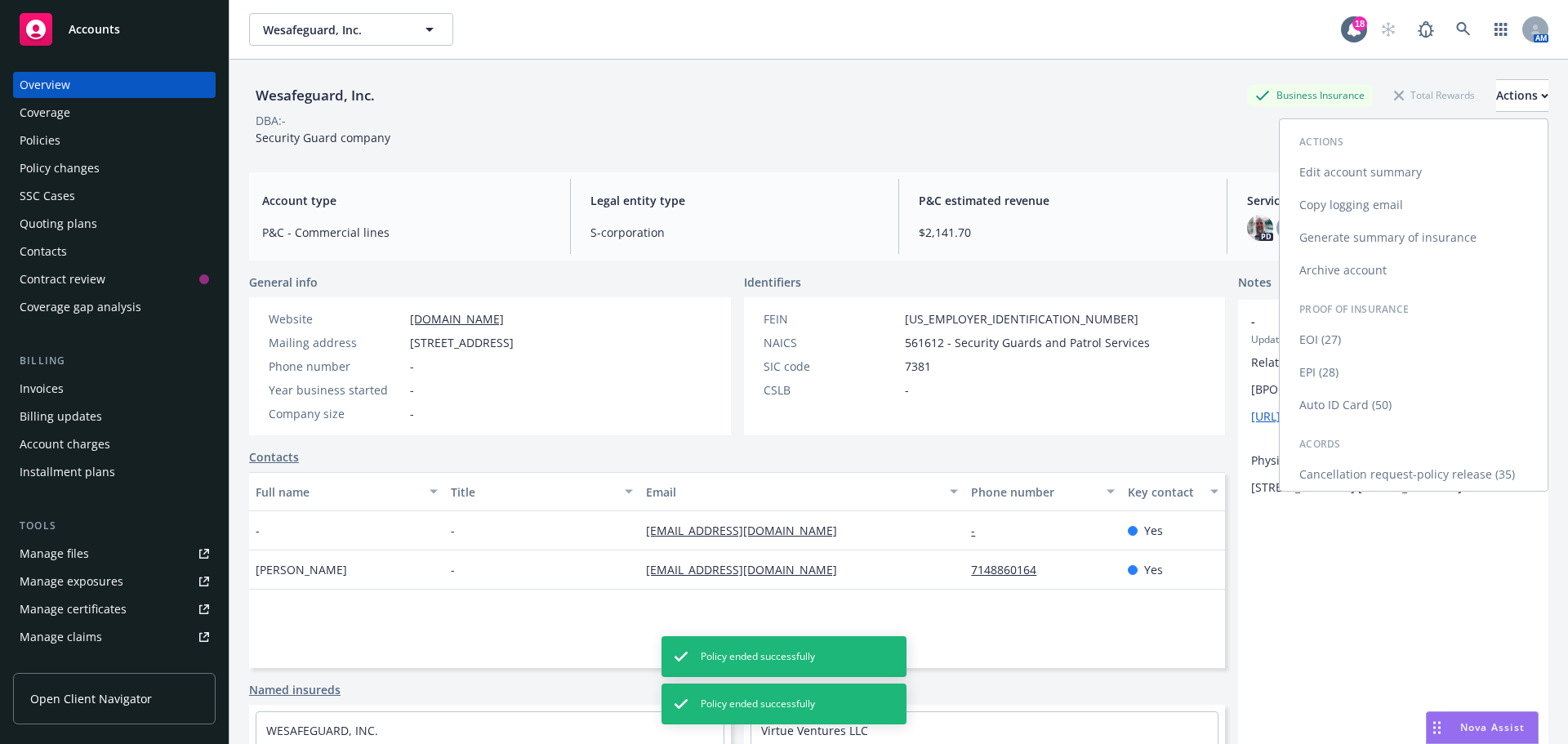
click at [1335, 478] on link "Cancellation request-policy release (35)" at bounding box center [1413, 474] width 268 height 33
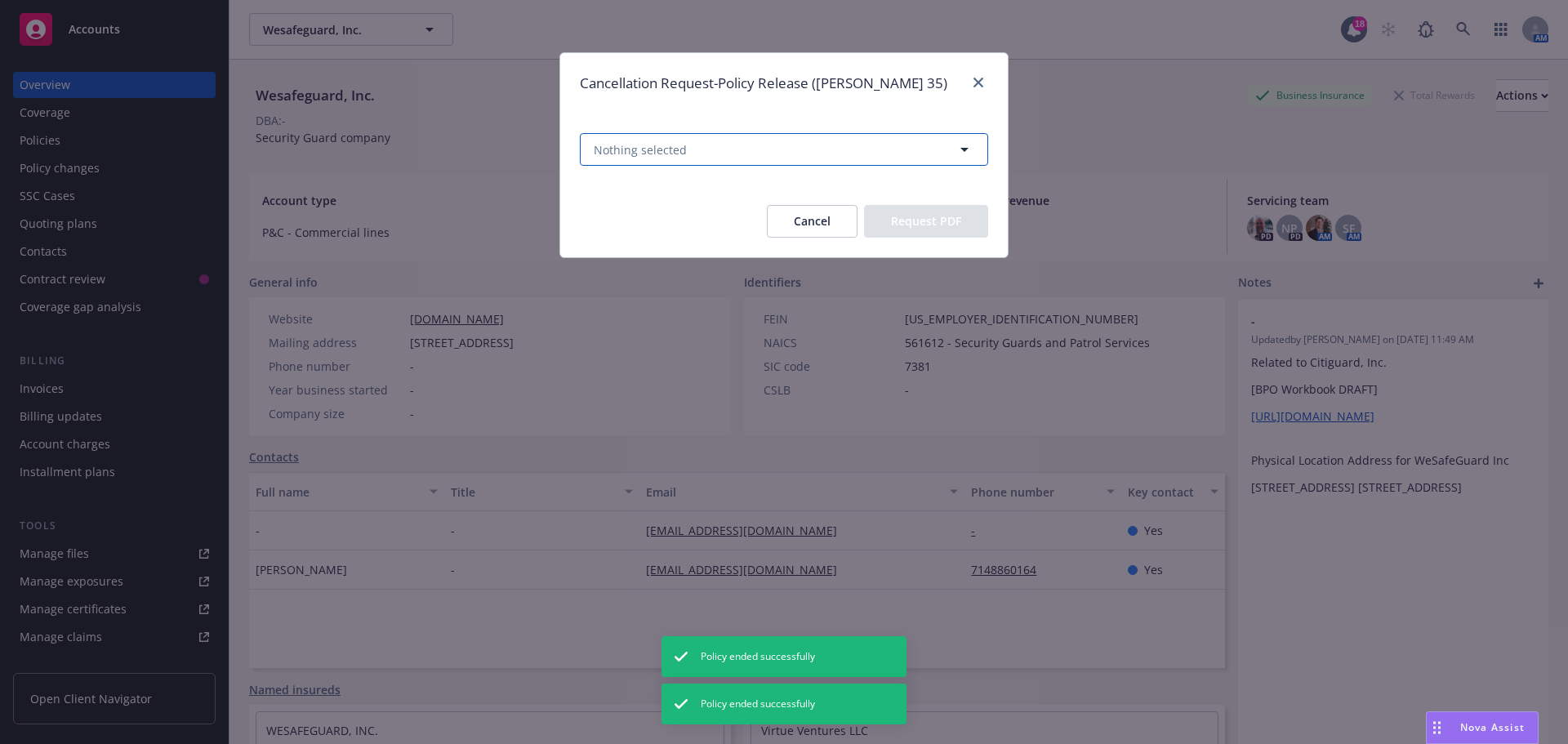
click at [844, 140] on button "Nothing selected" at bounding box center [784, 149] width 408 height 33
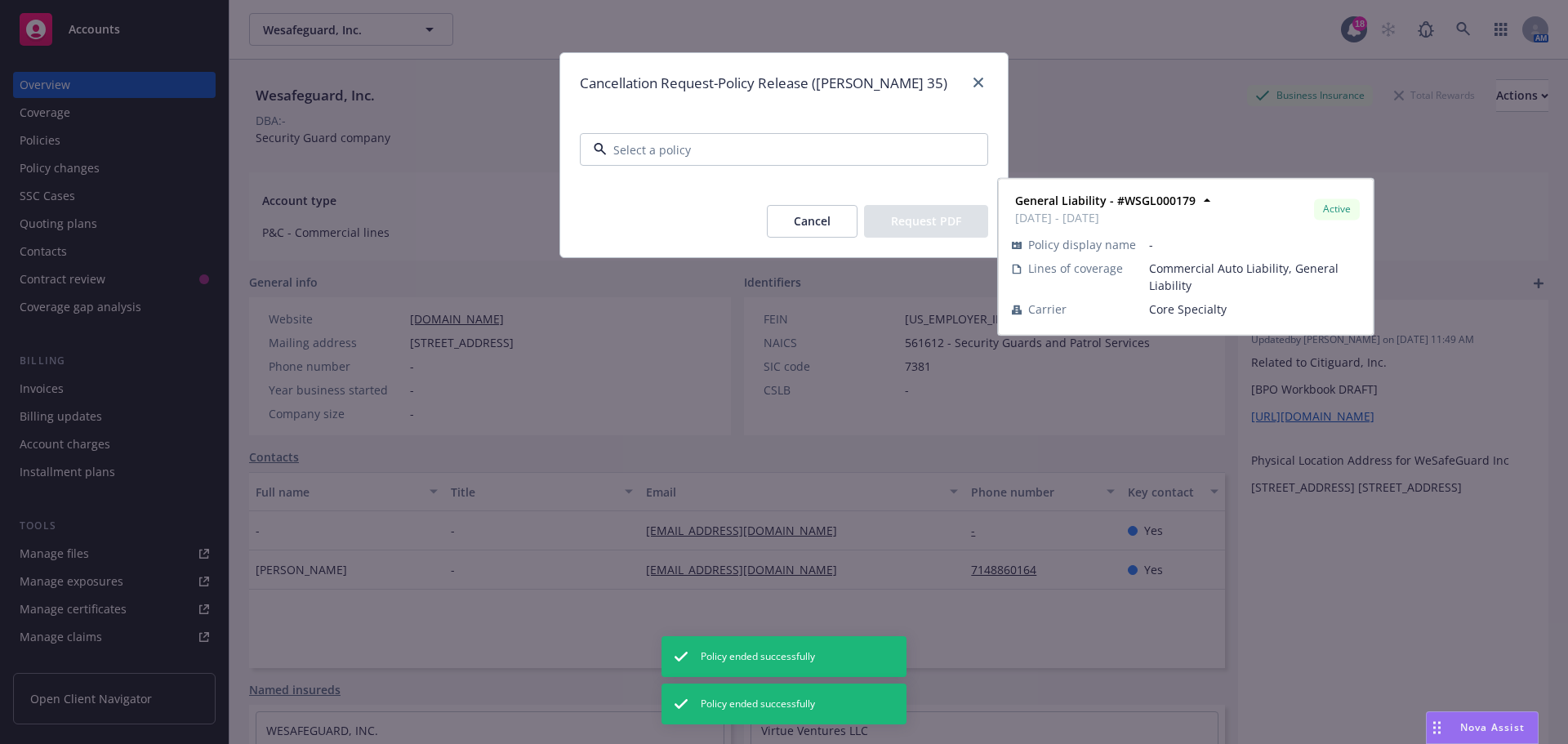
click at [763, 242] on strong "General Liability - #WSGL000179" at bounding box center [688, 249] width 181 height 16
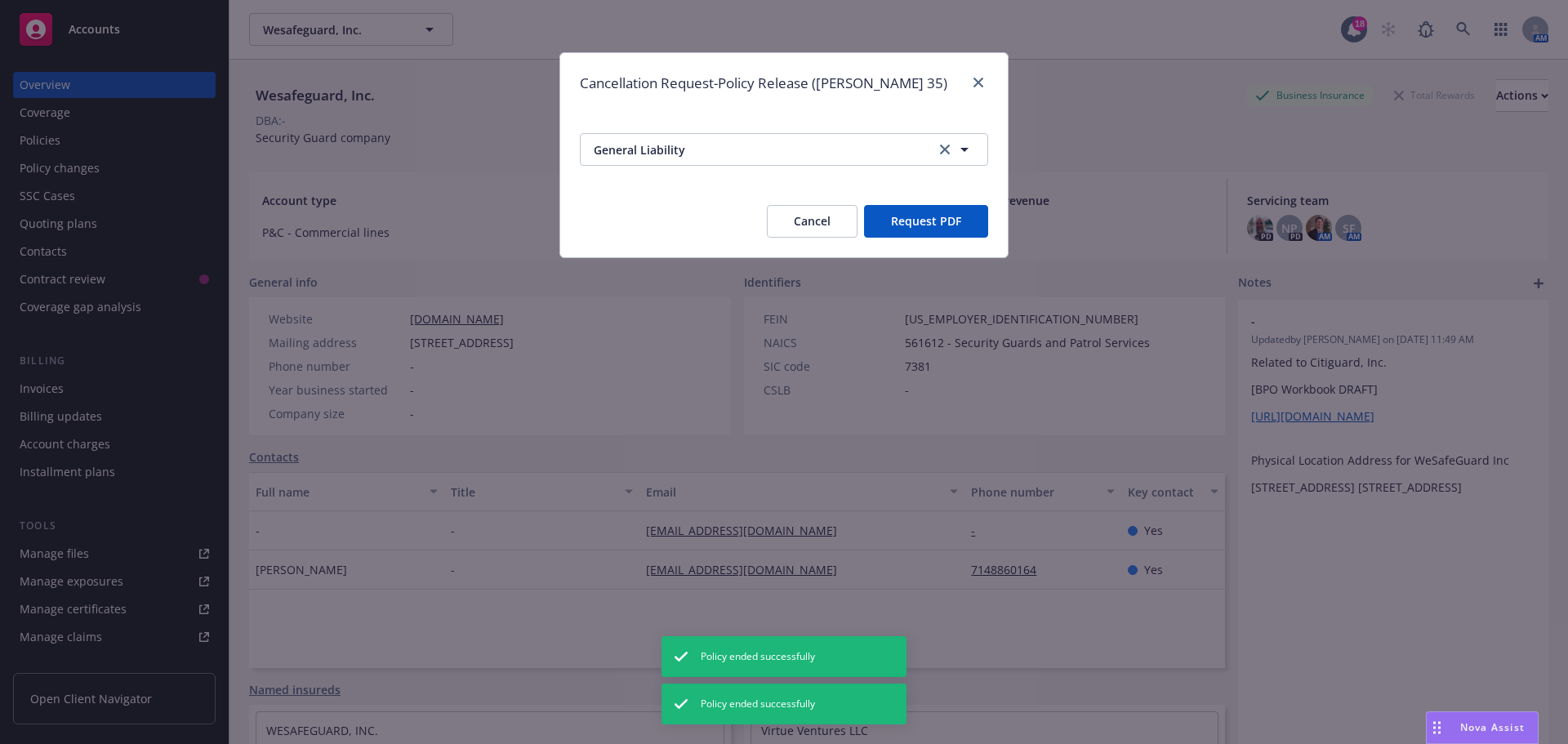
click at [927, 223] on button "Request PDF" at bounding box center [926, 221] width 124 height 33
click at [947, 145] on icon "clear selection" at bounding box center [944, 150] width 10 height 10
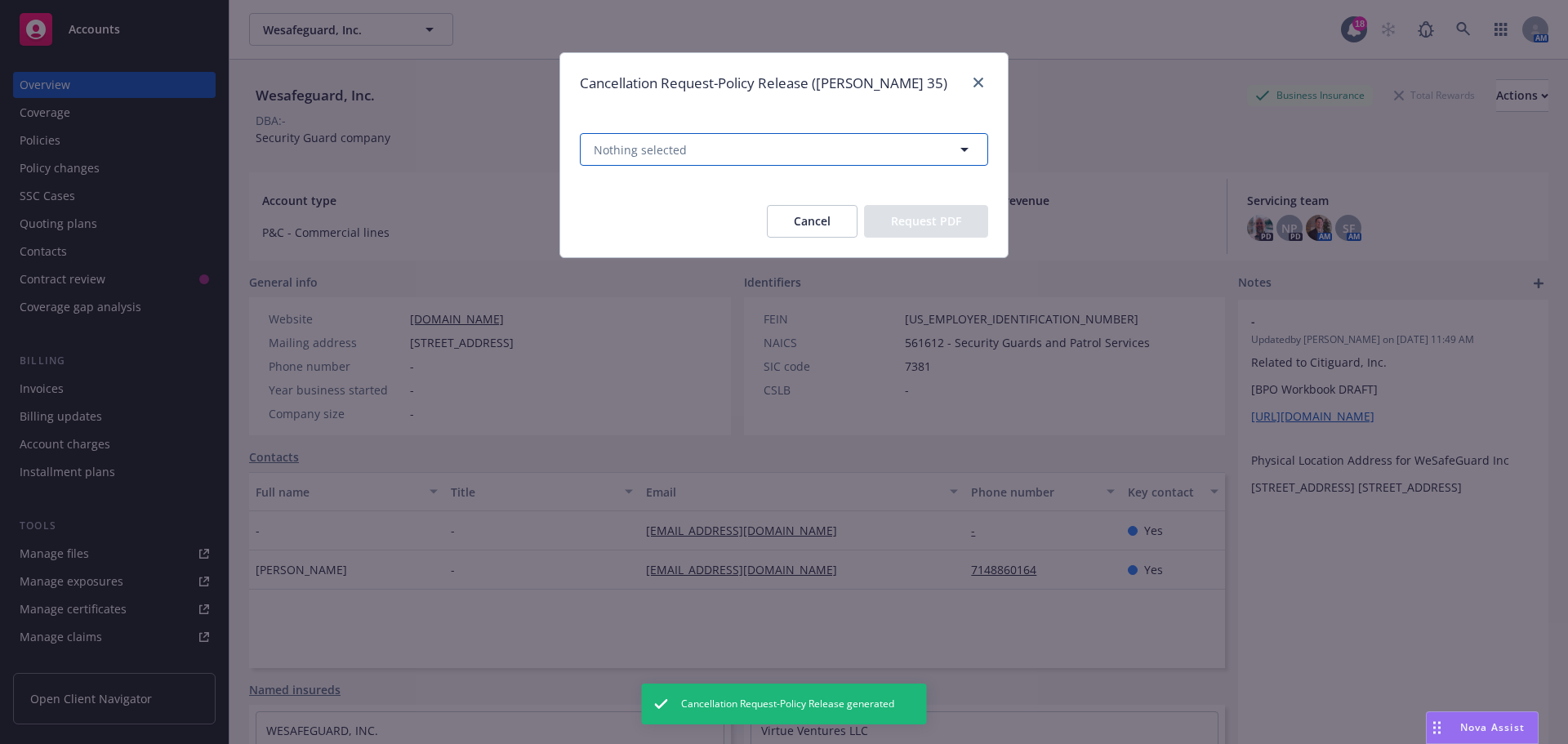
click at [719, 139] on button "Nothing selected" at bounding box center [784, 149] width 408 height 33
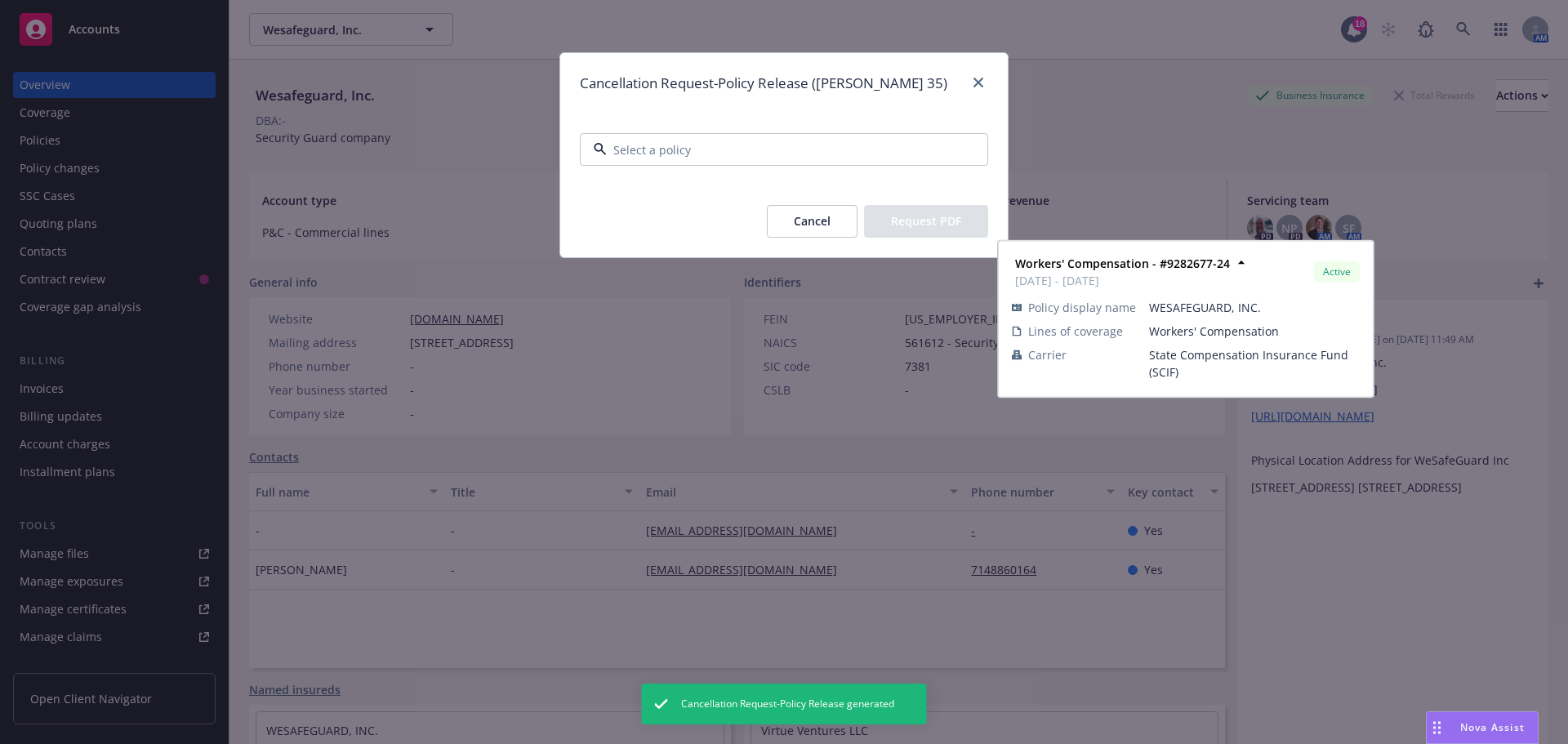
click at [713, 335] on span "08/25/2024 - 08/25/2025" at bounding box center [705, 327] width 214 height 17
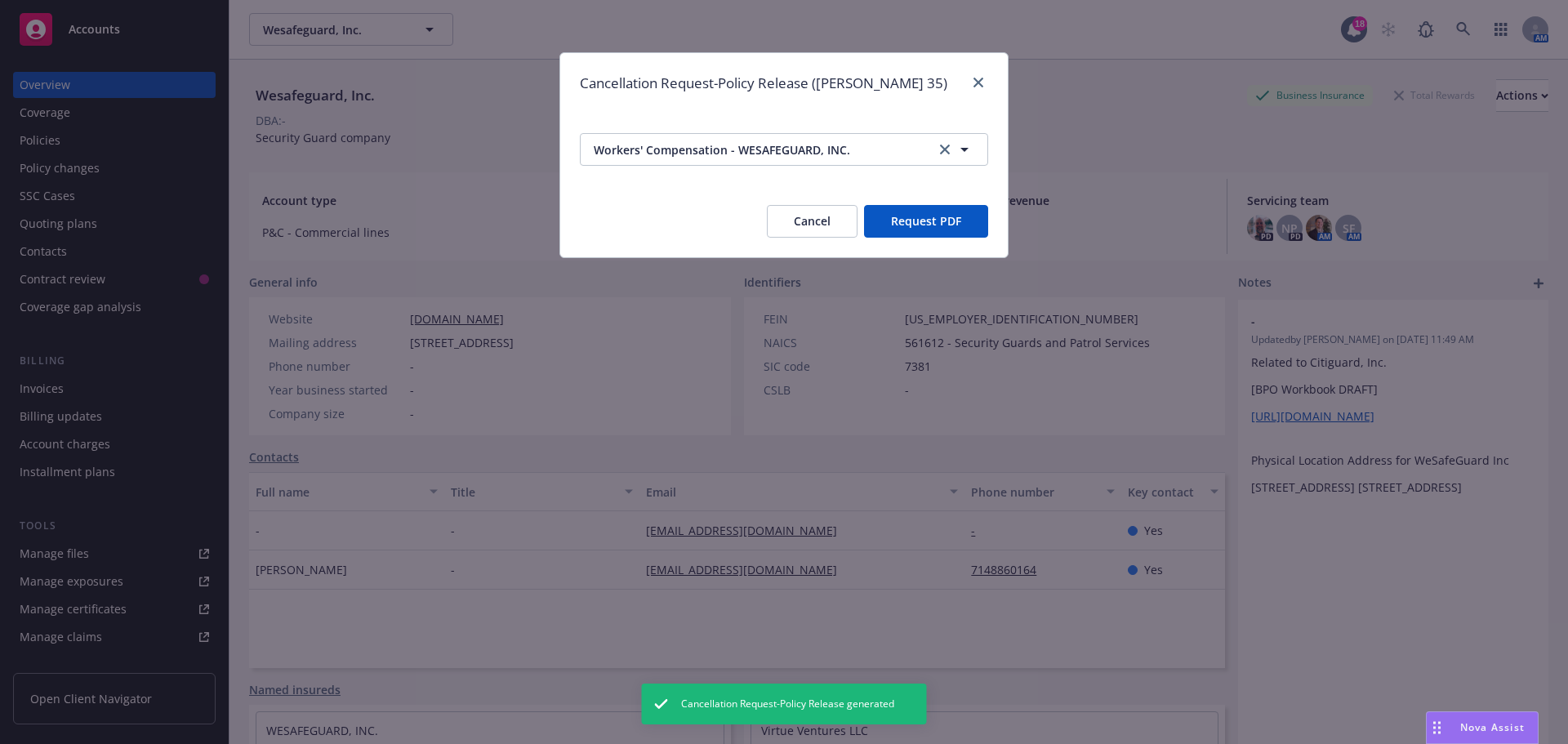
click at [948, 227] on button "Request PDF" at bounding box center [926, 221] width 124 height 33
click at [976, 89] on link "close" at bounding box center [978, 82] width 20 height 20
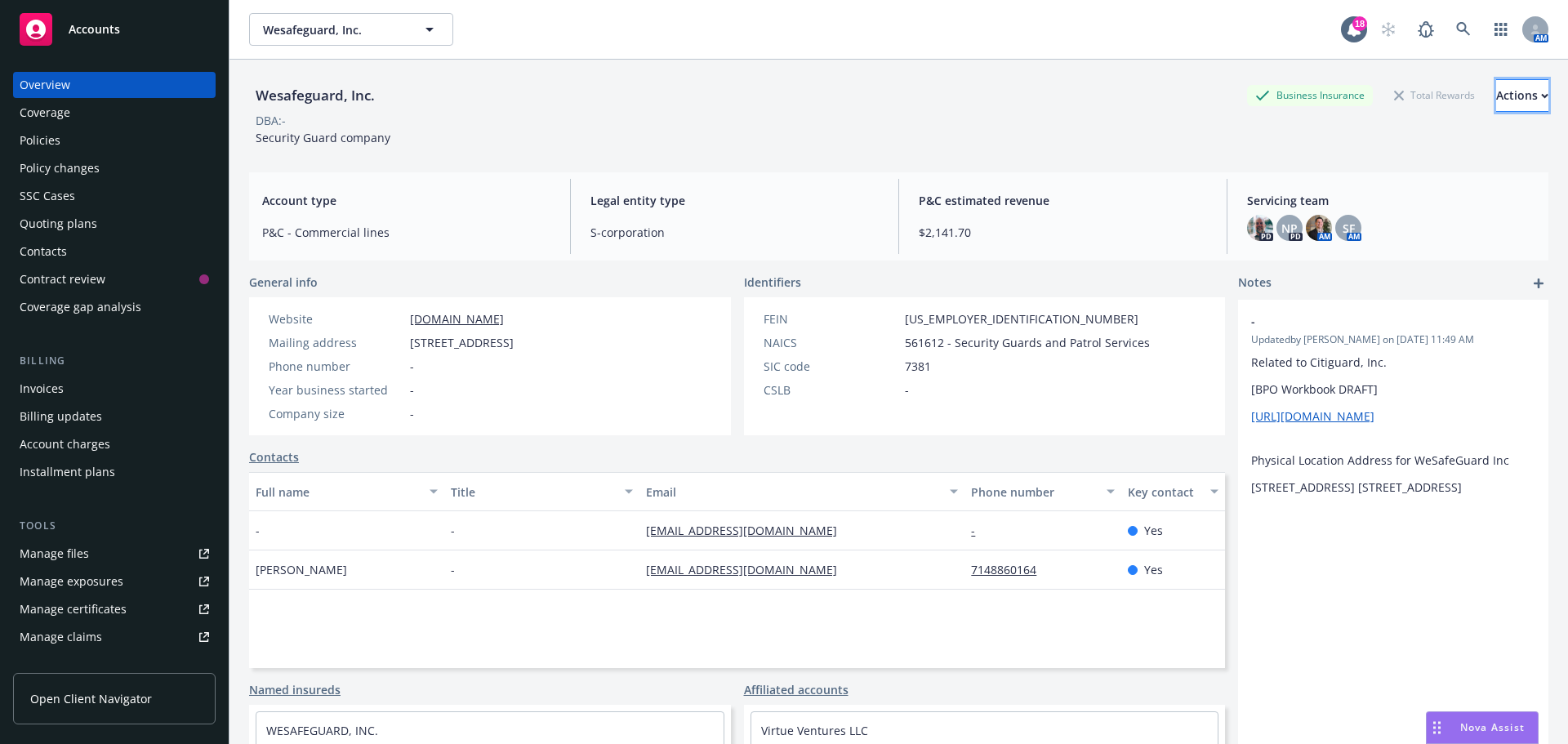
click at [1496, 93] on button "Actions" at bounding box center [1521, 95] width 53 height 33
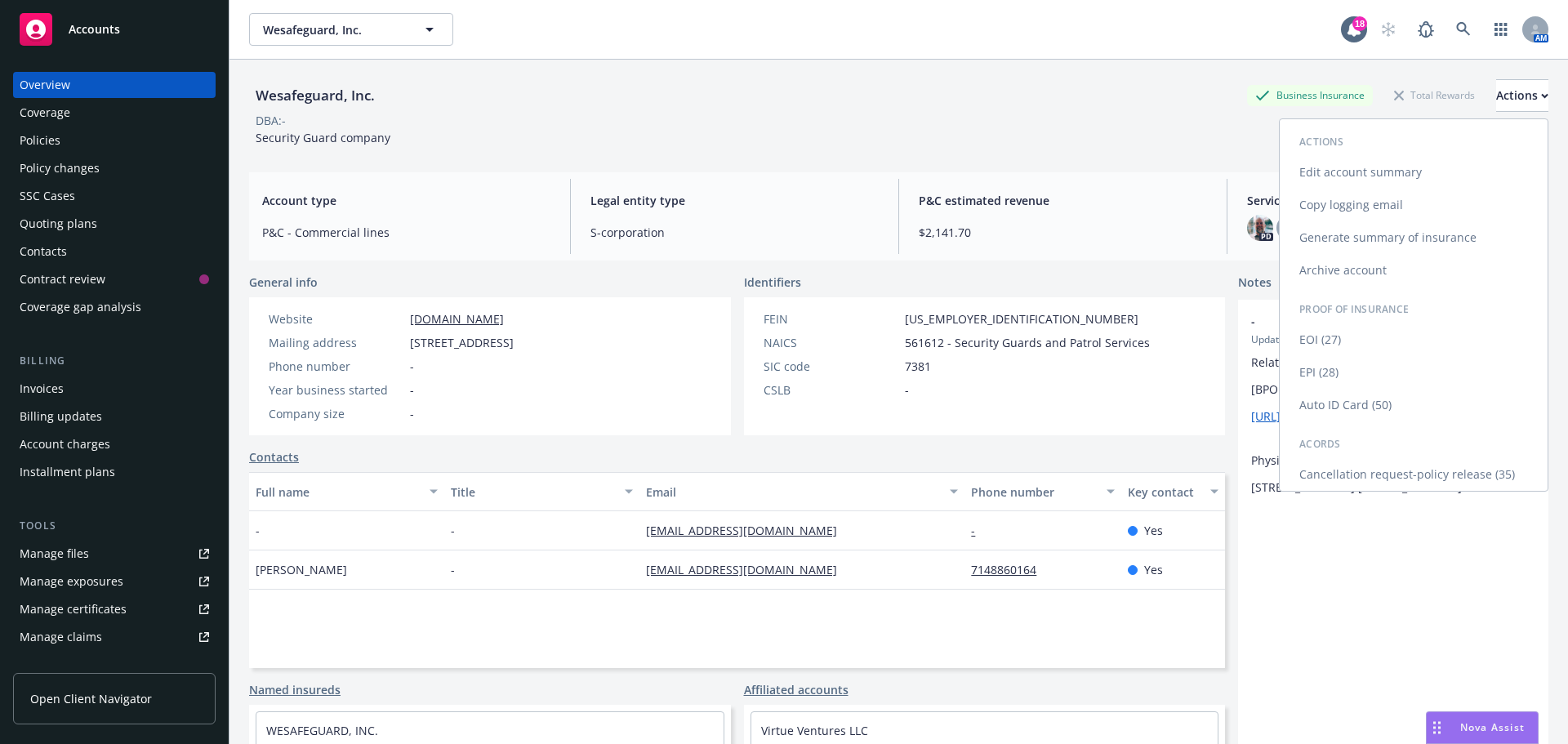
click at [1405, 212] on link "Copy logging email" at bounding box center [1413, 205] width 268 height 33
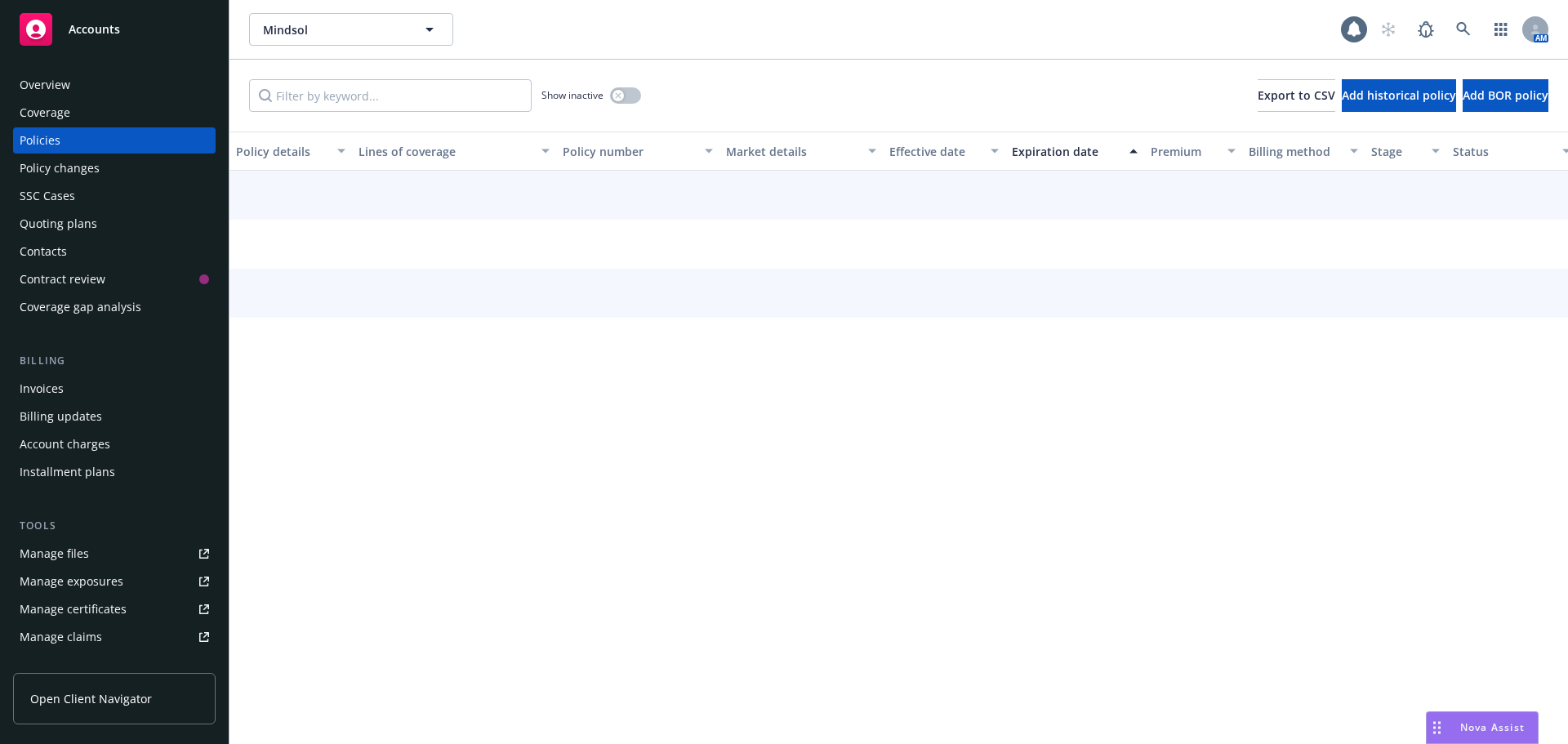
click at [130, 82] on div "Overview" at bounding box center [114, 84] width 190 height 26
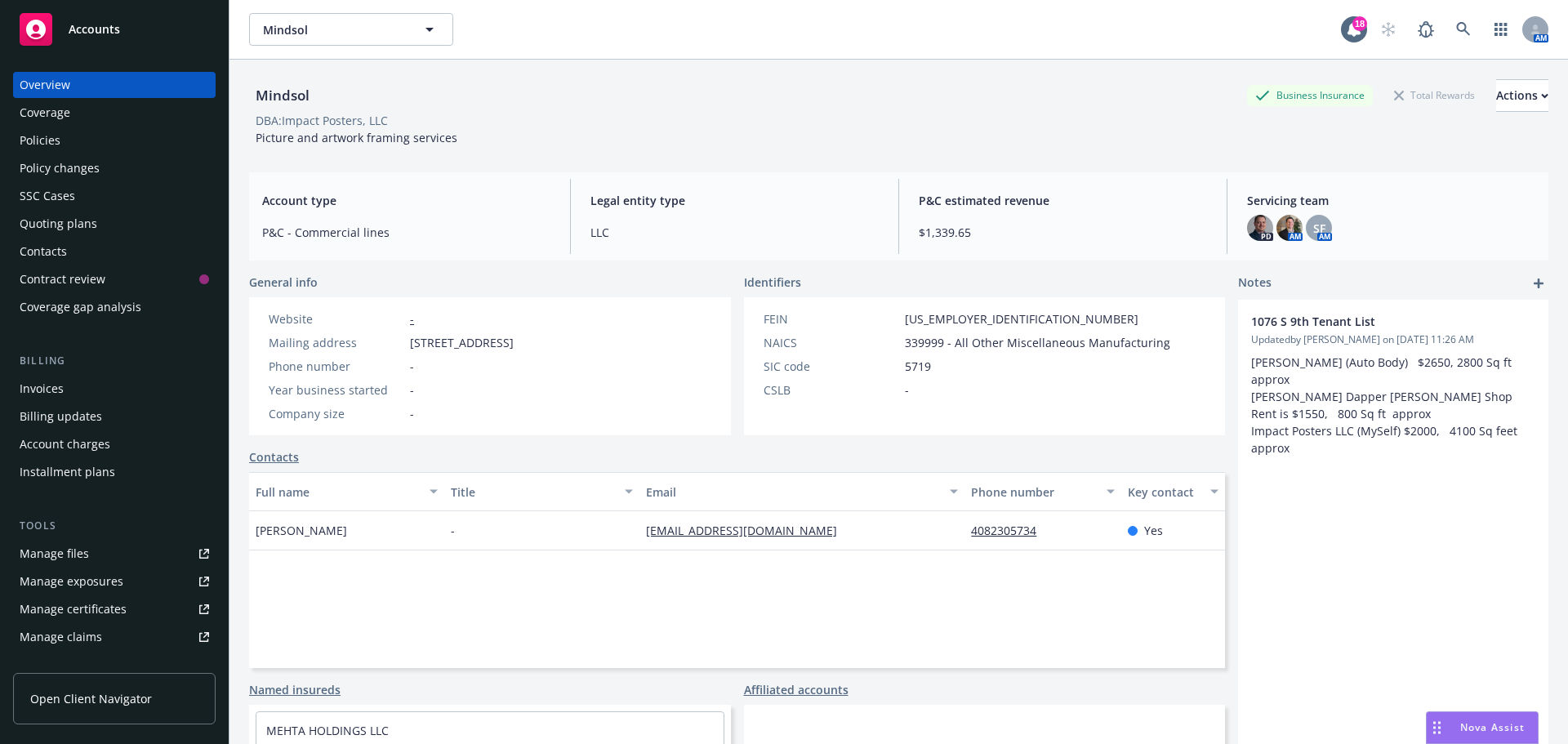
click at [100, 131] on div "Policies" at bounding box center [114, 140] width 190 height 26
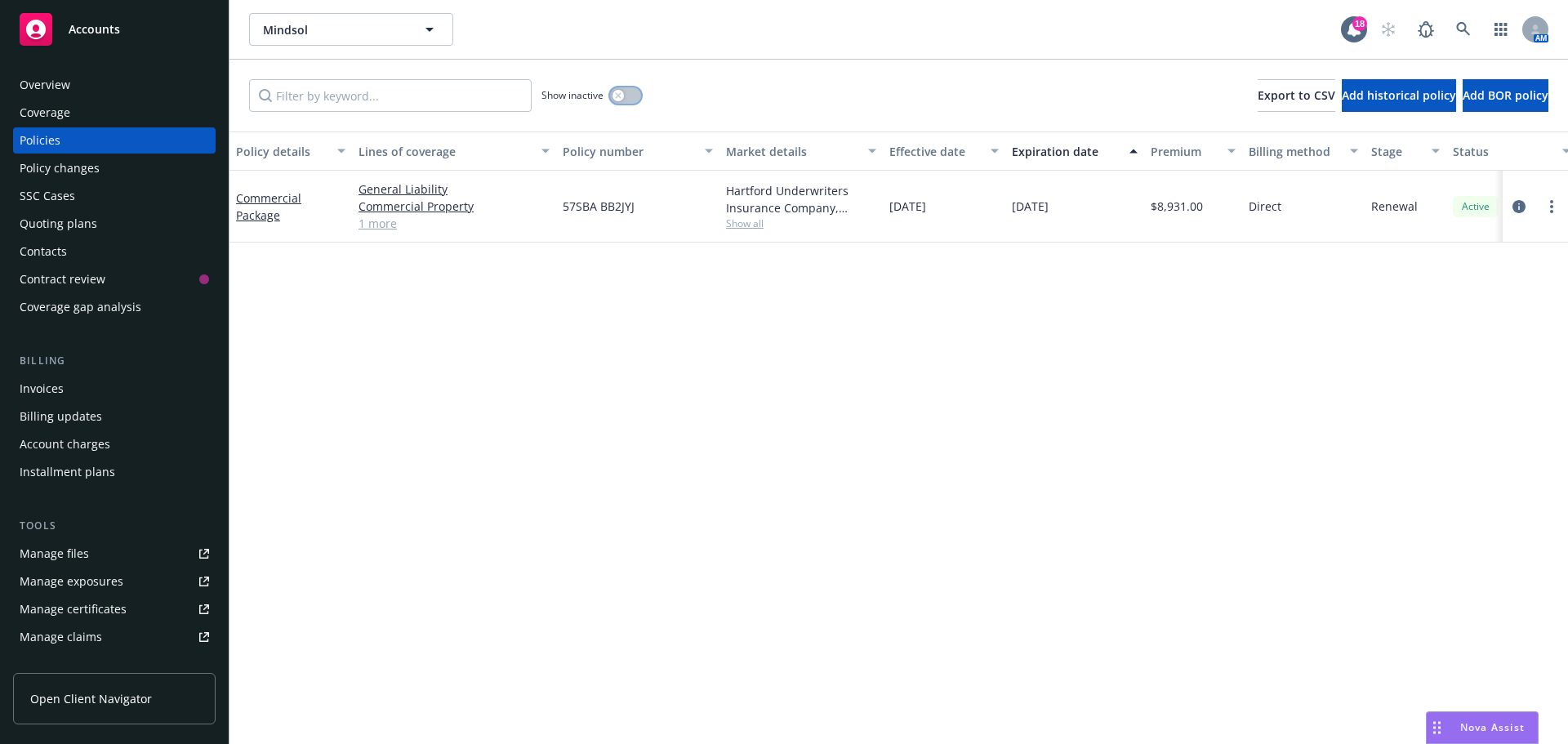
click at [632, 91] on button "button" at bounding box center [625, 95] width 31 height 16
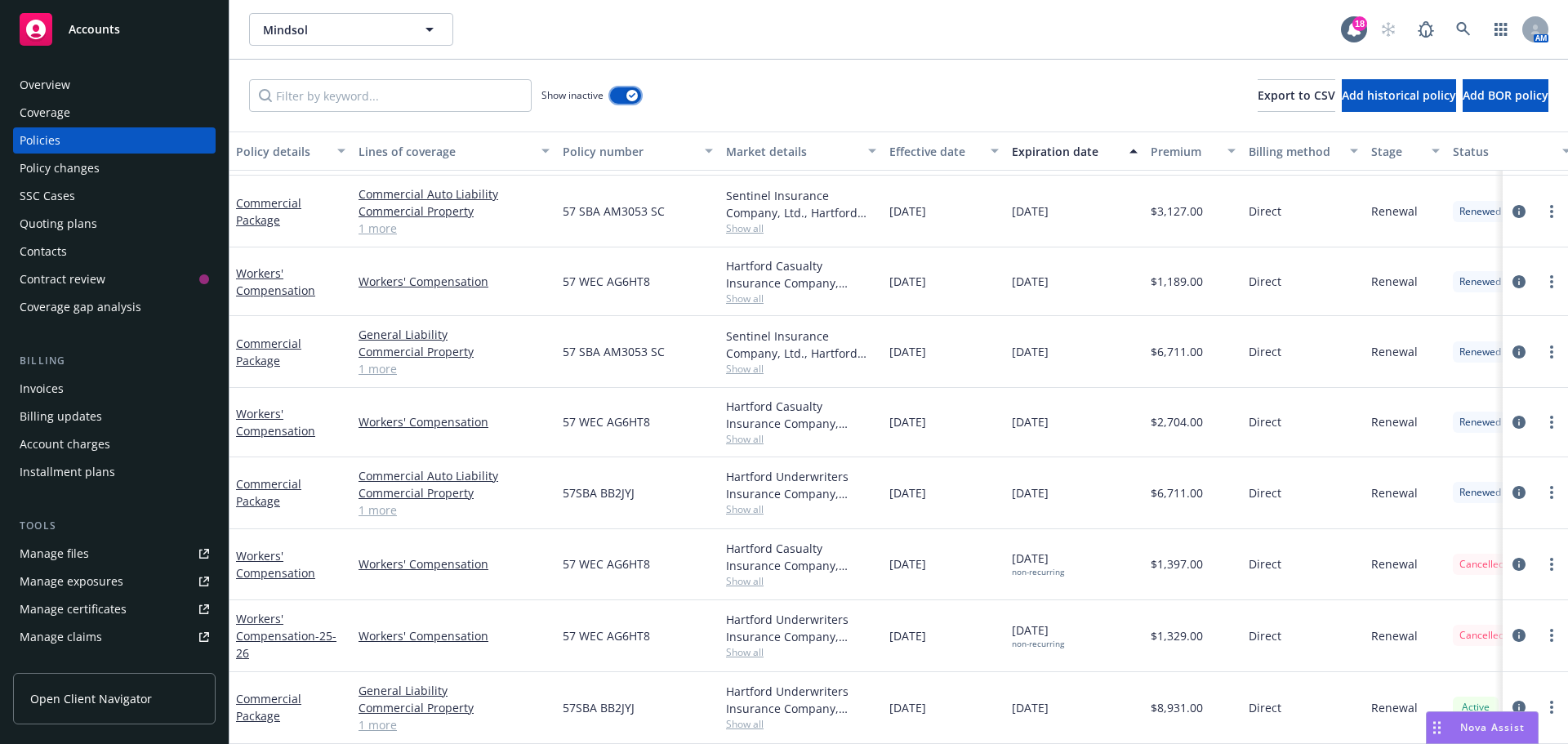
scroll to position [337, 0]
click at [1541, 627] on link "more" at bounding box center [1551, 637] width 20 height 20
click at [1499, 608] on link "Copy logging email" at bounding box center [1464, 602] width 192 height 33
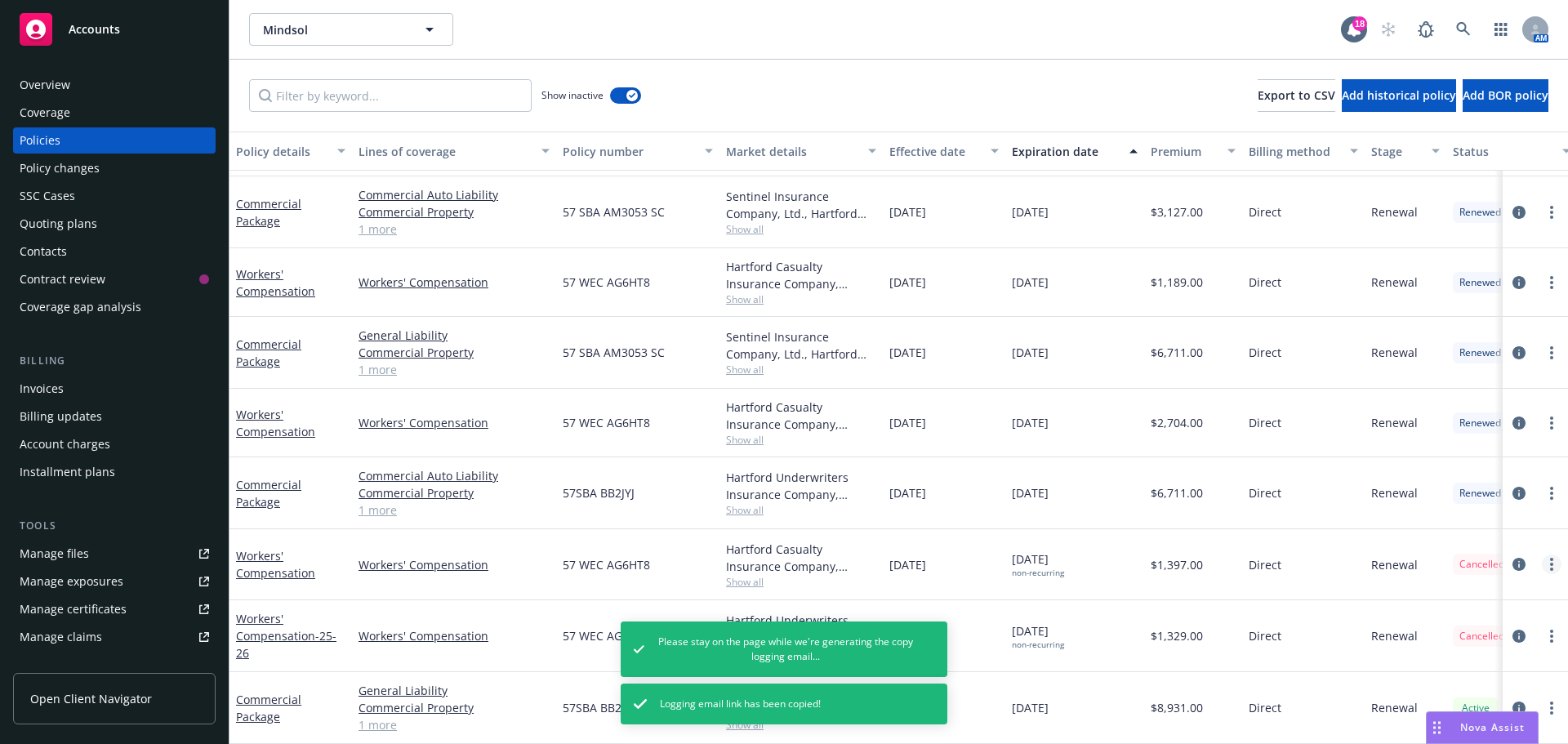
click at [1541, 554] on link "more" at bounding box center [1551, 564] width 20 height 20
click at [1450, 536] on link "Copy logging email" at bounding box center [1464, 530] width 192 height 33
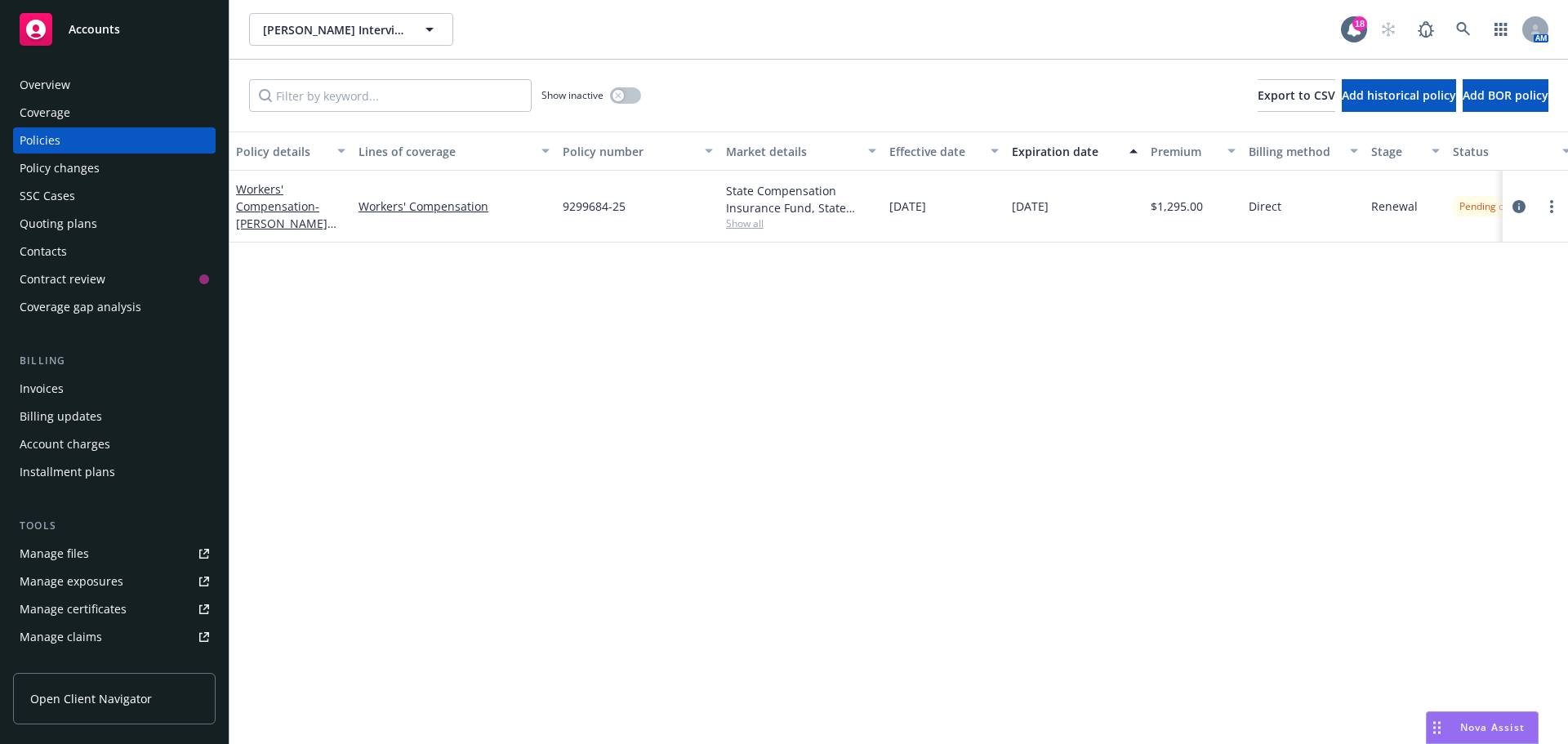
click at [114, 184] on div "SSC Cases" at bounding box center [114, 196] width 190 height 26
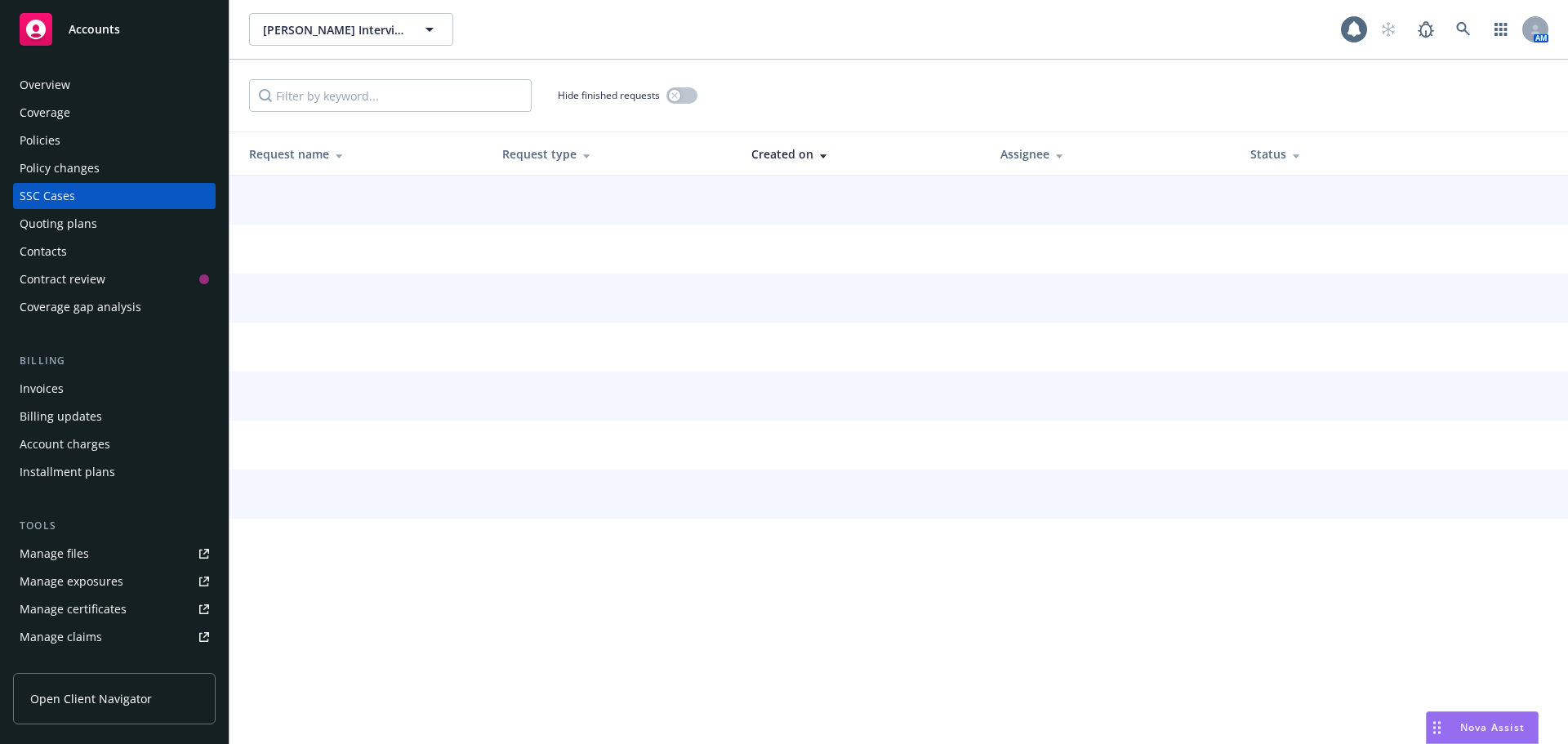
click at [115, 170] on div "Policy changes" at bounding box center [114, 168] width 190 height 26
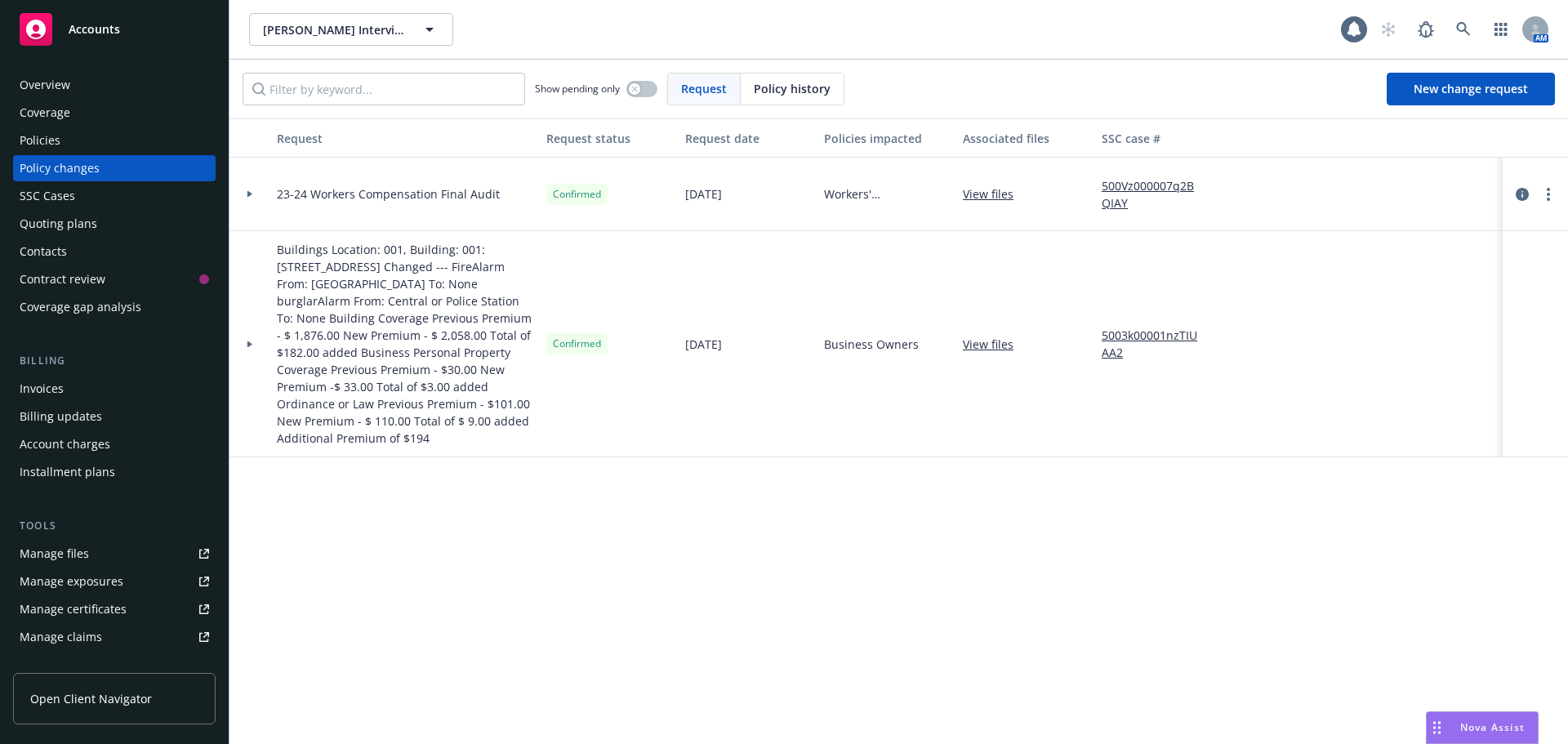
click at [810, 75] on div "Policy history" at bounding box center [792, 88] width 103 height 31
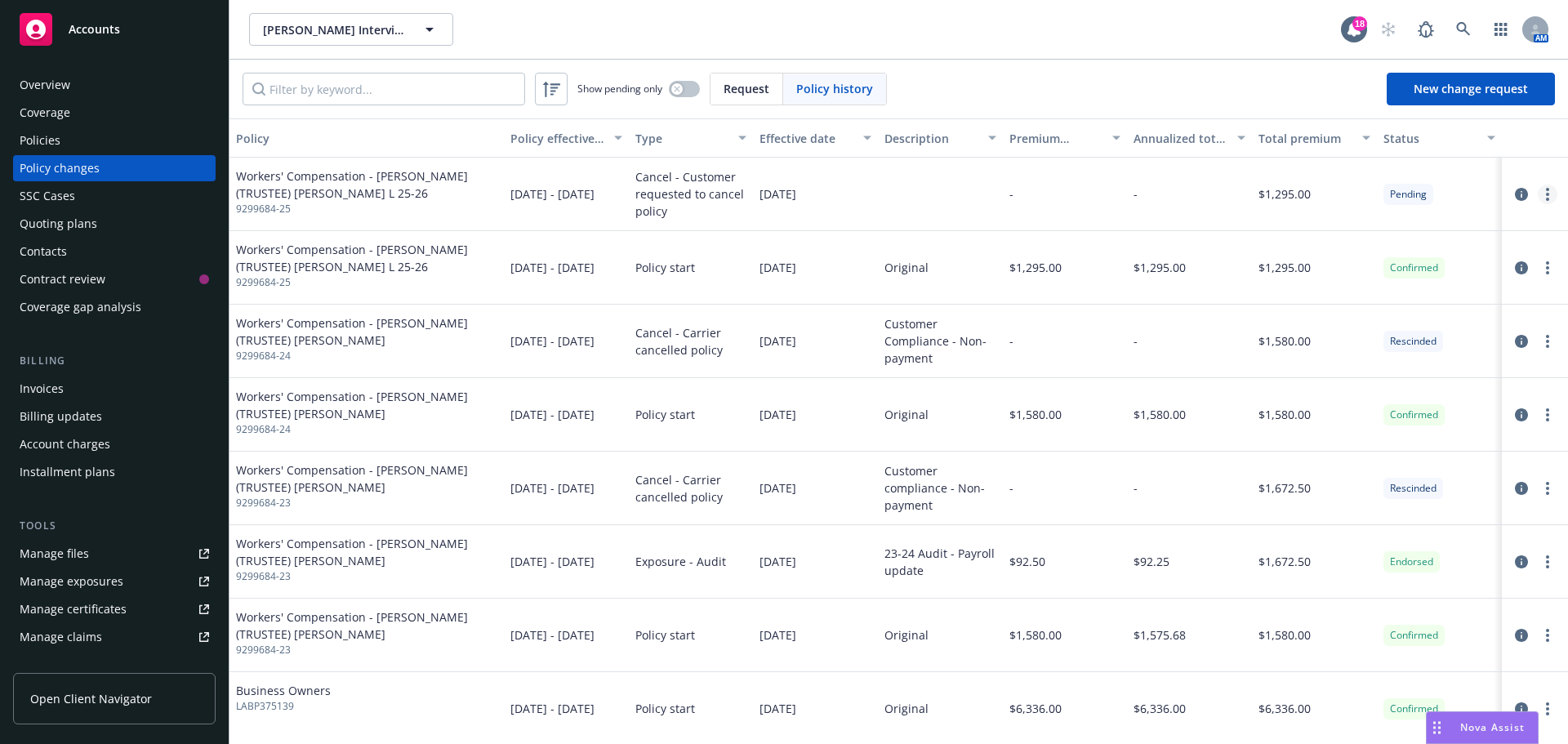
click at [1545, 199] on circle "more" at bounding box center [1546, 199] width 3 height 3
click at [1426, 305] on link "Edit/Rescind policy change" at bounding box center [1405, 293] width 280 height 33
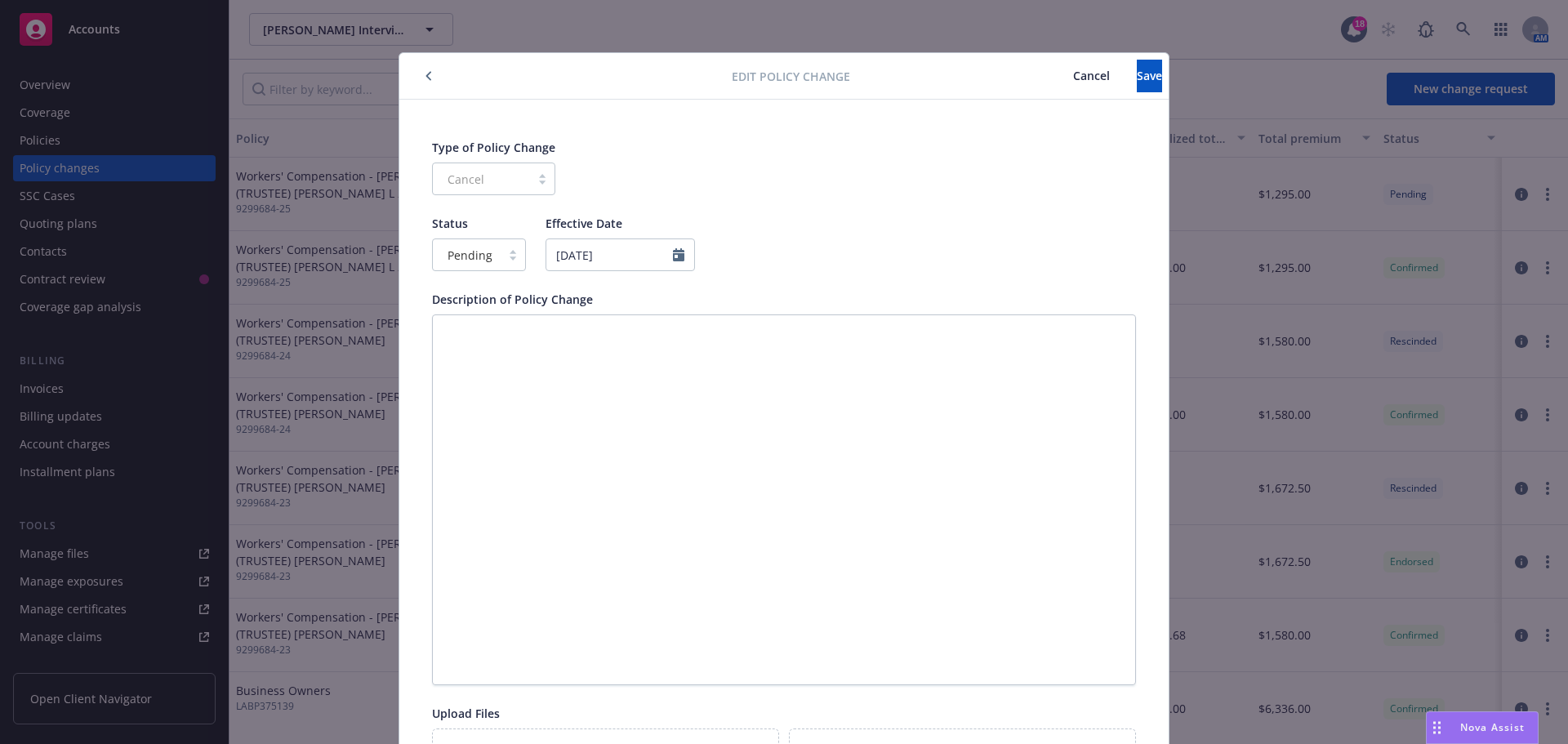
scroll to position [49, 0]
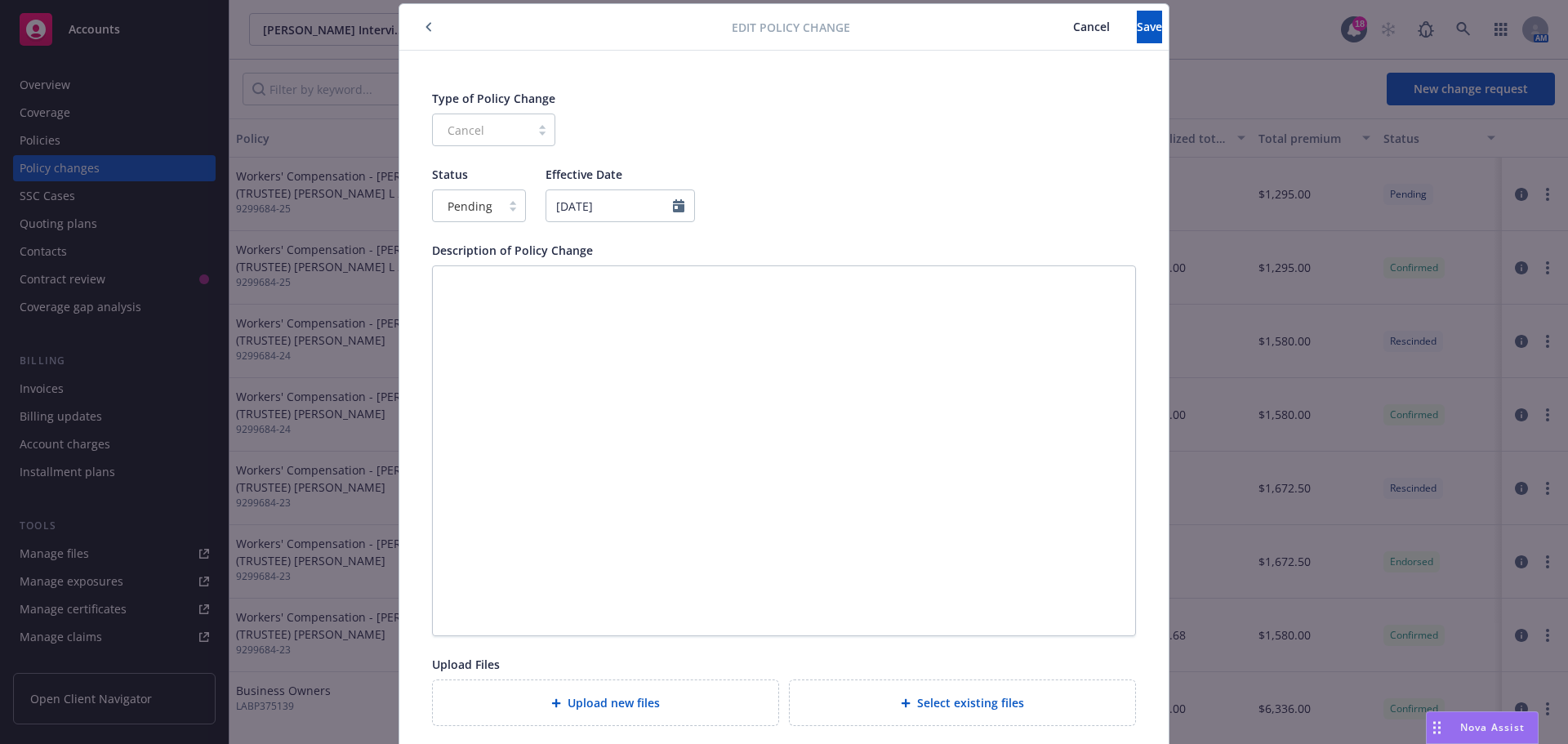
click at [490, 200] on div "Pending" at bounding box center [467, 206] width 68 height 26
click at [482, 287] on div "Confirmed" at bounding box center [472, 277] width 92 height 30
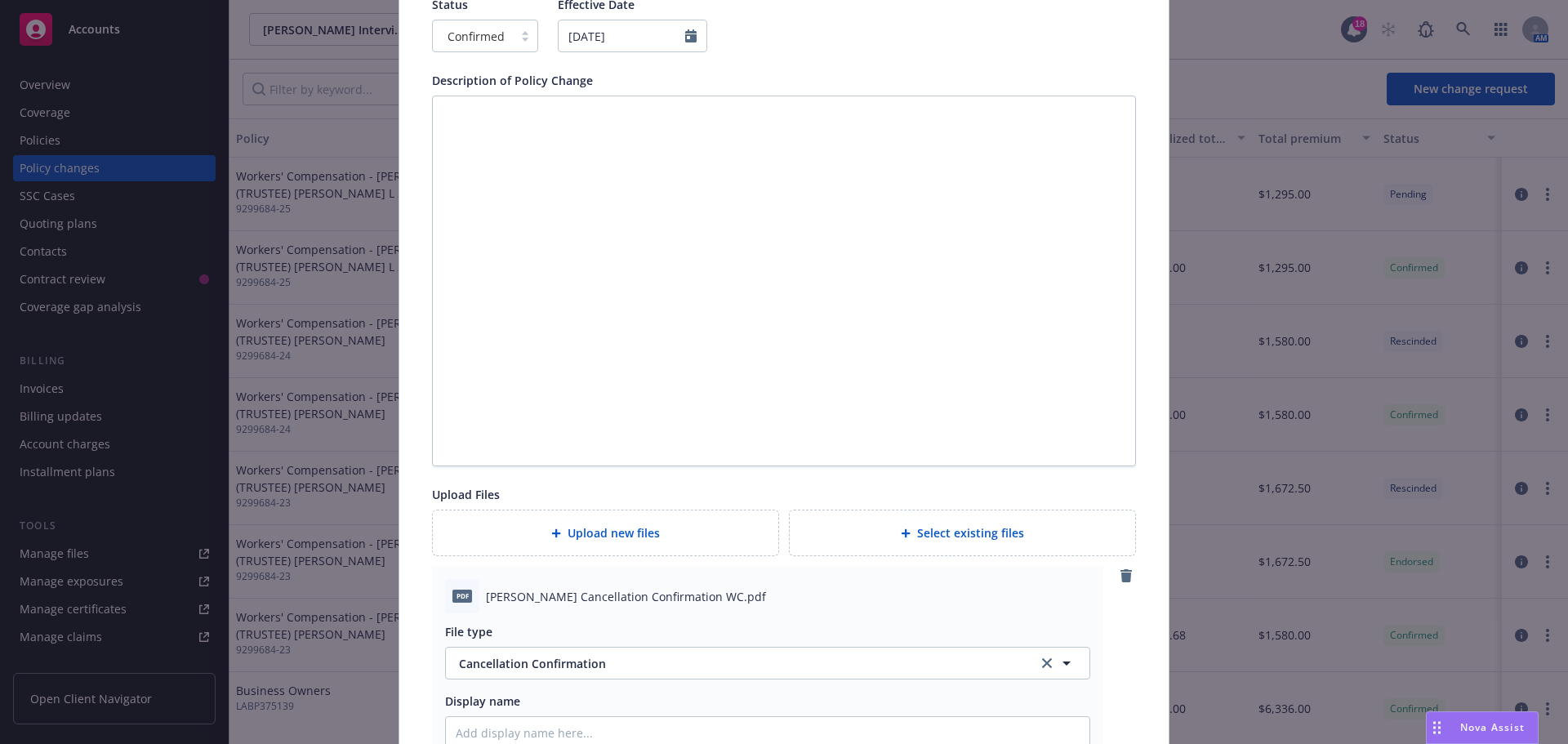
scroll to position [0, 0]
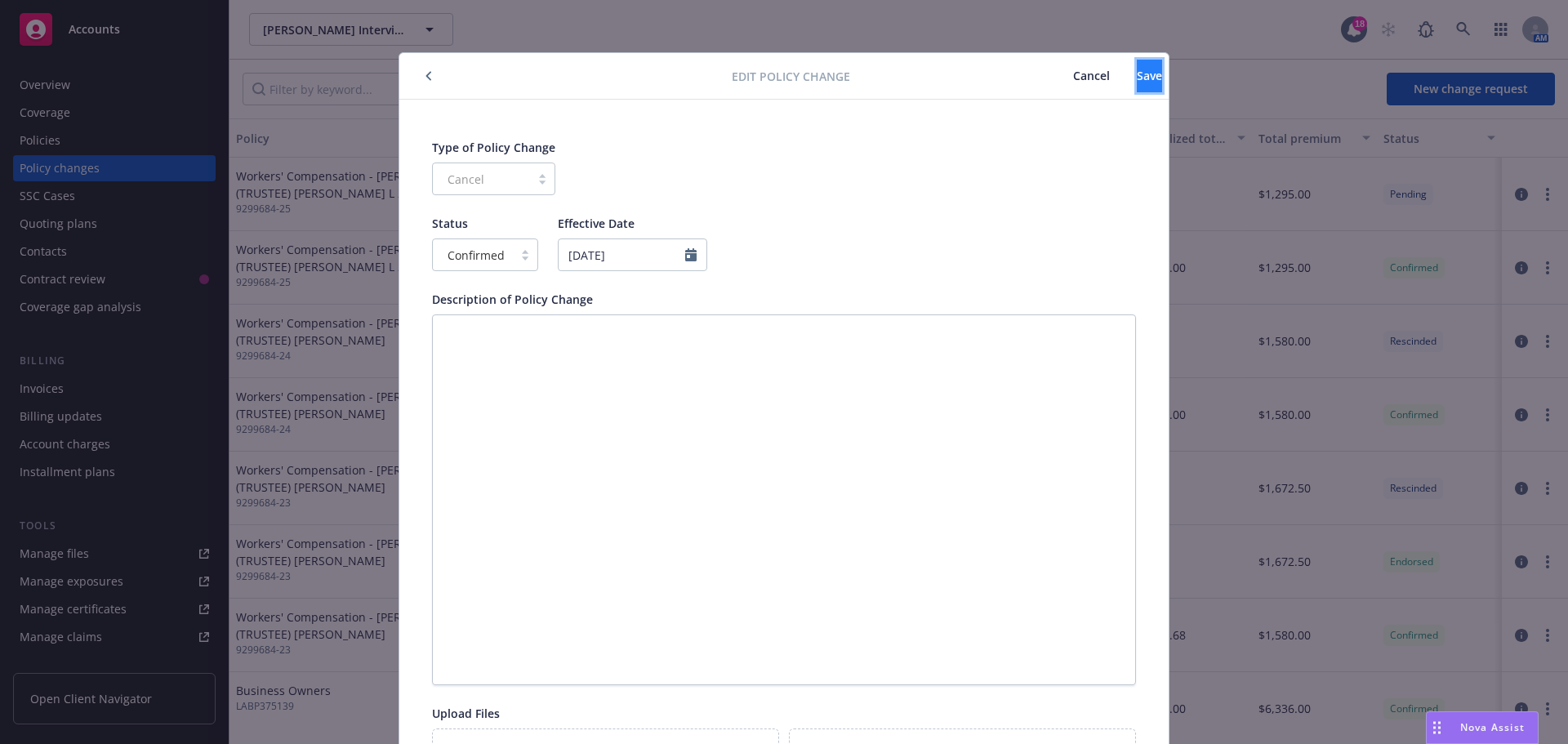
click at [1140, 78] on button "Save" at bounding box center [1149, 75] width 25 height 33
type textarea "x"
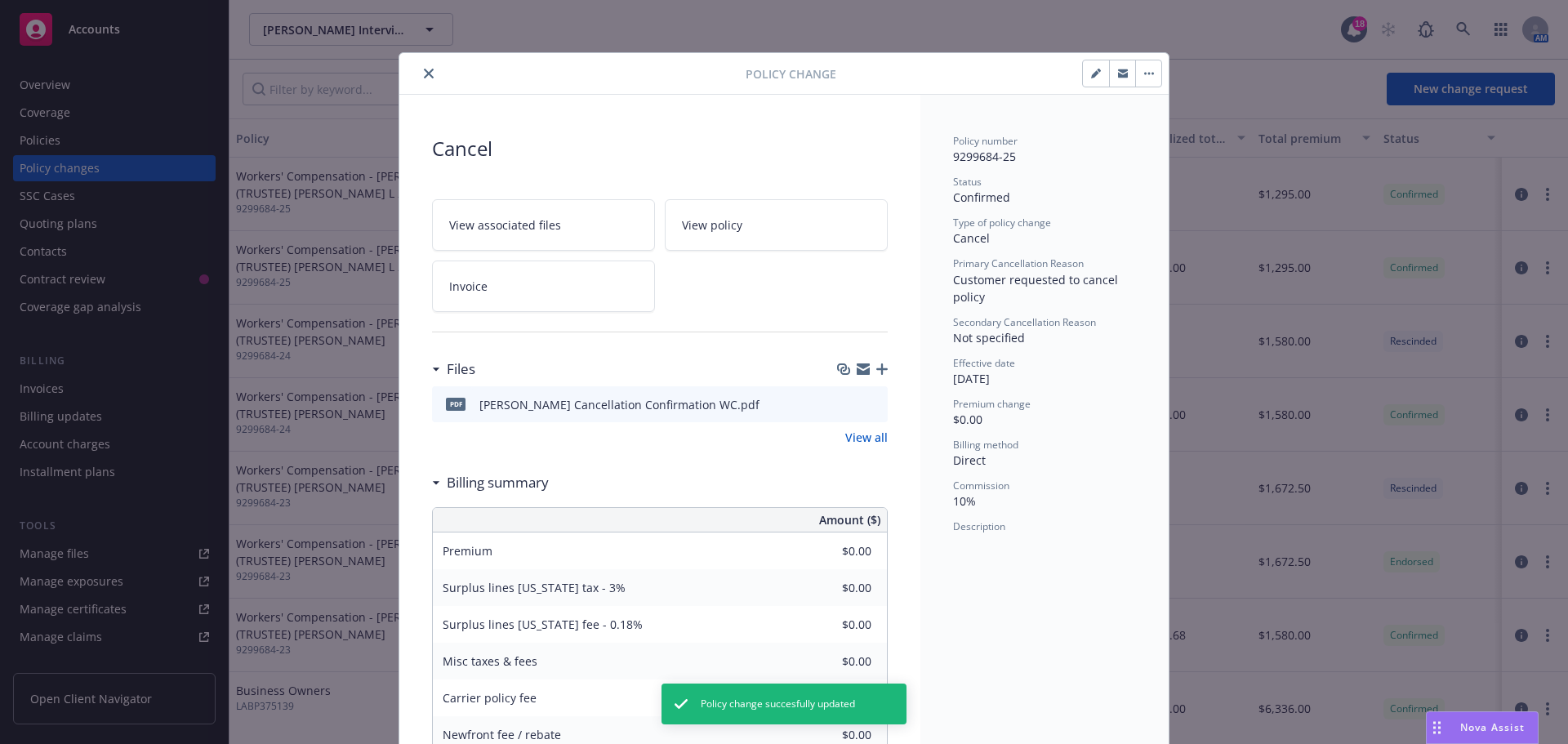
click at [424, 69] on icon "close" at bounding box center [429, 74] width 10 height 10
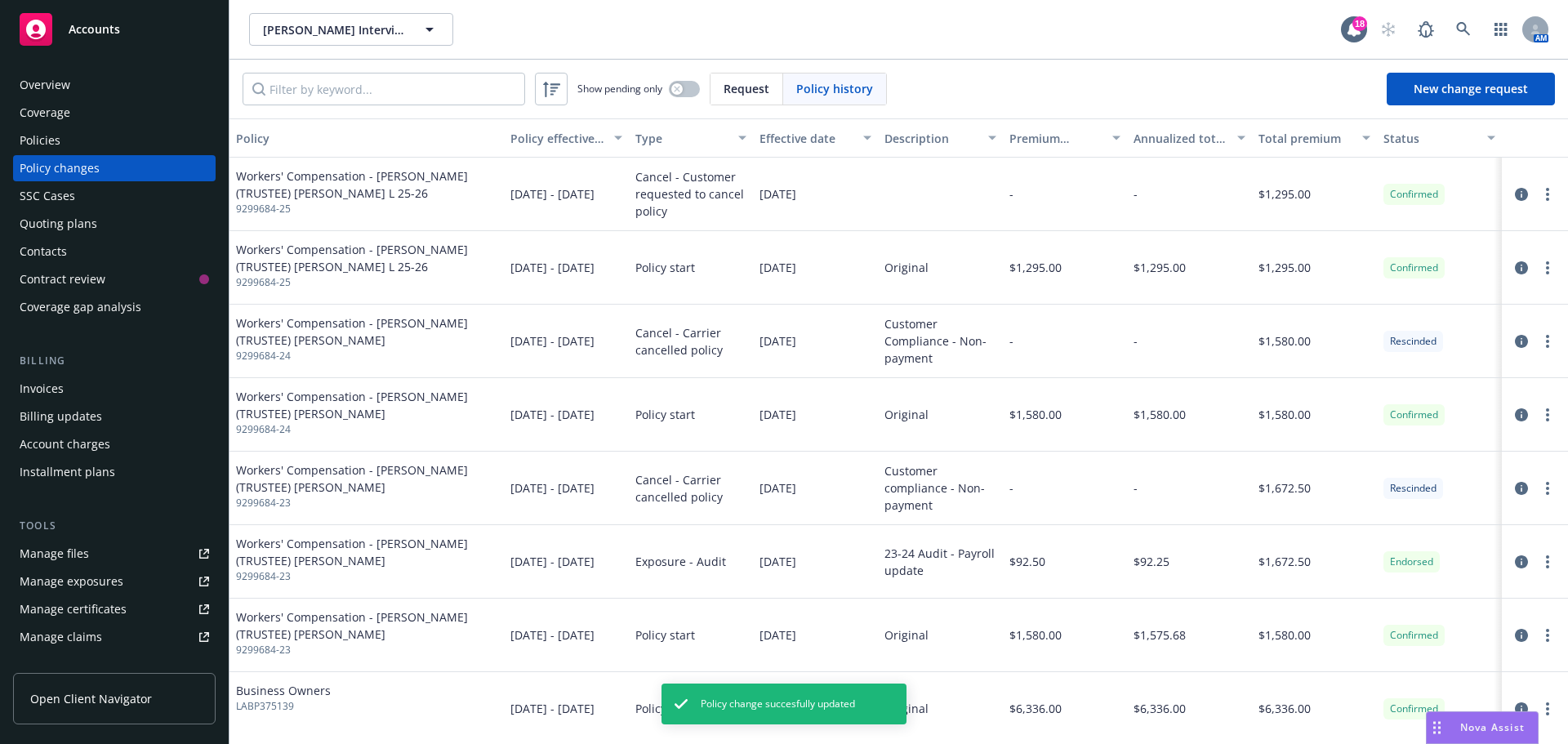
click at [112, 129] on div "Policies" at bounding box center [114, 140] width 190 height 26
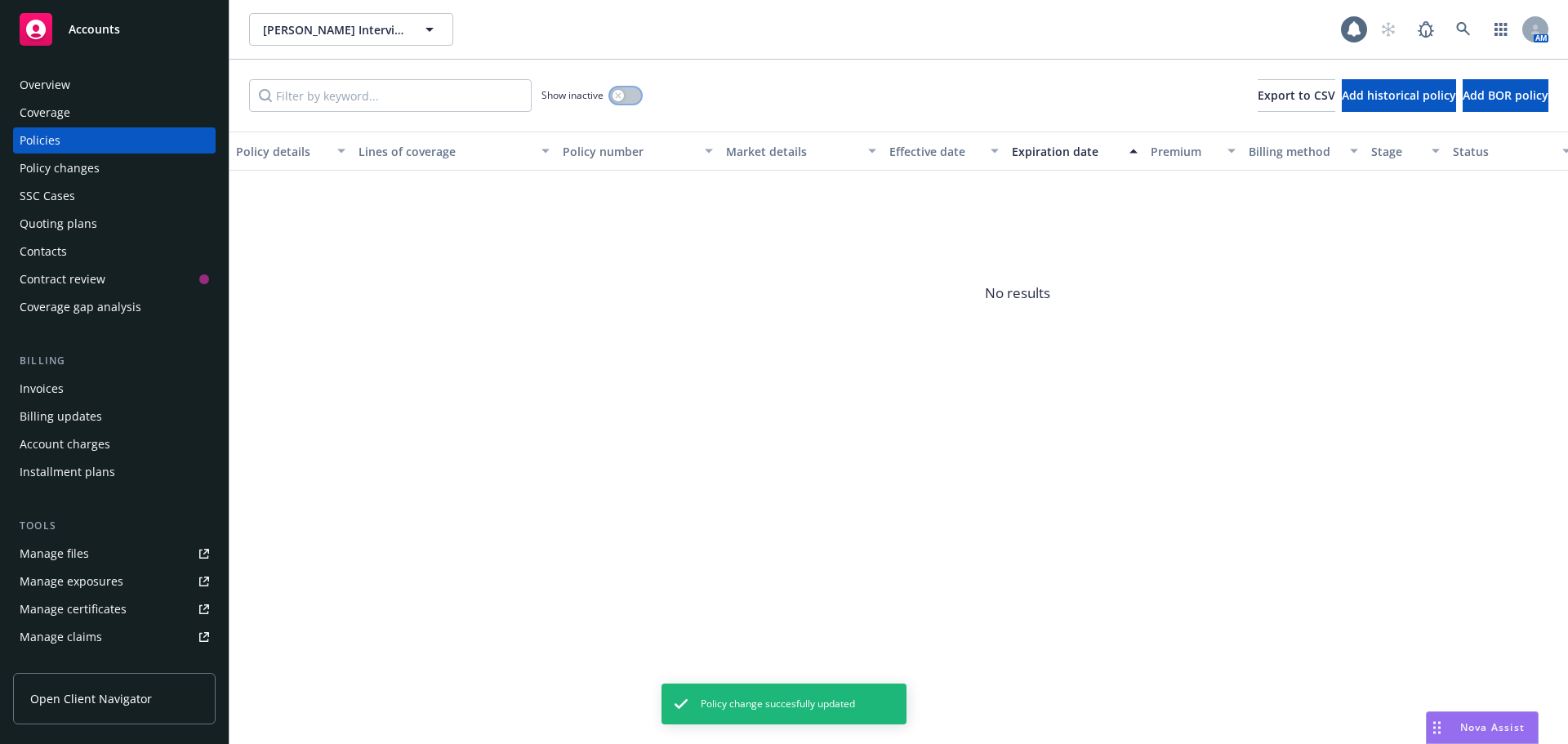
click at [618, 95] on icon "button" at bounding box center [618, 95] width 6 height 6
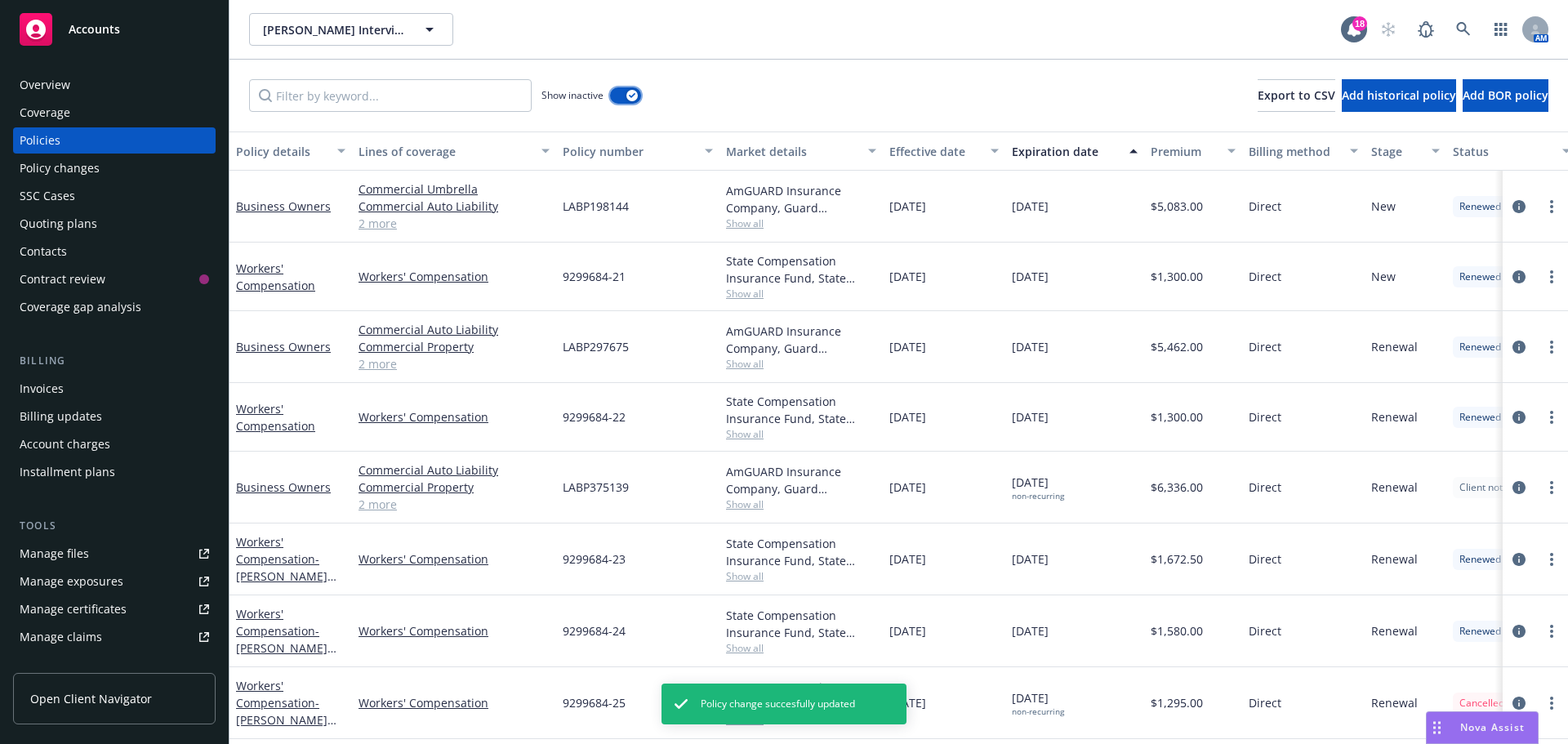
scroll to position [7, 0]
click at [1550, 701] on circle "more" at bounding box center [1551, 702] width 3 height 3
click at [1489, 673] on link "Copy logging email" at bounding box center [1464, 674] width 192 height 33
click at [90, 85] on div "Overview" at bounding box center [114, 84] width 190 height 26
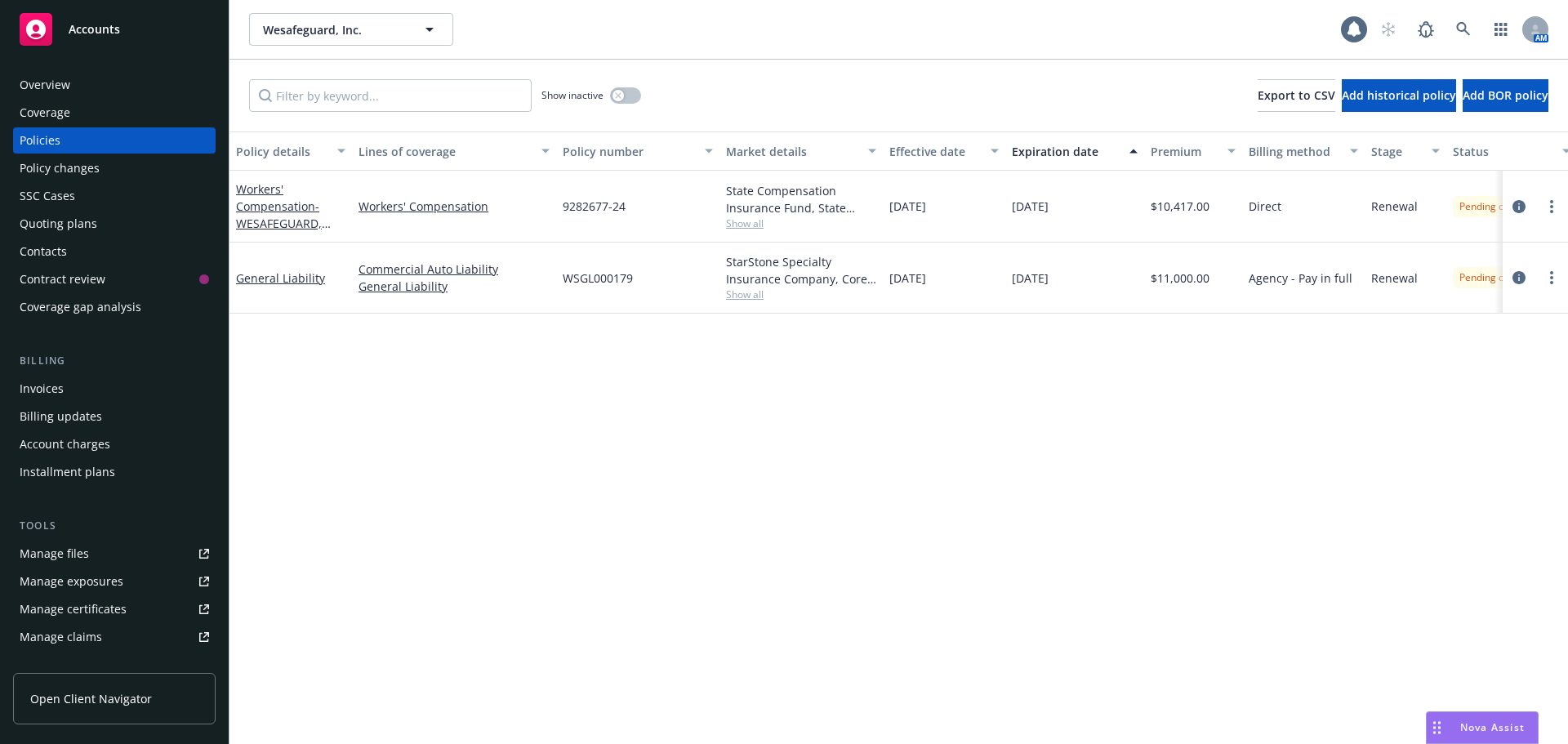
click at [760, 294] on span "Show all" at bounding box center [800, 294] width 150 height 14
click at [751, 227] on span "Show all" at bounding box center [800, 223] width 150 height 14
click at [1022, 425] on div "Policy details Lines of coverage Policy number Market details Effective date Ex…" at bounding box center [899, 437] width 1339 height 613
click at [1545, 207] on link "more" at bounding box center [1551, 207] width 20 height 20
drag, startPoint x: 1455, startPoint y: 433, endPoint x: 1337, endPoint y: 406, distance: 121.0
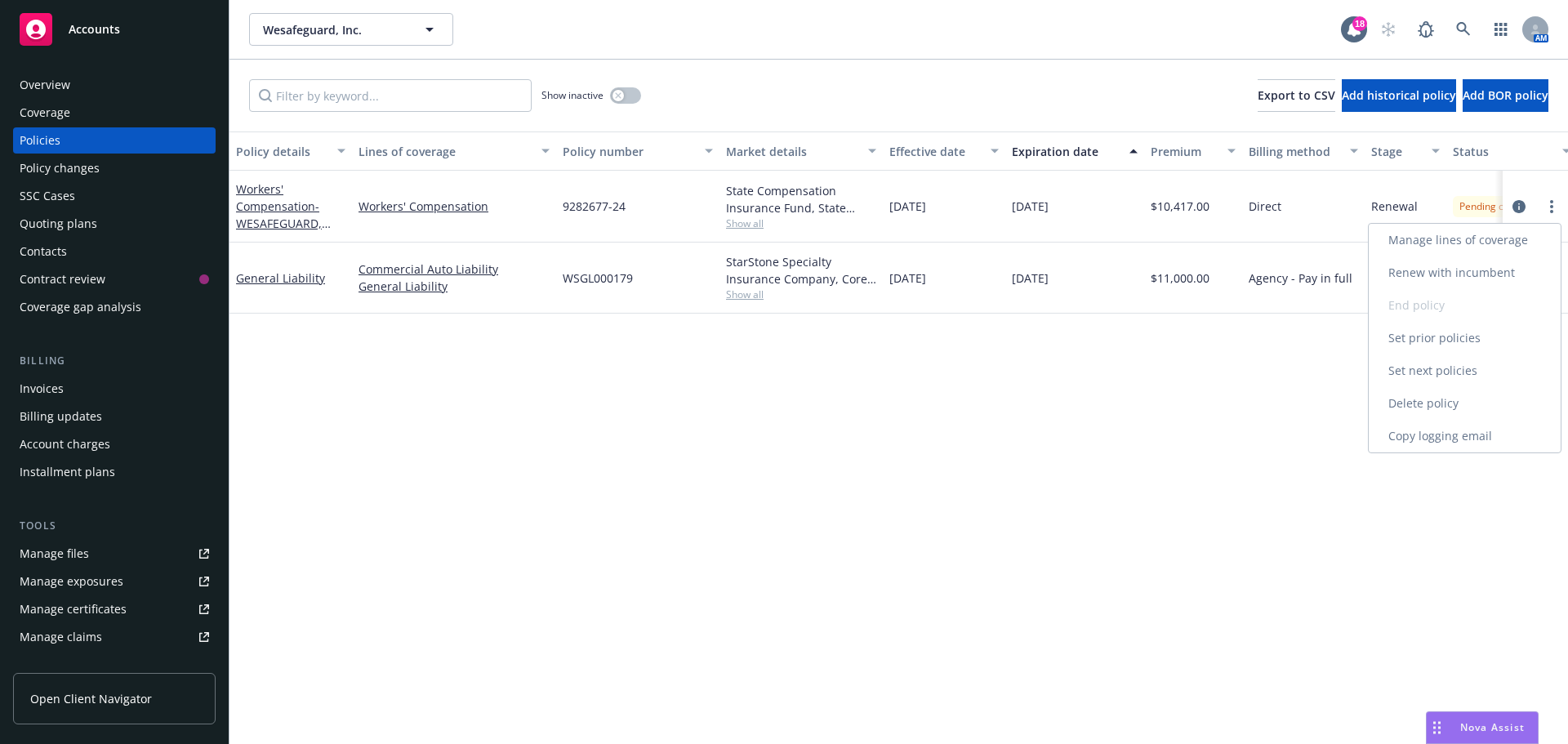
click at [1455, 433] on link "Copy logging email" at bounding box center [1464, 436] width 192 height 33
click at [71, 88] on div "Overview" at bounding box center [114, 84] width 190 height 26
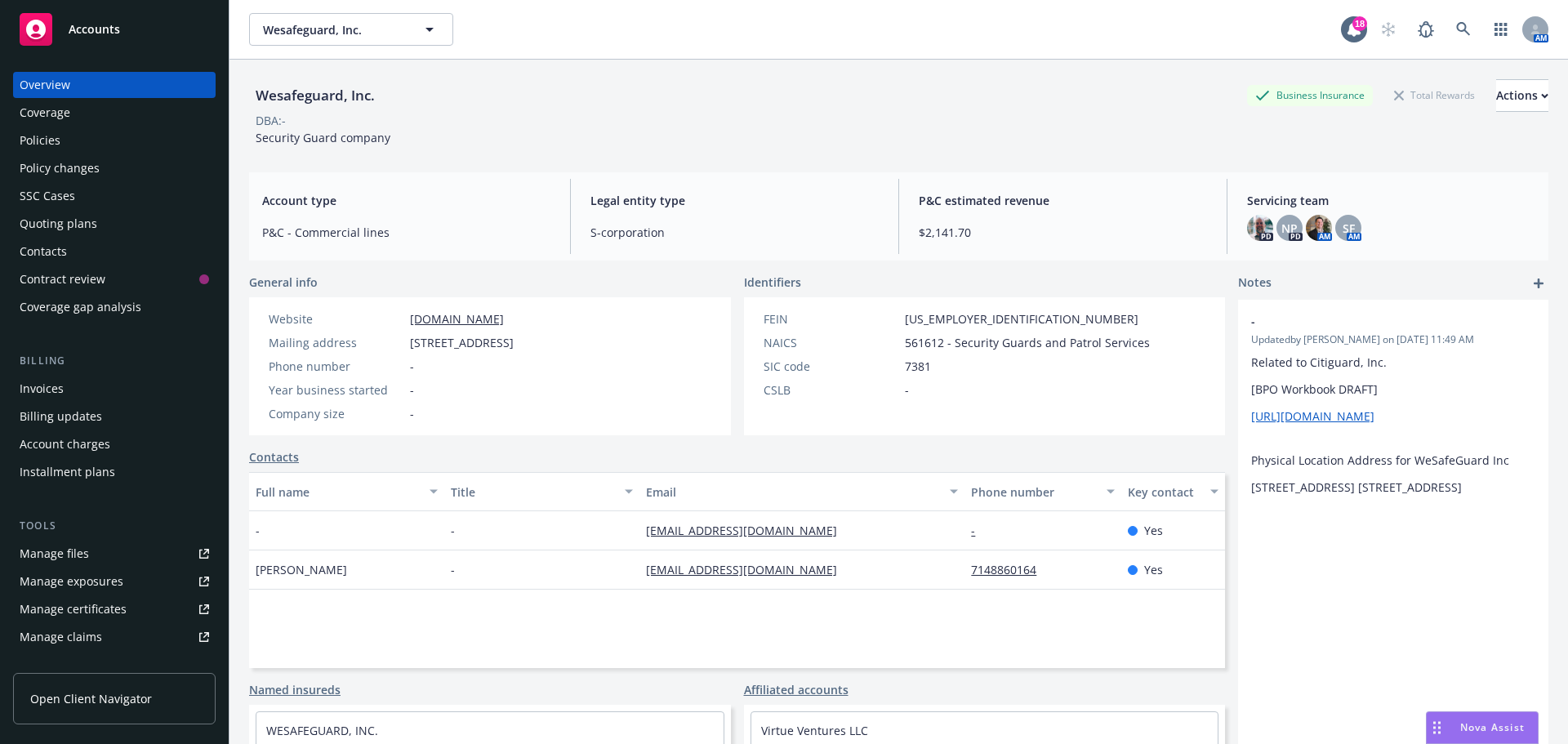
drag, startPoint x: 98, startPoint y: 145, endPoint x: 615, endPoint y: 254, distance: 528.4
click at [98, 145] on div "Policies" at bounding box center [114, 140] width 190 height 26
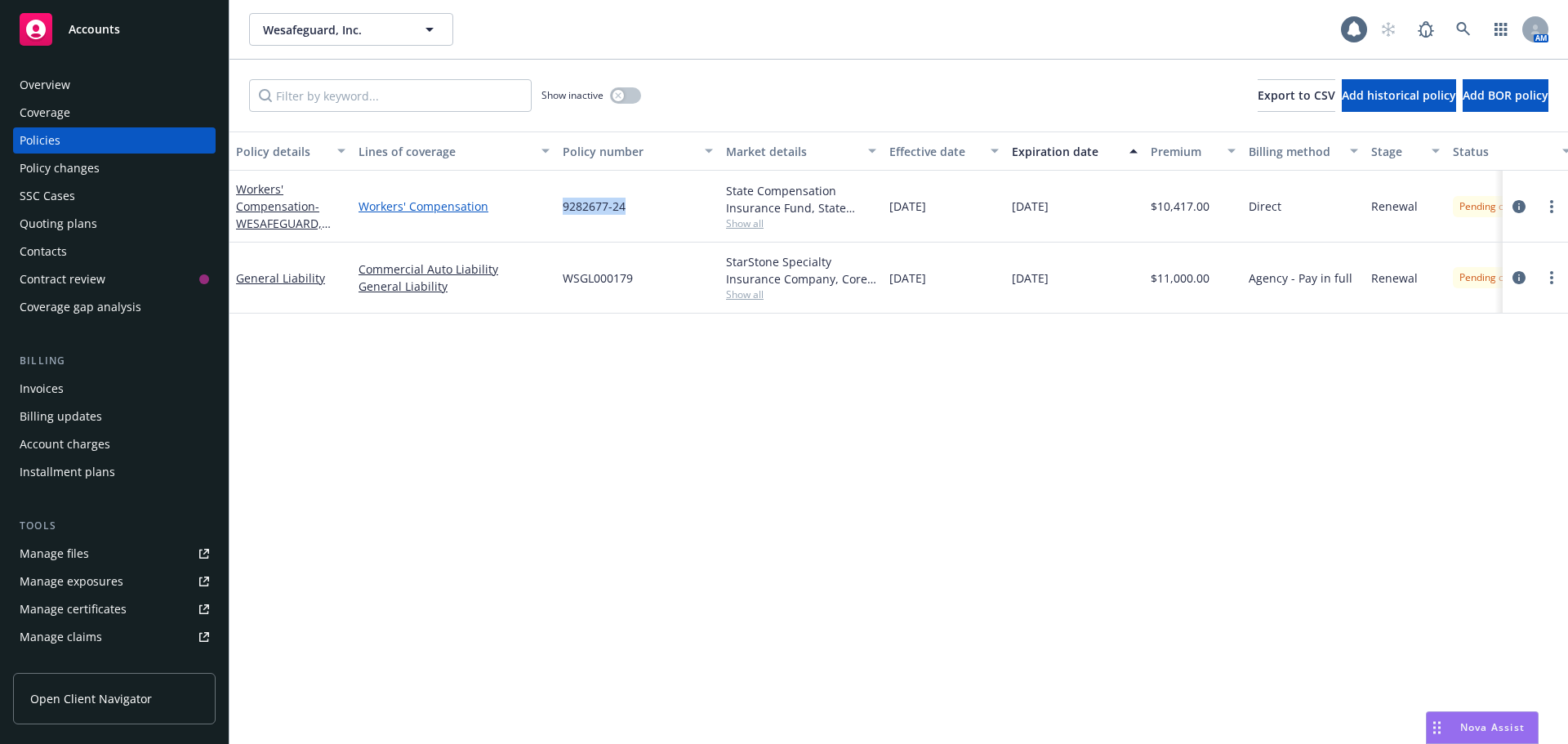
drag, startPoint x: 641, startPoint y: 215, endPoint x: 538, endPoint y: 212, distance: 103.0
click at [538, 212] on div "Workers' Compensation - WESAFEGUARD, INC. Workers' Compensation 9282677-24 Stat…" at bounding box center [1017, 207] width 1576 height 72
copy div "9282677-24"
click at [1564, 271] on div at bounding box center [1535, 278] width 66 height 72
click at [1554, 277] on link "more" at bounding box center [1551, 278] width 20 height 20
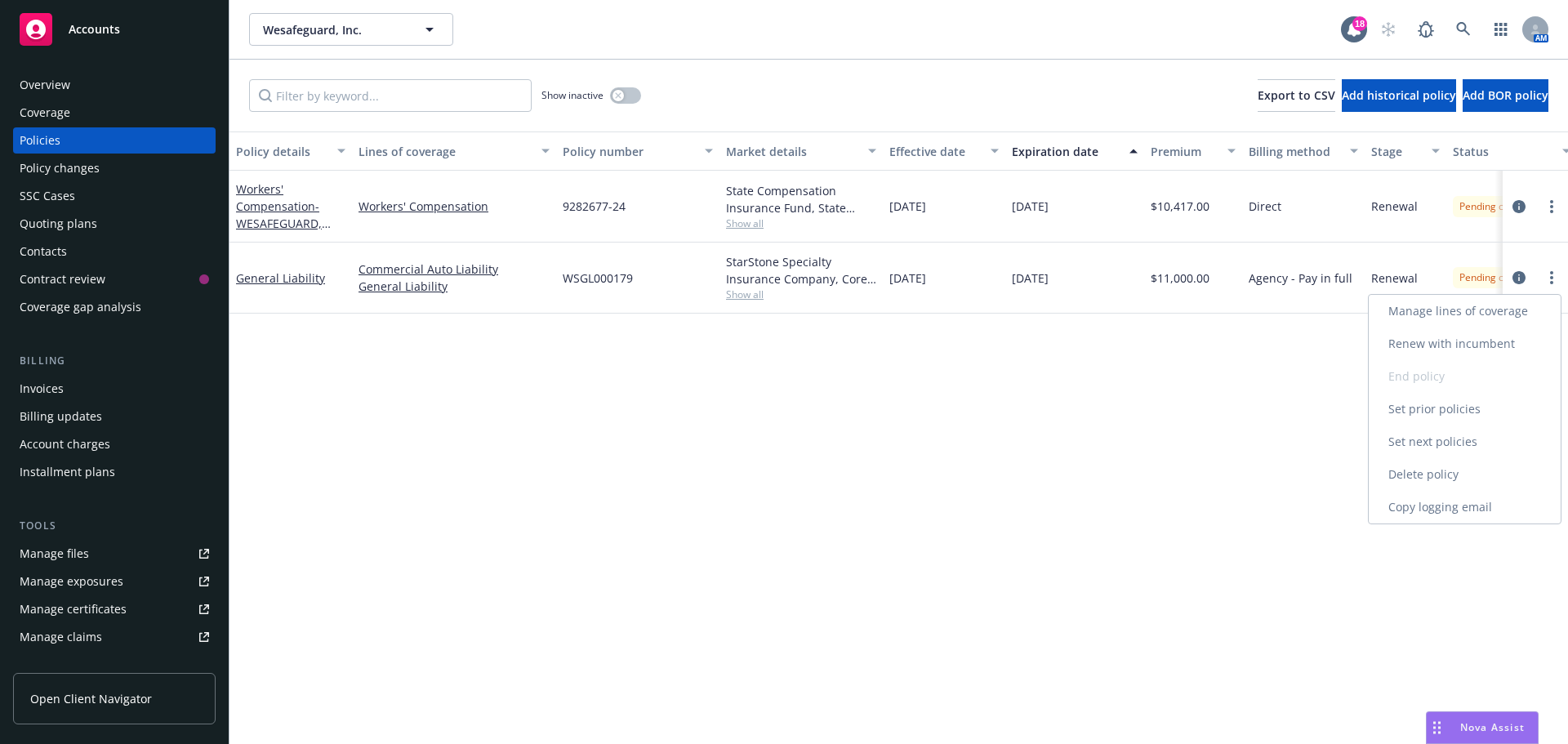
drag, startPoint x: 1463, startPoint y: 499, endPoint x: 1238, endPoint y: 411, distance: 241.6
click at [1463, 499] on link "Copy logging email" at bounding box center [1464, 507] width 192 height 33
drag, startPoint x: 642, startPoint y: 278, endPoint x: 553, endPoint y: 280, distance: 89.0
click at [553, 280] on div "General Liability Commercial Auto Liability General Liability WSGL000179 StarSt…" at bounding box center [1017, 278] width 1576 height 72
copy div "WSGL000179"
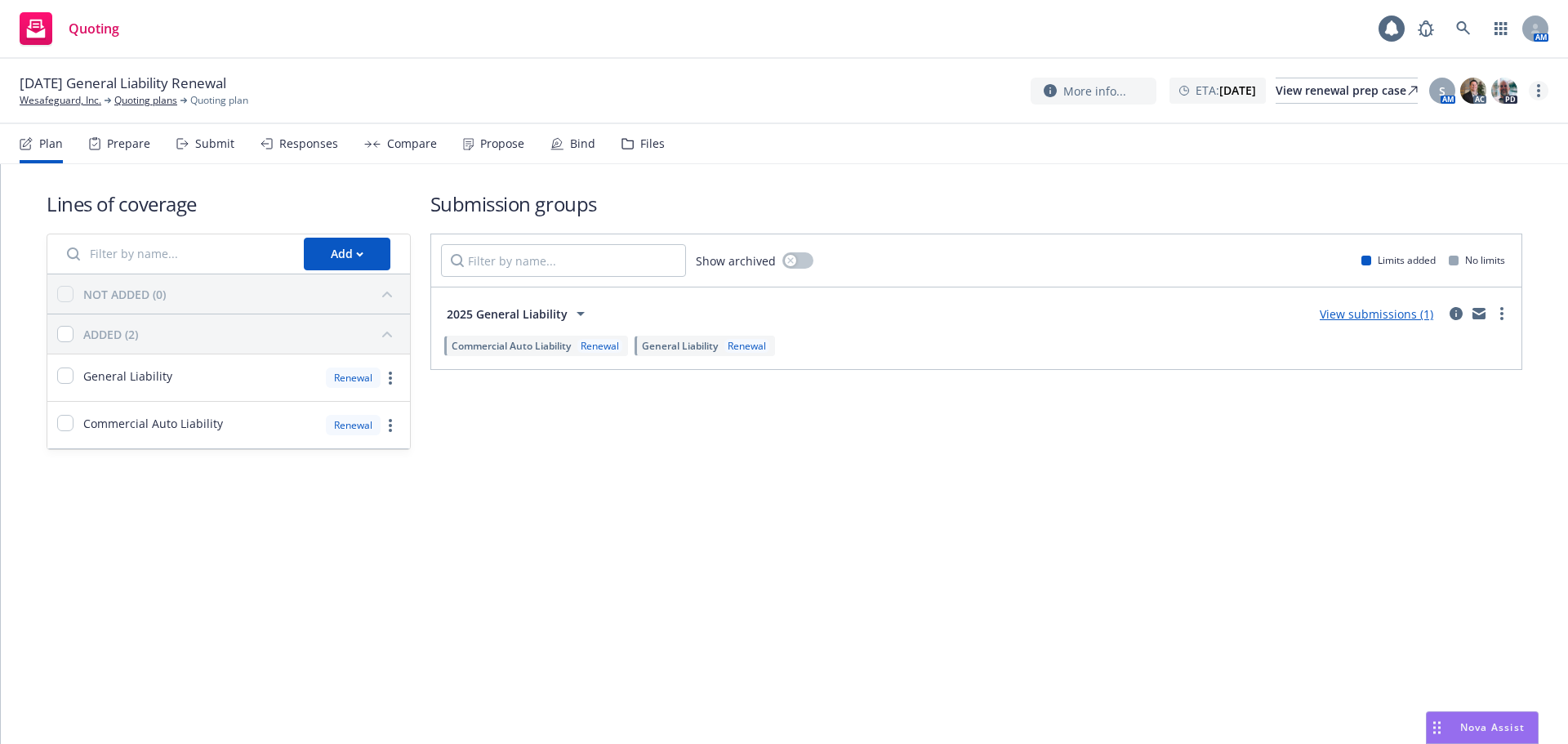
click at [1539, 85] on circle "more" at bounding box center [1537, 85] width 3 height 3
click at [1455, 252] on link "Archive quoting plan" at bounding box center [1456, 254] width 182 height 33
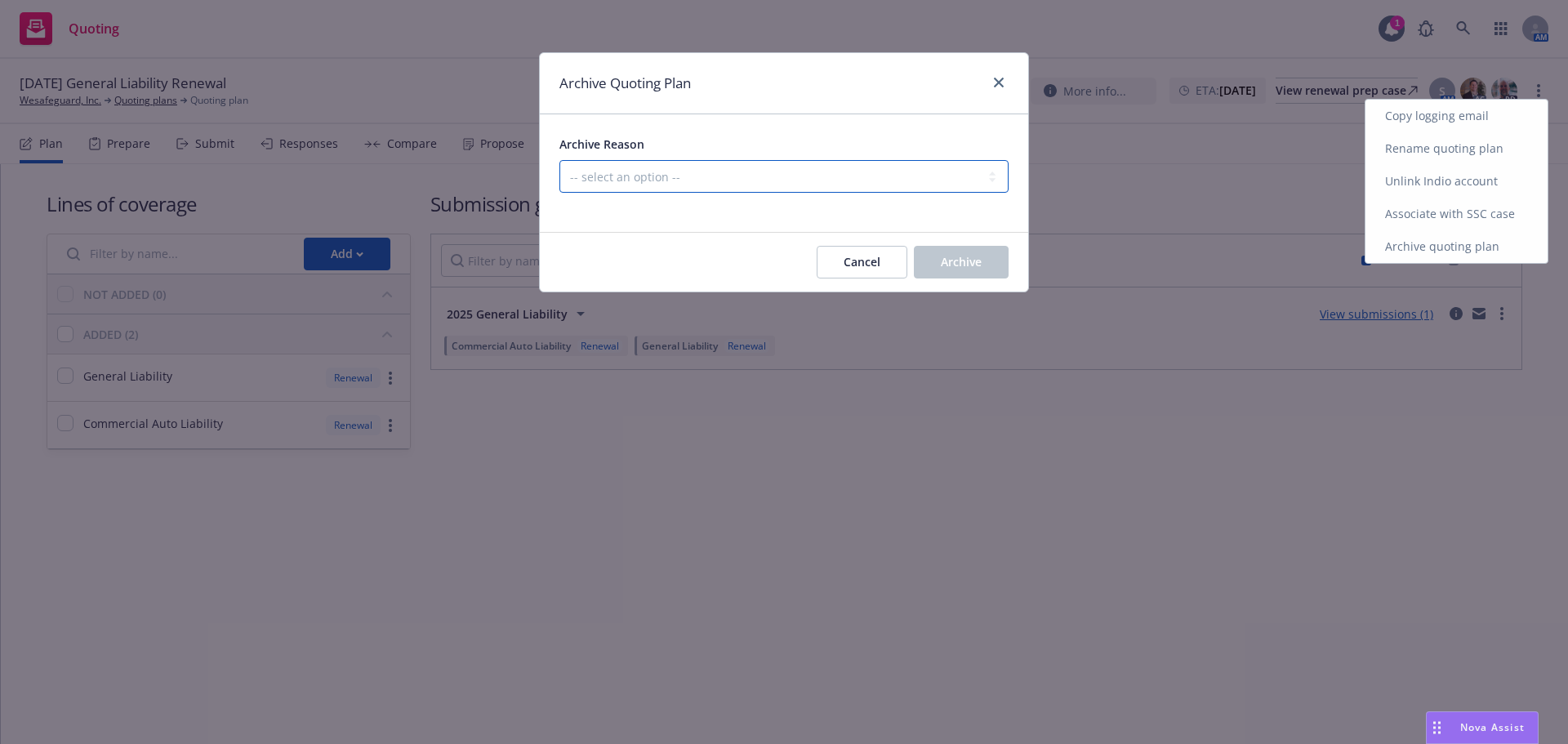
click at [830, 182] on select "-- select an option -- All policies in this renewal plan are auto-renewed Creat…" at bounding box center [784, 176] width 449 height 33
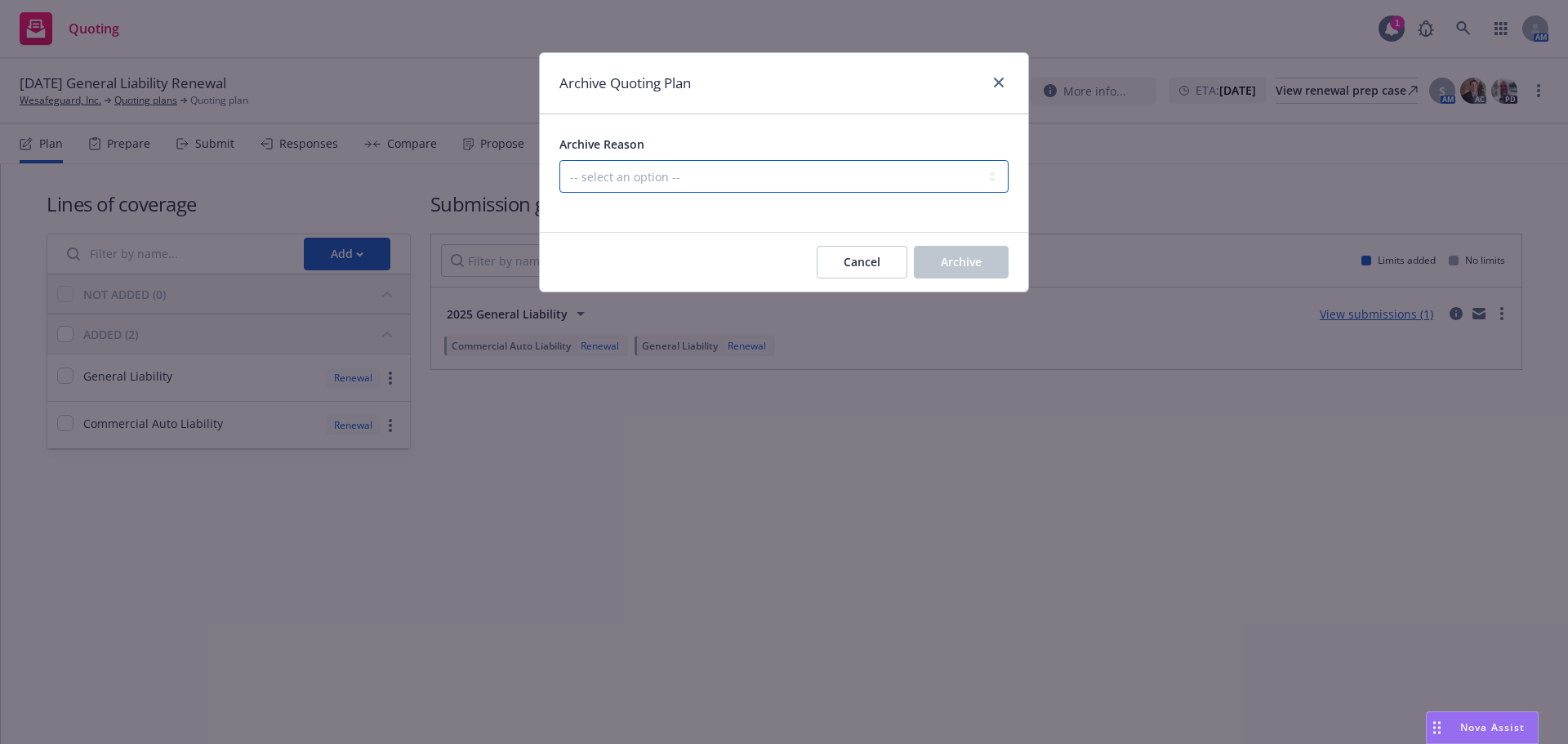
select select "ARCHIVED_RENEWAL_ACCOUNT_CHURNED"
click at [559, 160] on select "-- select an option -- All policies in this renewal plan are auto-renewed Creat…" at bounding box center [784, 176] width 449 height 33
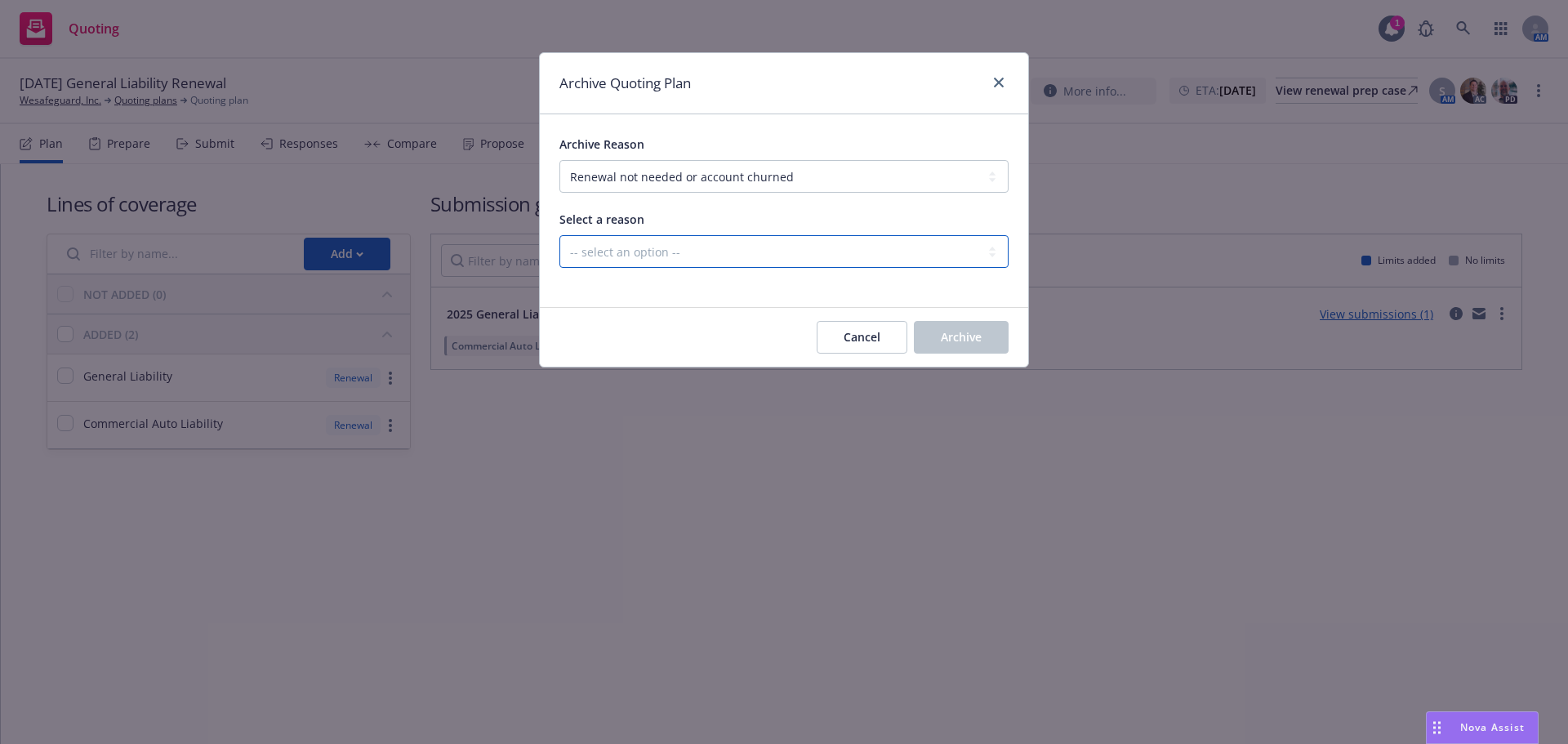
click at [734, 262] on select "-- select an option -- Blocked Client acquired, or no longer in business Client…" at bounding box center [784, 251] width 449 height 33
select select "ARCHIVED_RENEWAL_CLIENT_NO_LONGER_IN_BUSINESS"
click at [559, 235] on select "-- select an option -- Blocked Client acquired, or no longer in business Client…" at bounding box center [784, 251] width 449 height 33
click at [956, 333] on span "Archive" at bounding box center [960, 337] width 41 height 16
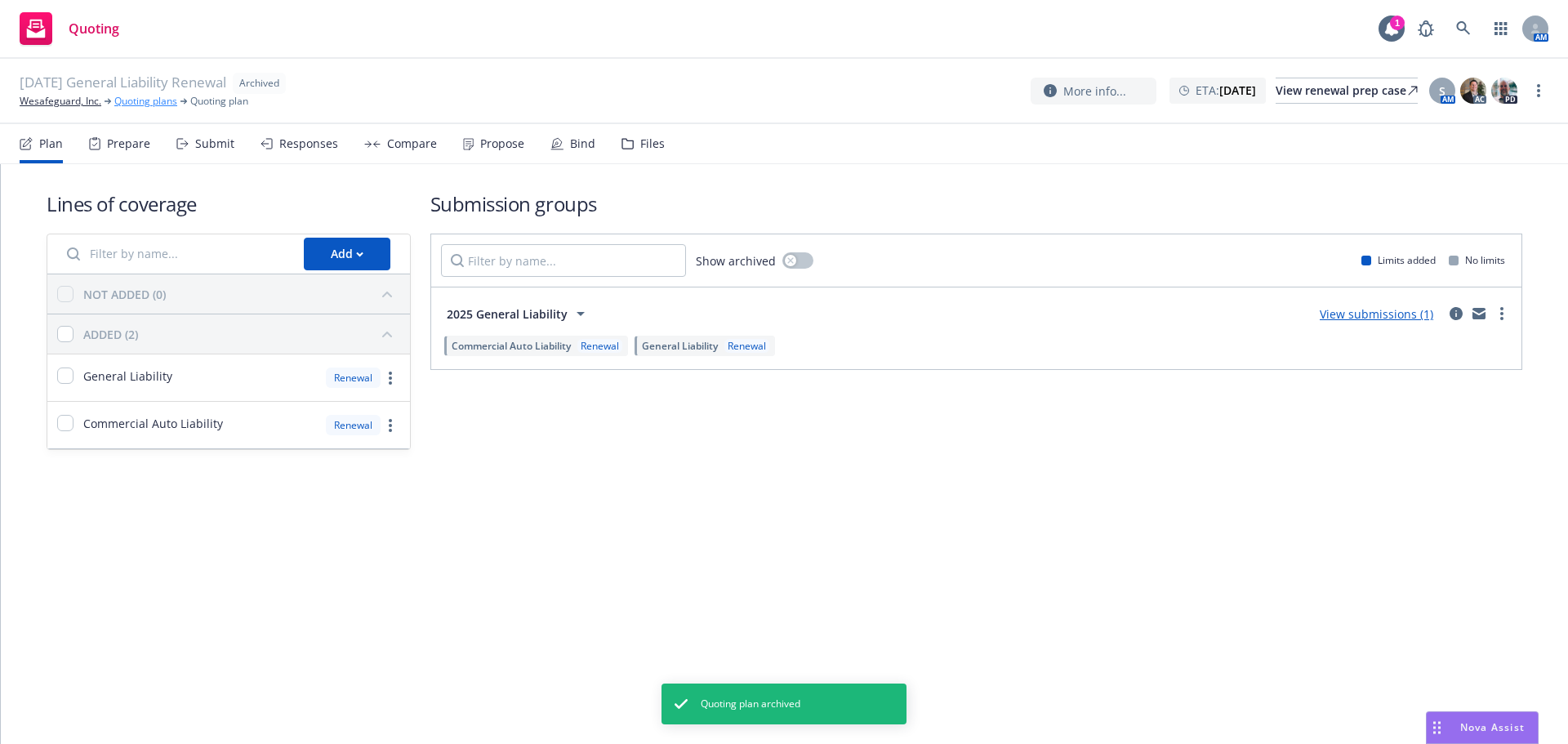
click at [167, 94] on link "Quoting plans" at bounding box center [145, 101] width 63 height 15
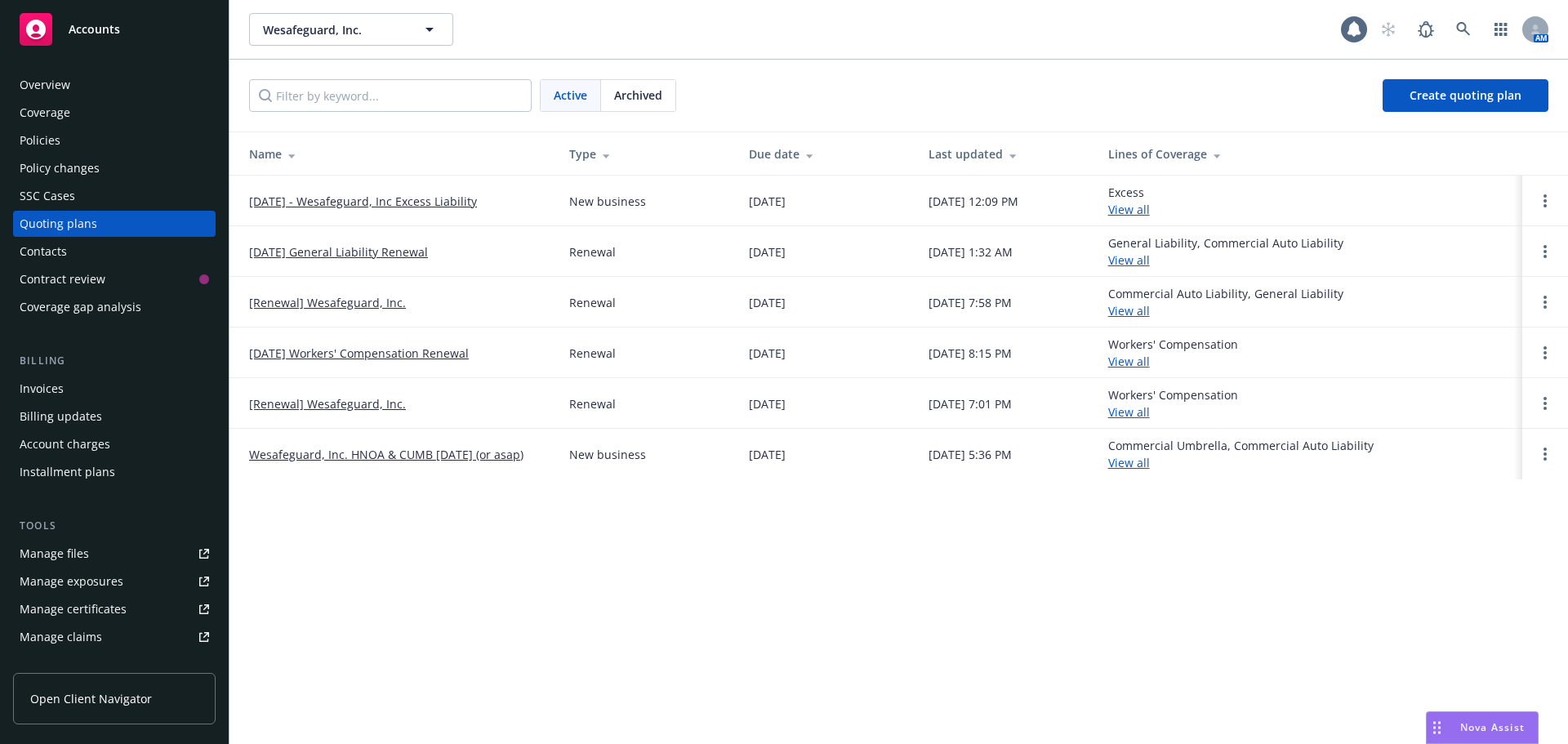
click at [623, 99] on span "Archived" at bounding box center [638, 94] width 49 height 17
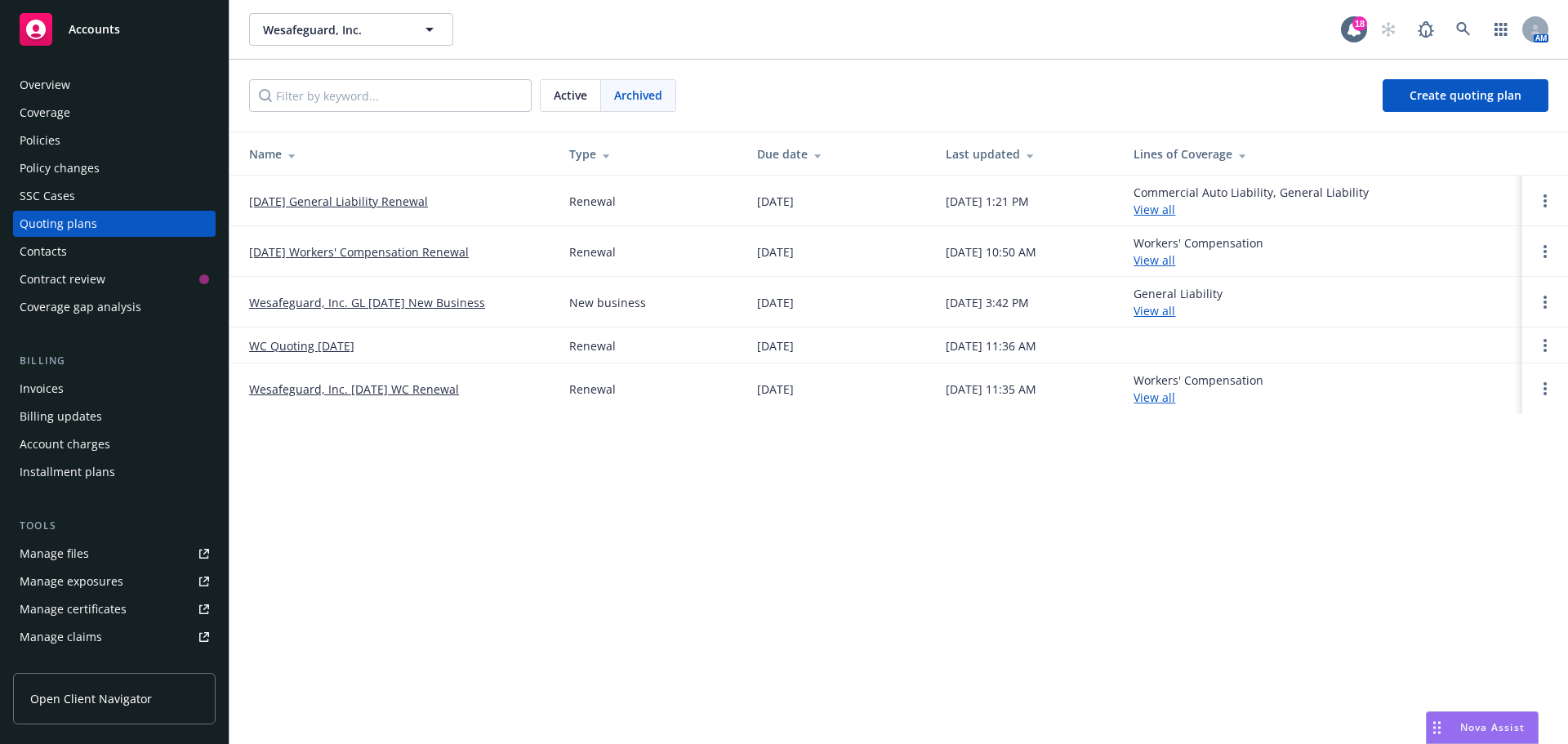
click at [380, 198] on link "[DATE] General Liability Renewal" at bounding box center [339, 201] width 179 height 17
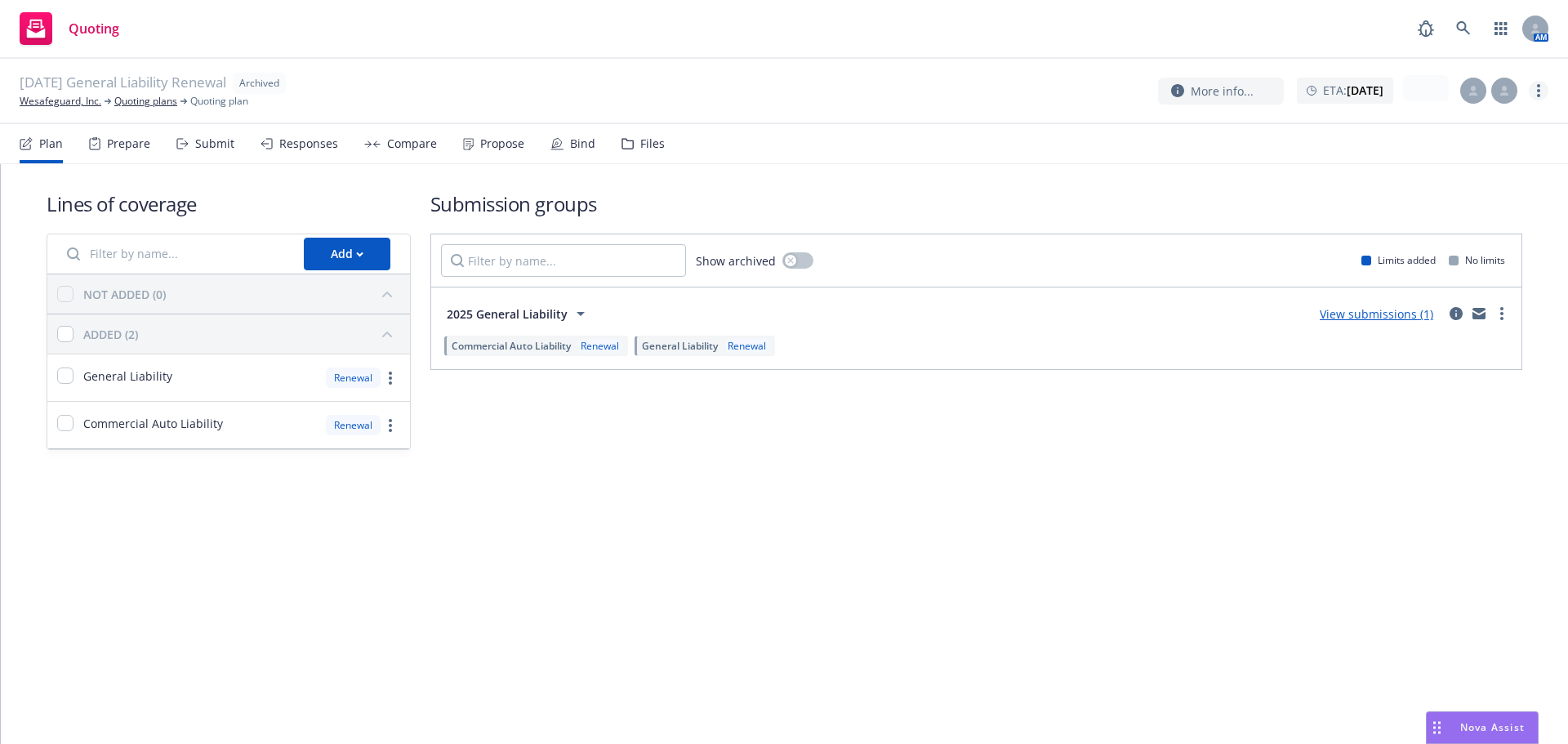
click at [1538, 91] on circle "more" at bounding box center [1537, 90] width 3 height 3
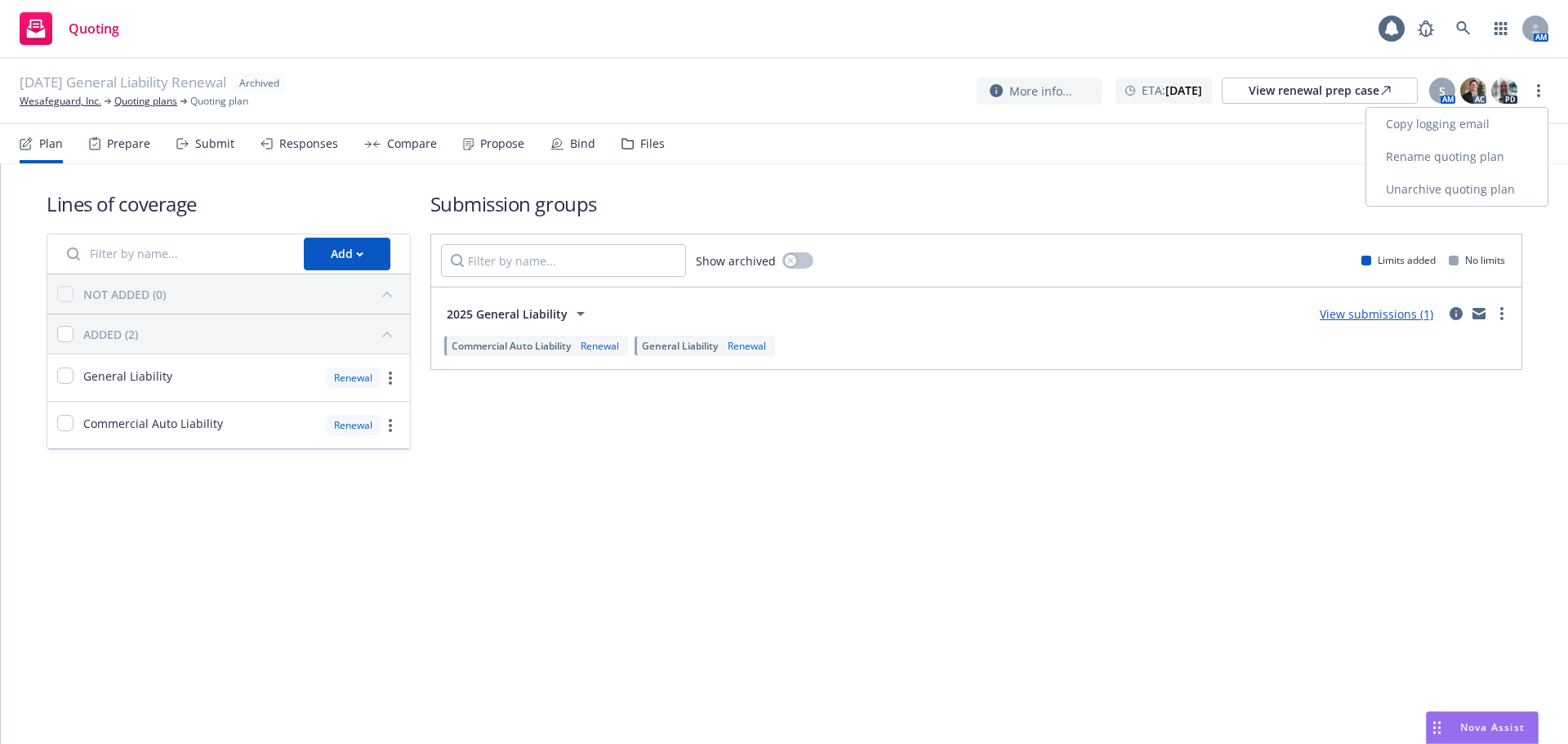
click at [1459, 191] on link "Unarchive quoting plan" at bounding box center [1457, 189] width 182 height 33
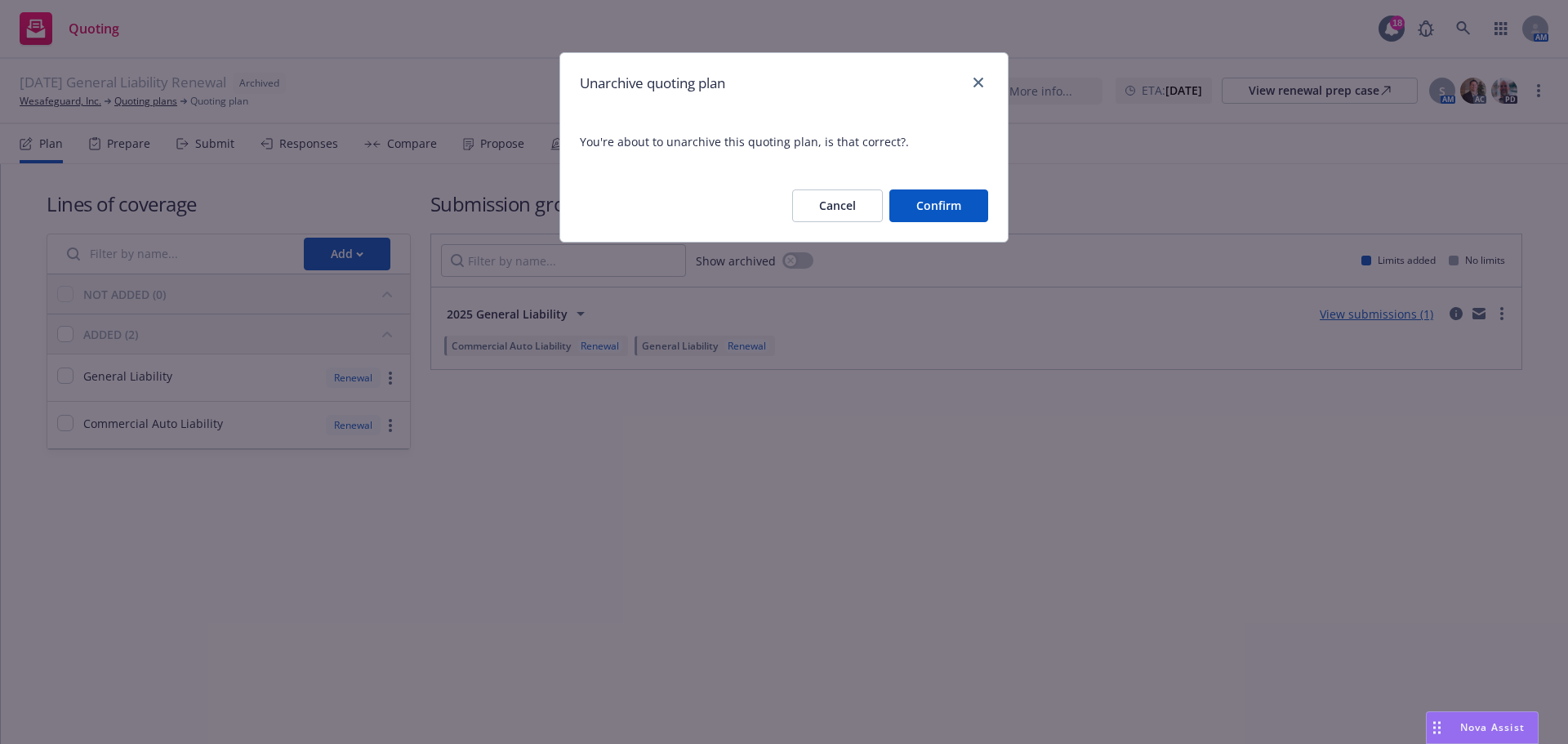
click at [944, 203] on button "Confirm" at bounding box center [937, 206] width 98 height 33
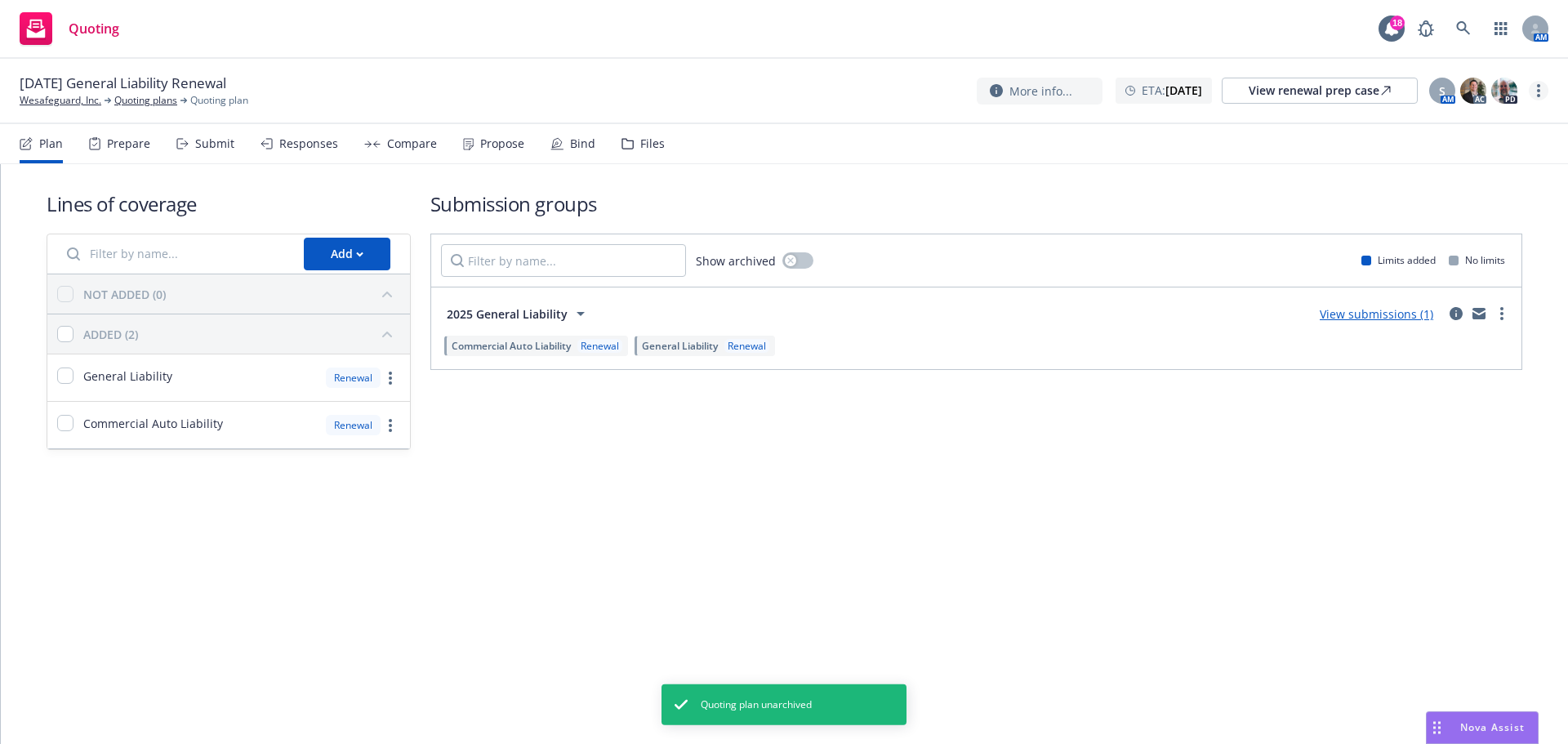
click at [1537, 89] on circle "more" at bounding box center [1537, 90] width 3 height 3
click at [1444, 254] on link "Archive quoting plan" at bounding box center [1456, 254] width 182 height 33
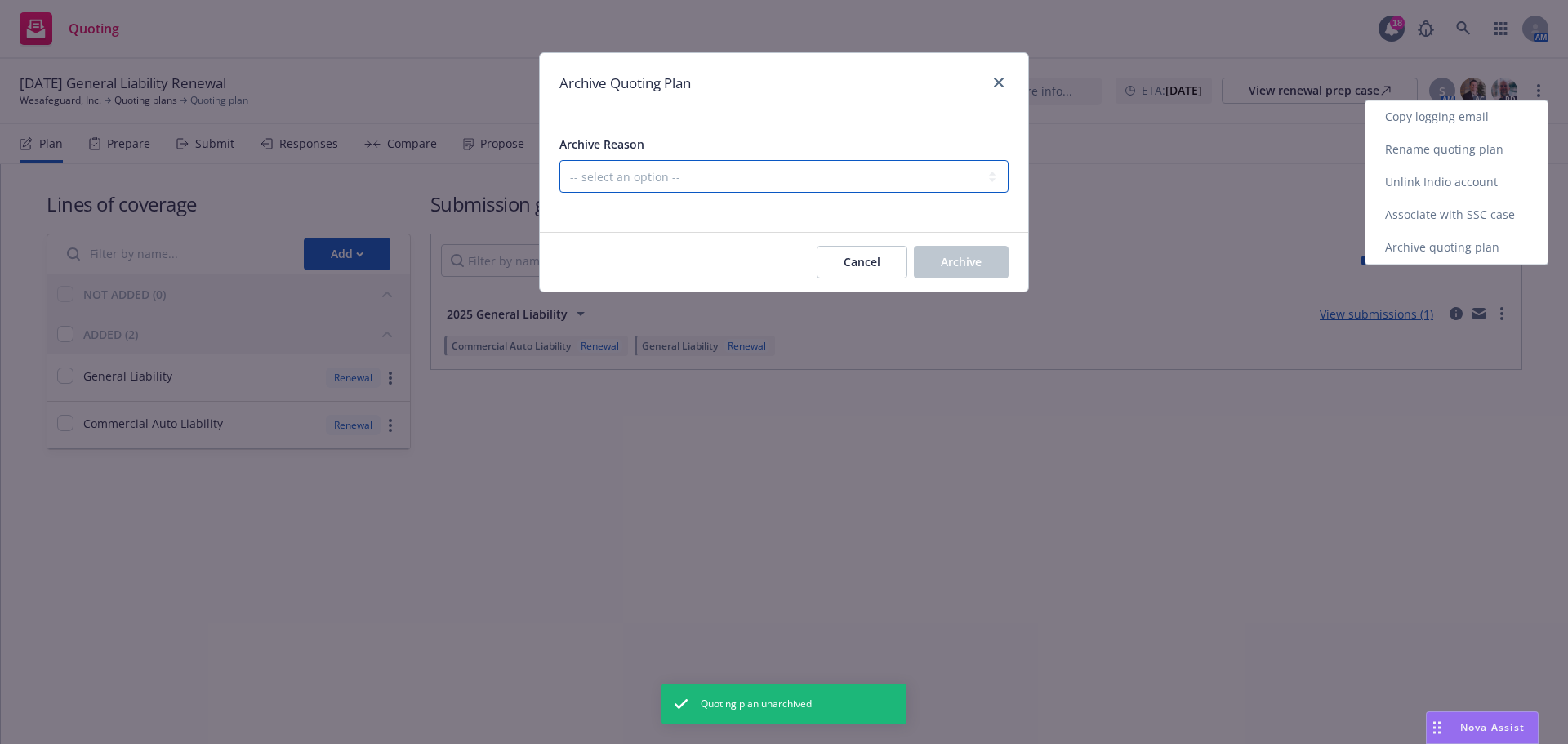
drag, startPoint x: 1390, startPoint y: 244, endPoint x: 792, endPoint y: 165, distance: 603.2
click at [792, 165] on select "-- select an option -- All policies in this renewal plan are auto-renewed Creat…" at bounding box center [784, 176] width 449 height 33
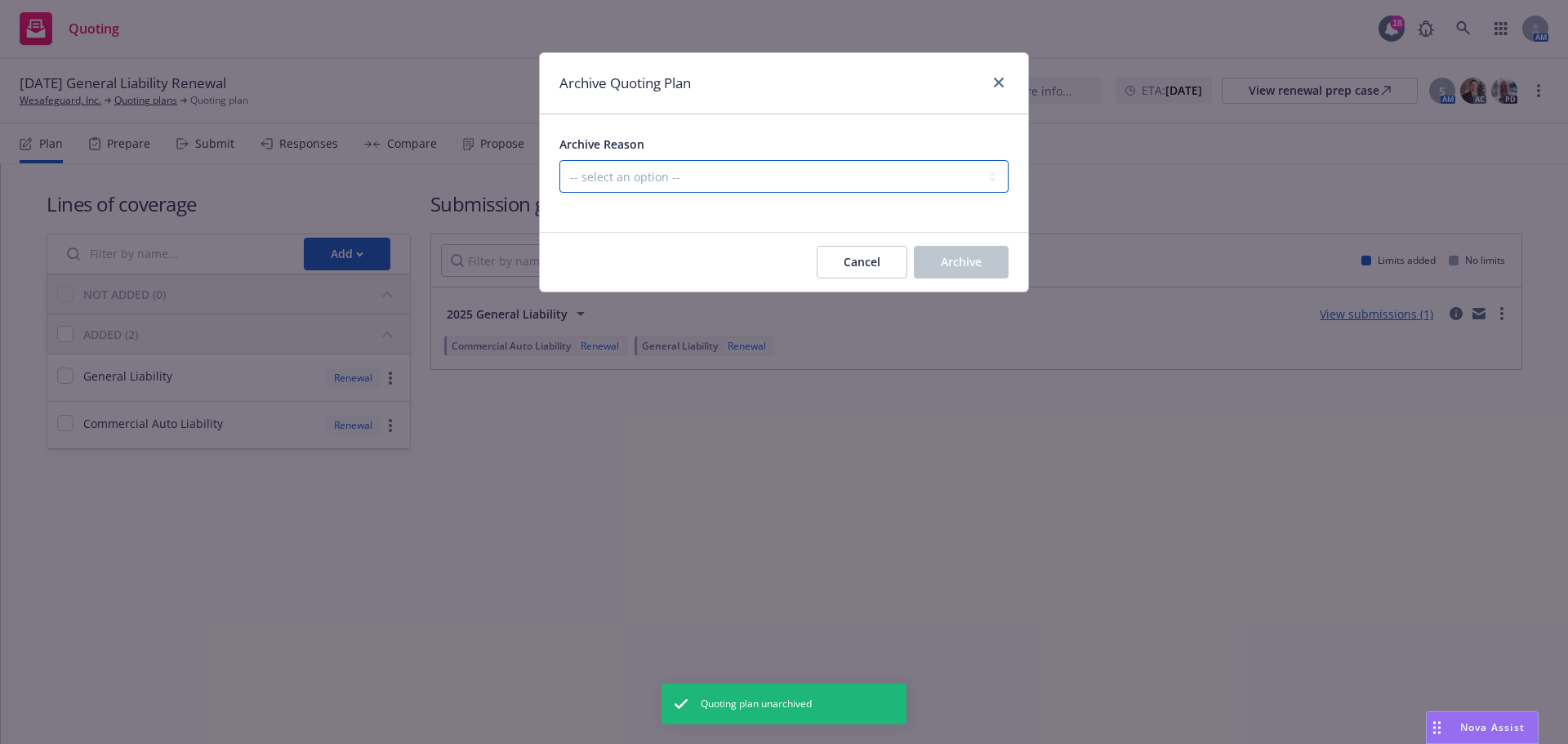
select select "ARCHIVED_RENEWAL_ACCOUNT_CHURNED"
click at [559, 160] on select "-- select an option -- All policies in this renewal plan are auto-renewed Creat…" at bounding box center [784, 176] width 449 height 33
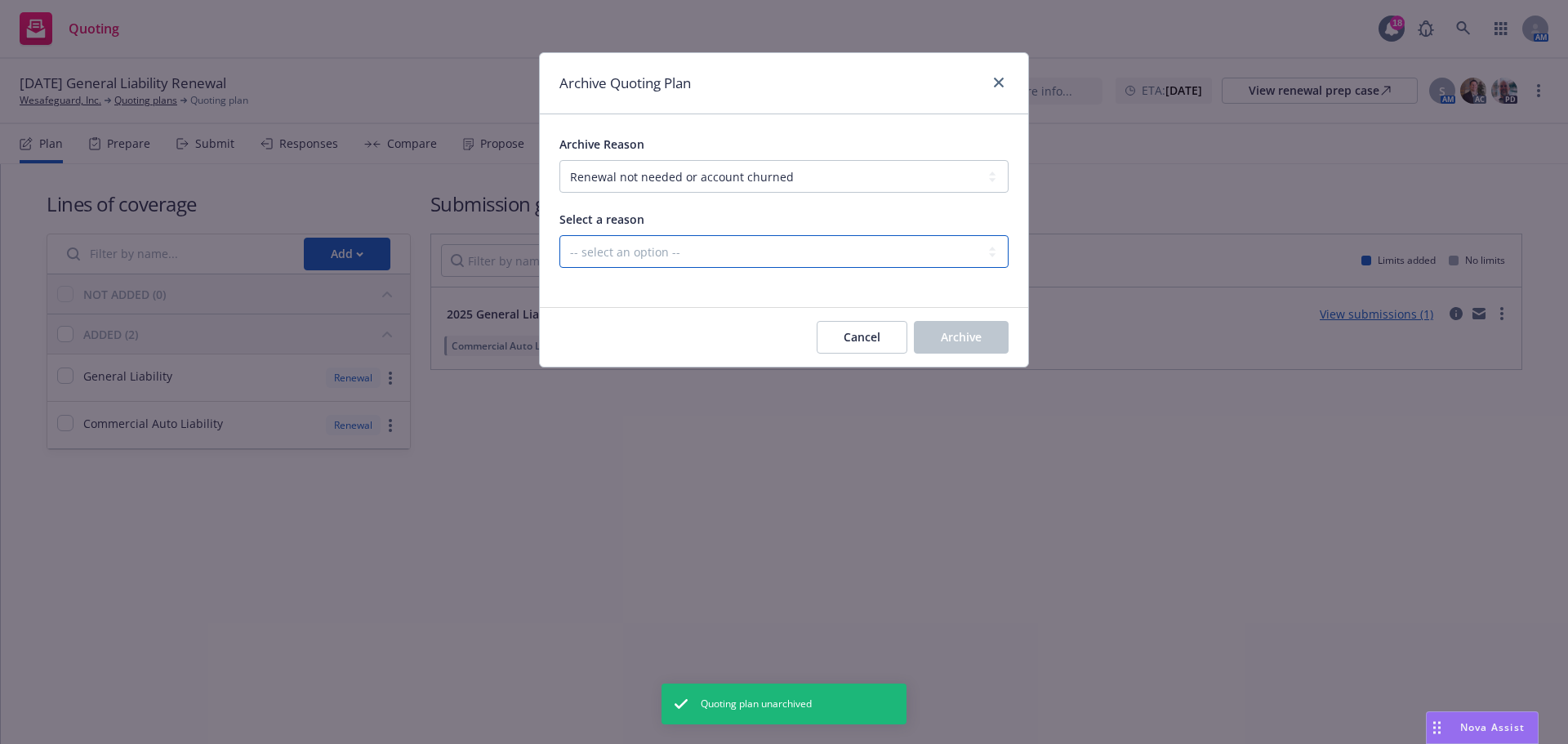
click at [728, 246] on select "-- select an option -- Blocked Client acquired, or no longer in business Client…" at bounding box center [784, 251] width 449 height 33
select select "ARCHIVED_RENEWAL_CLIENT_NO_LONGER_IN_BUSINESS"
click at [559, 235] on select "-- select an option -- Blocked Client acquired, or no longer in business Client…" at bounding box center [784, 251] width 449 height 33
click at [883, 324] on button "Cancel" at bounding box center [861, 337] width 90 height 33
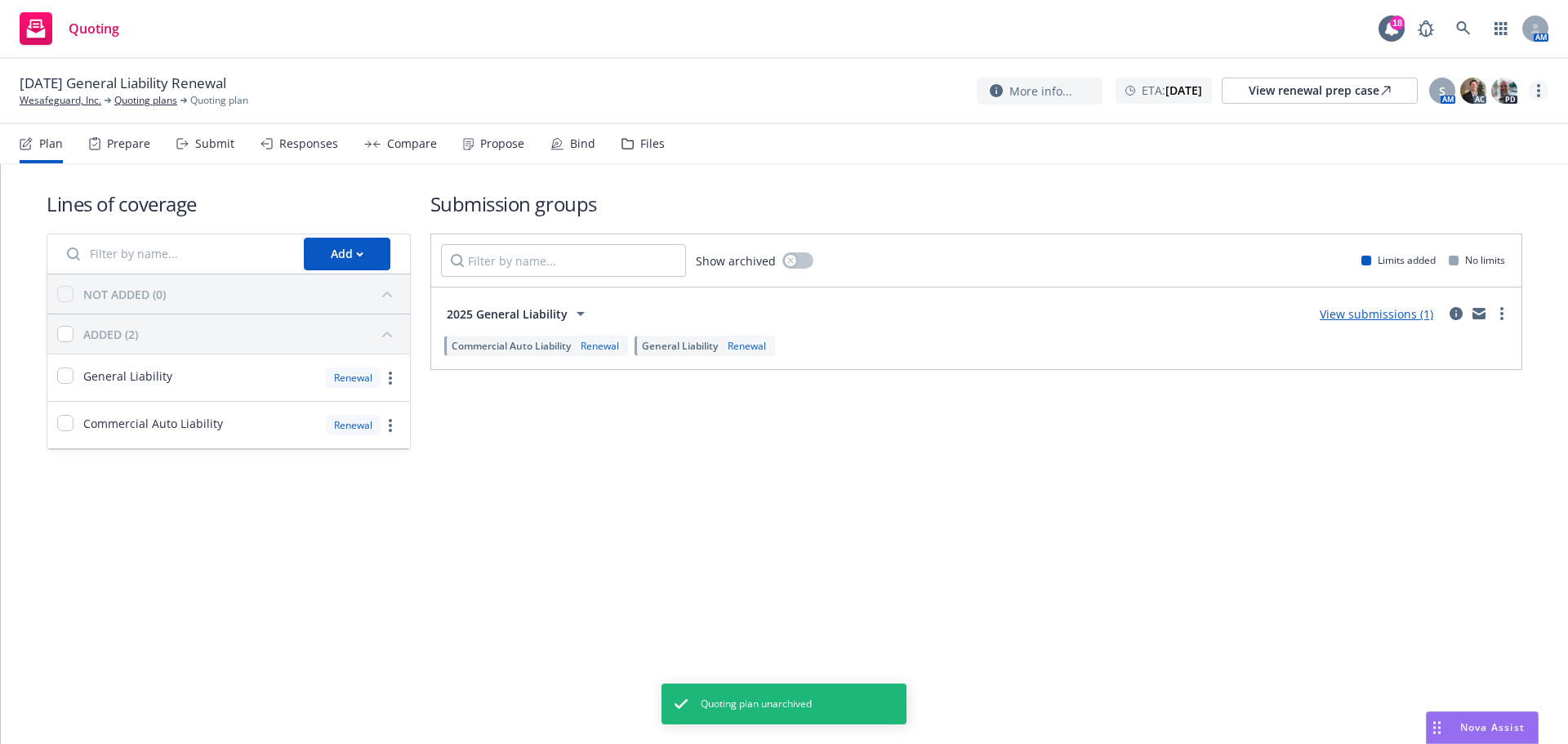
click at [1545, 96] on div "More info... ETA : [DATE] View renewal prep case S AM AC PD" at bounding box center [1262, 90] width 572 height 30
click at [1539, 95] on circle "more" at bounding box center [1537, 95] width 3 height 3
click at [1460, 255] on link "Archive quoting plan" at bounding box center [1456, 254] width 182 height 33
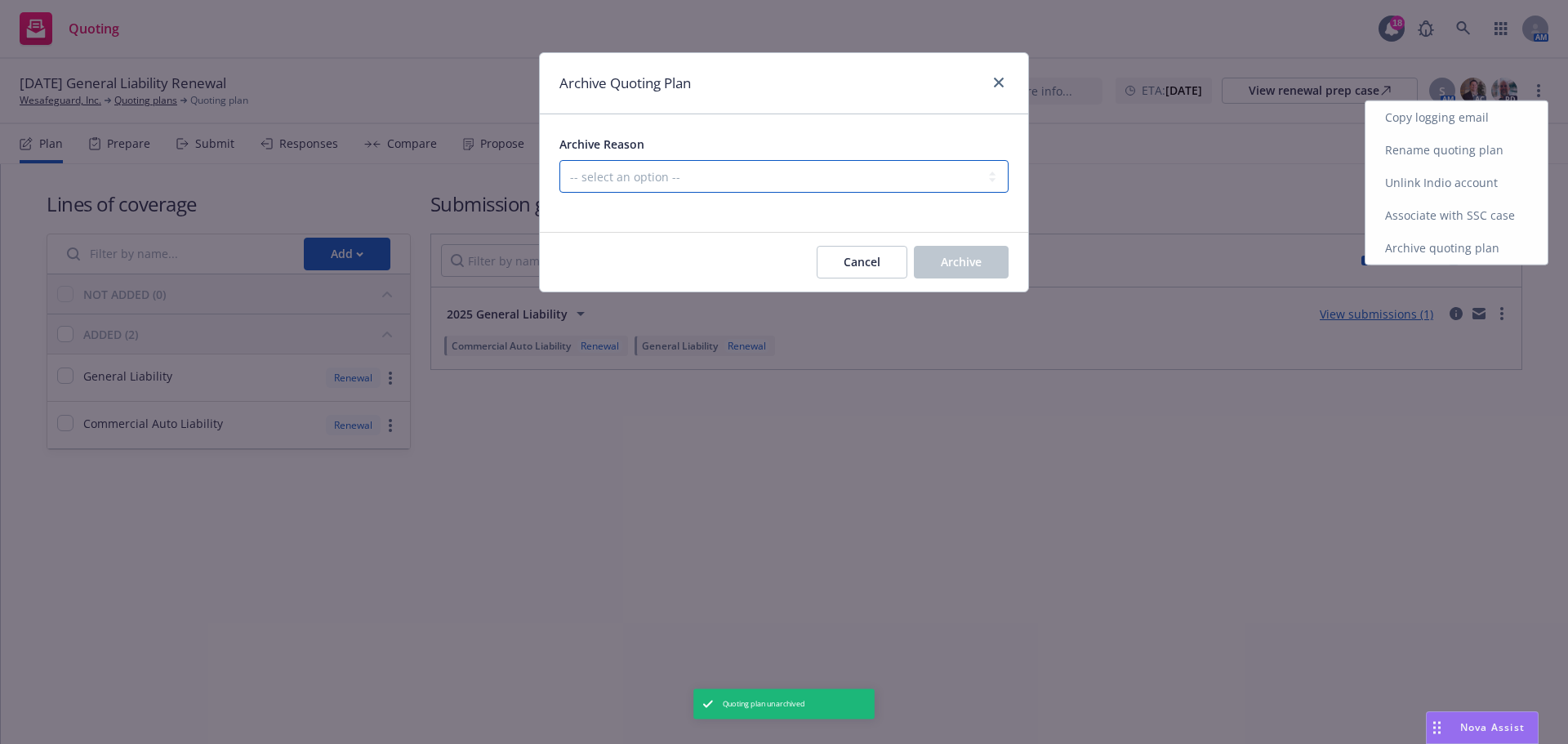
click at [811, 170] on select "-- select an option -- All policies in this renewal plan are auto-renewed Creat…" at bounding box center [784, 176] width 449 height 33
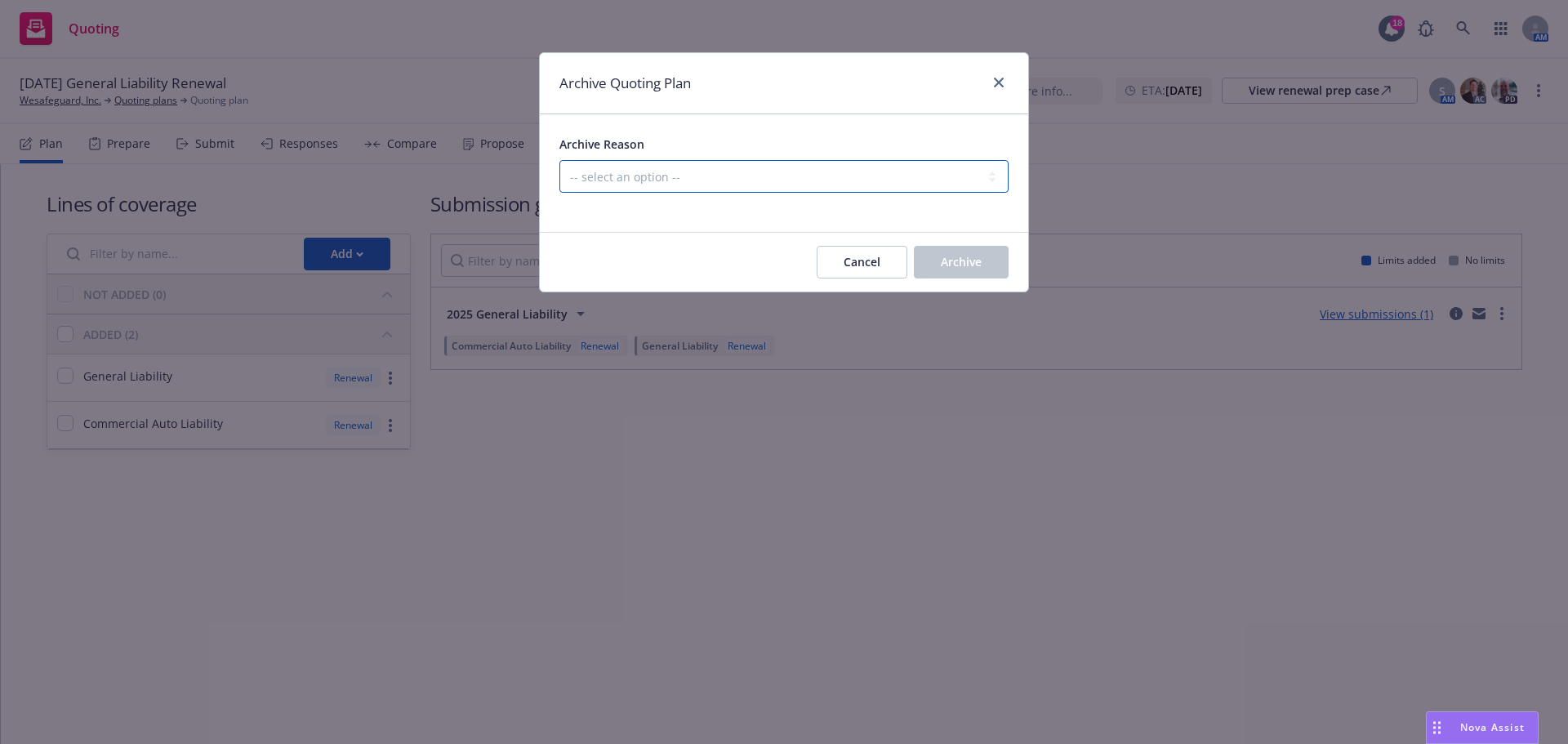
select select "ARCHIVED_RENEWAL_ACCOUNT_CHURNED"
click at [559, 160] on select "-- select an option -- All policies in this renewal plan are auto-renewed Creat…" at bounding box center [784, 176] width 449 height 33
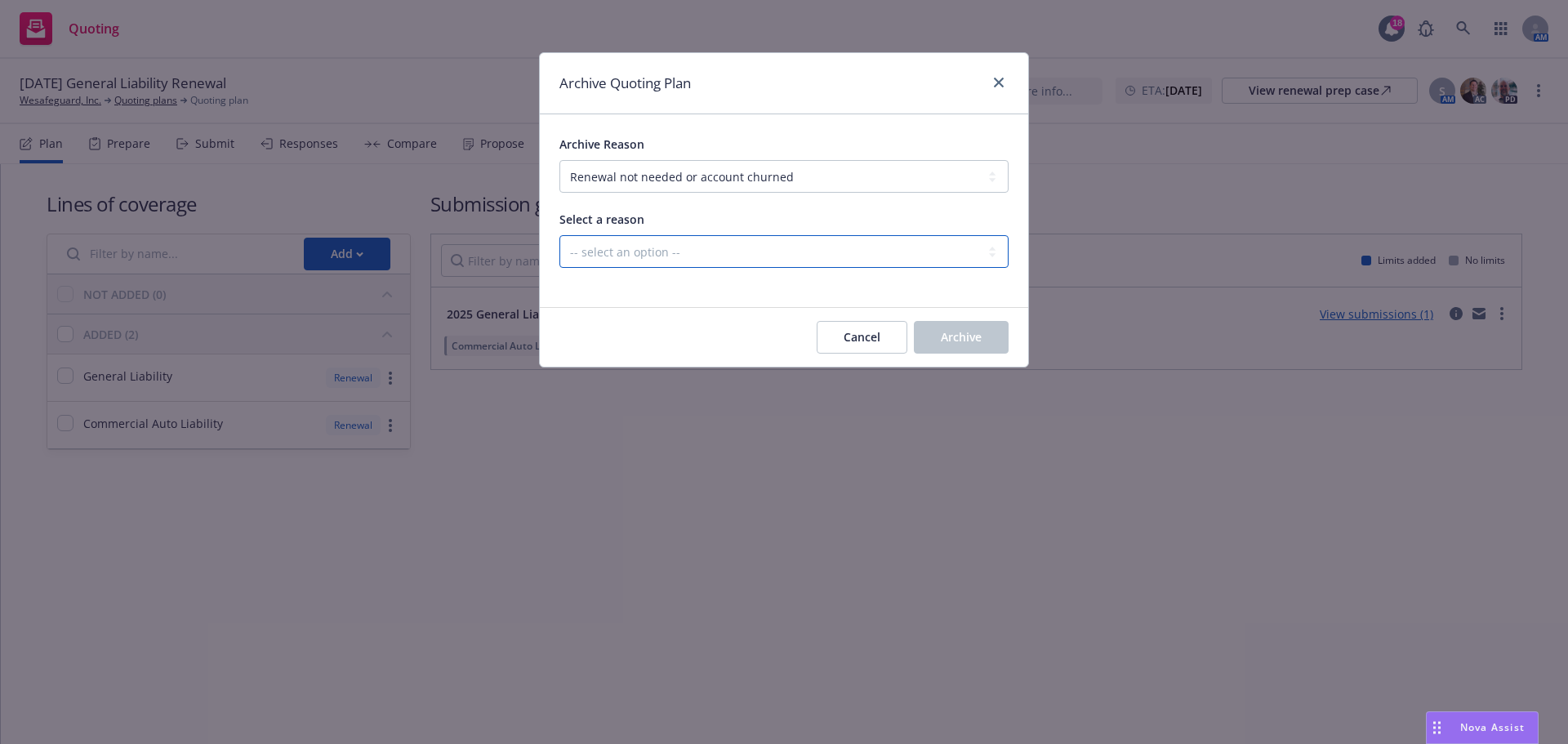
click at [764, 261] on select "-- select an option -- Blocked Client acquired, or no longer in business Client…" at bounding box center [784, 251] width 449 height 33
select select "ARCHIVED_RENEWAL_CLIENT_NO_LONGER_IN_BUSINESS"
click at [559, 235] on select "-- select an option -- Blocked Client acquired, or no longer in business Client…" at bounding box center [784, 251] width 449 height 33
click at [932, 329] on button "Archive" at bounding box center [960, 337] width 94 height 33
